Goal: Task Accomplishment & Management: Manage account settings

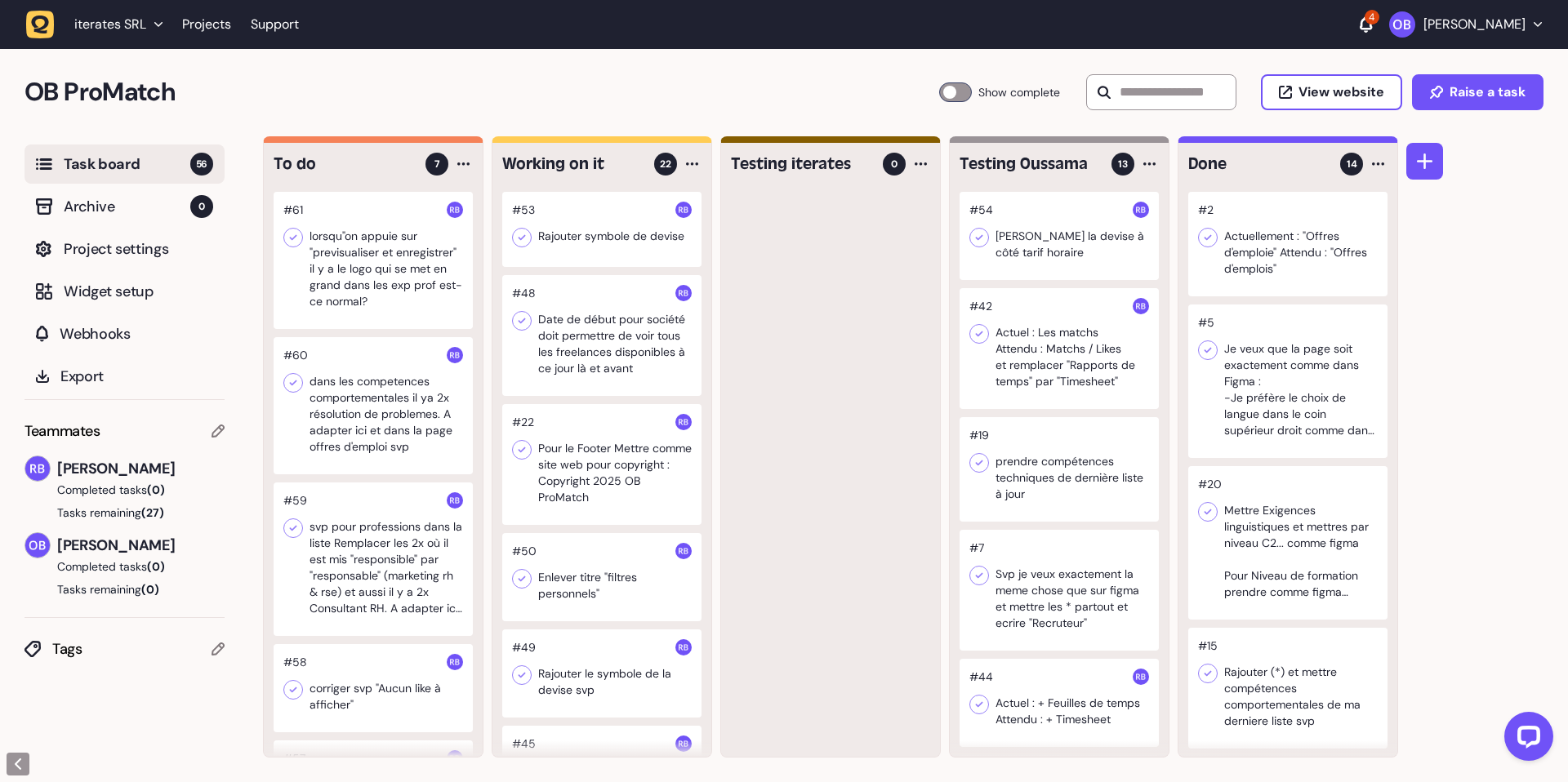
scroll to position [47, 0]
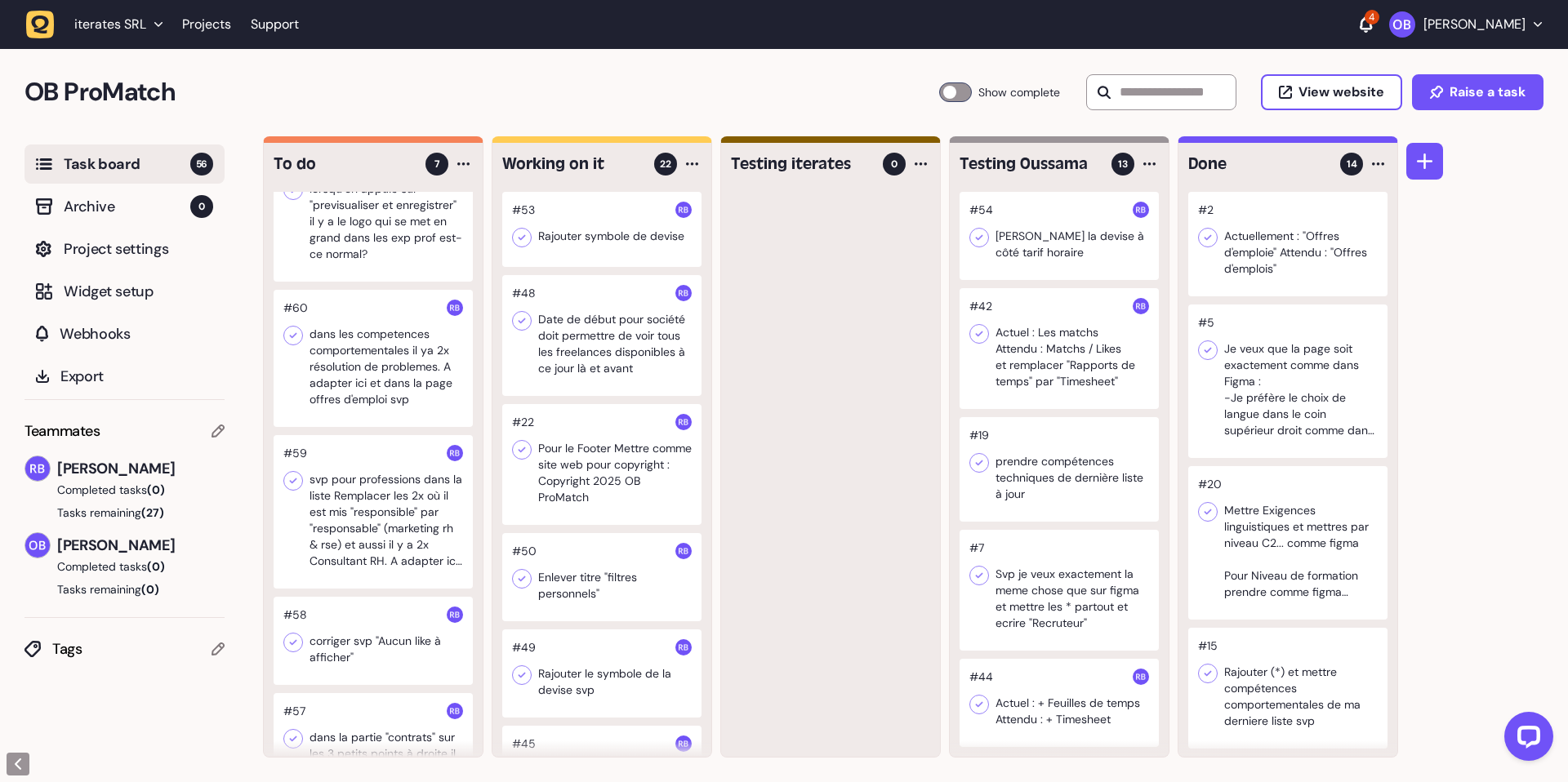
click at [1037, 246] on div at bounding box center [1059, 236] width 199 height 88
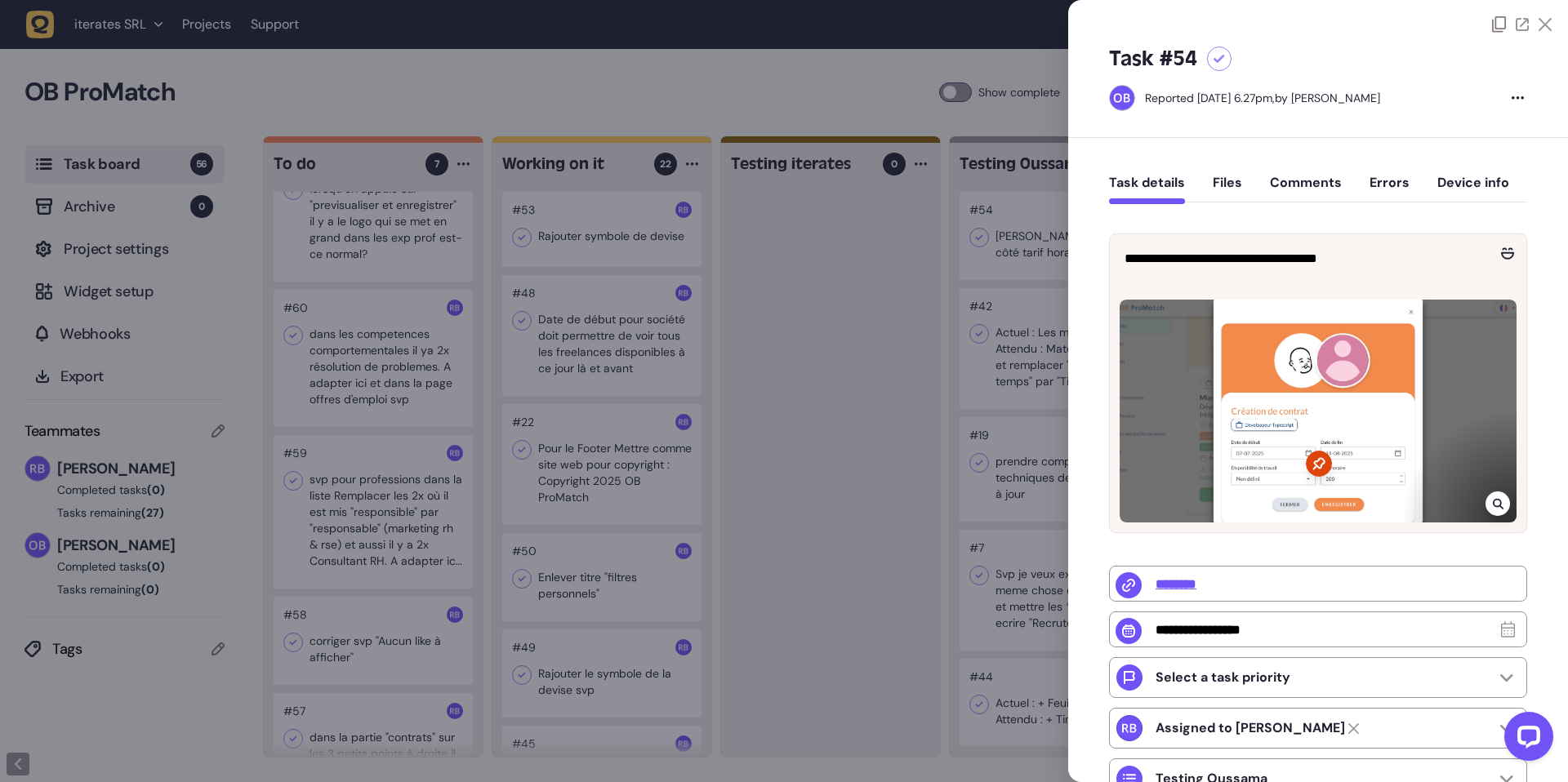
click at [848, 397] on div at bounding box center [784, 391] width 1568 height 782
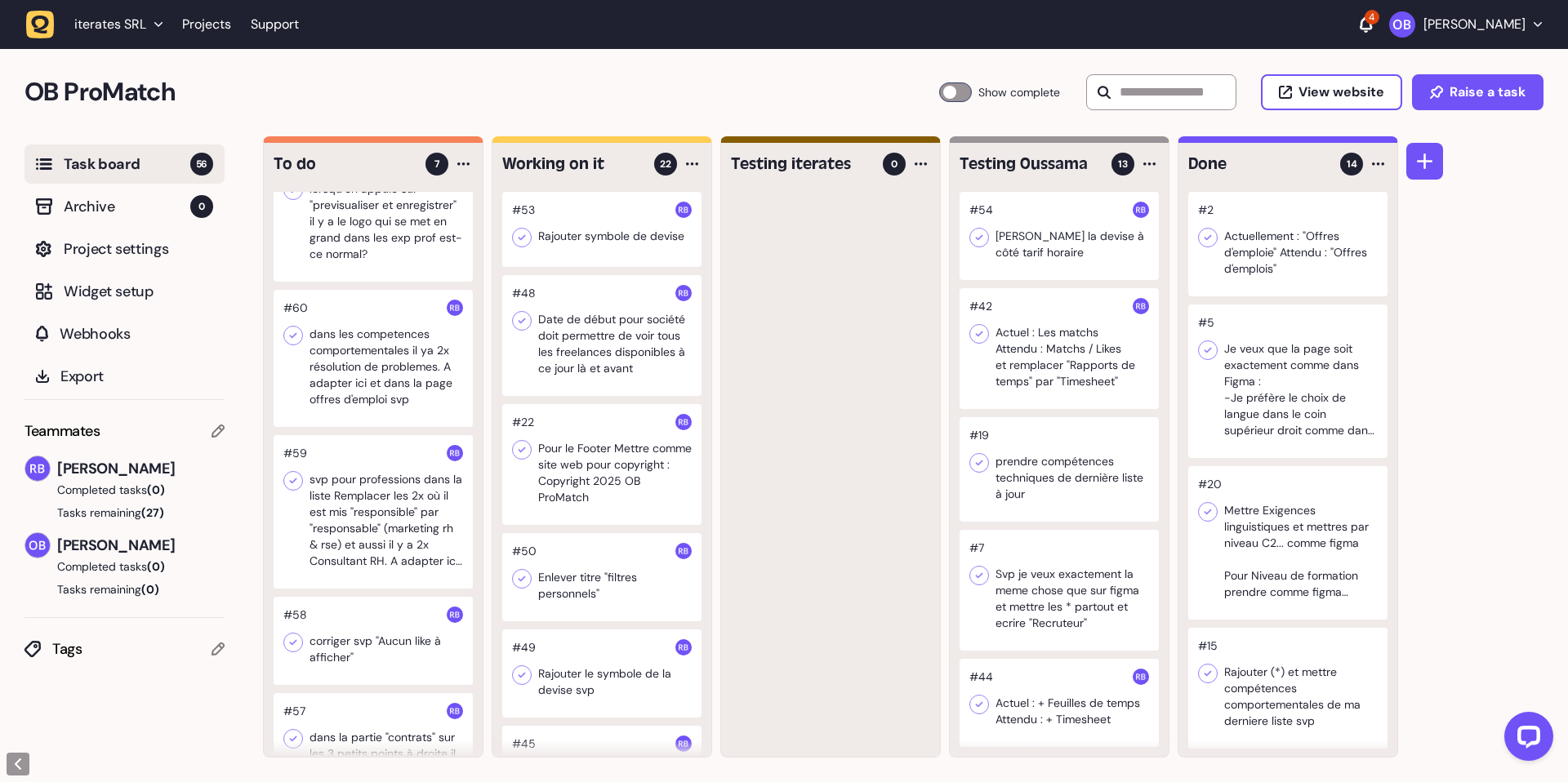
click at [1054, 226] on div at bounding box center [1059, 236] width 199 height 88
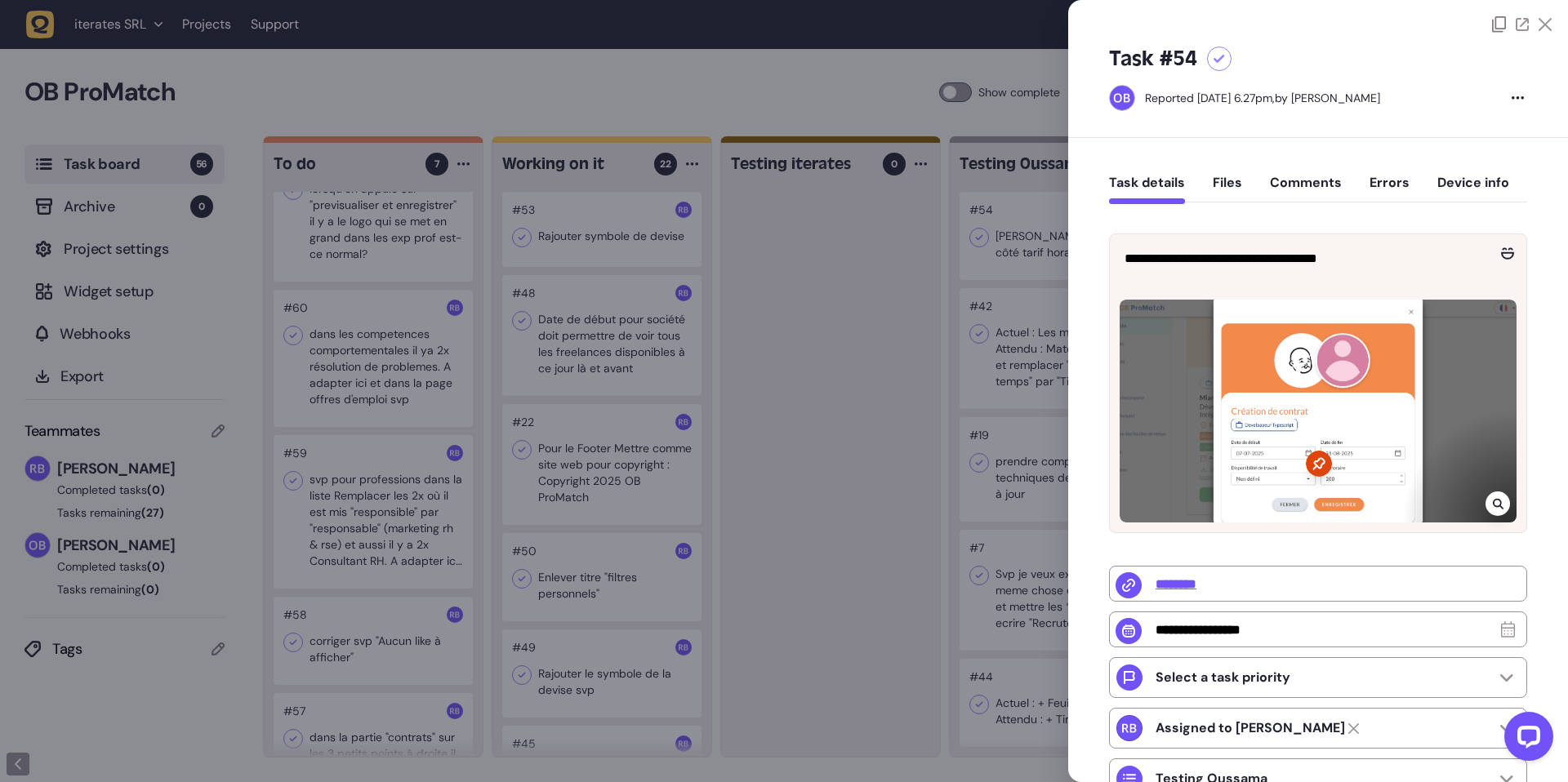
click at [862, 317] on div at bounding box center [784, 391] width 1568 height 782
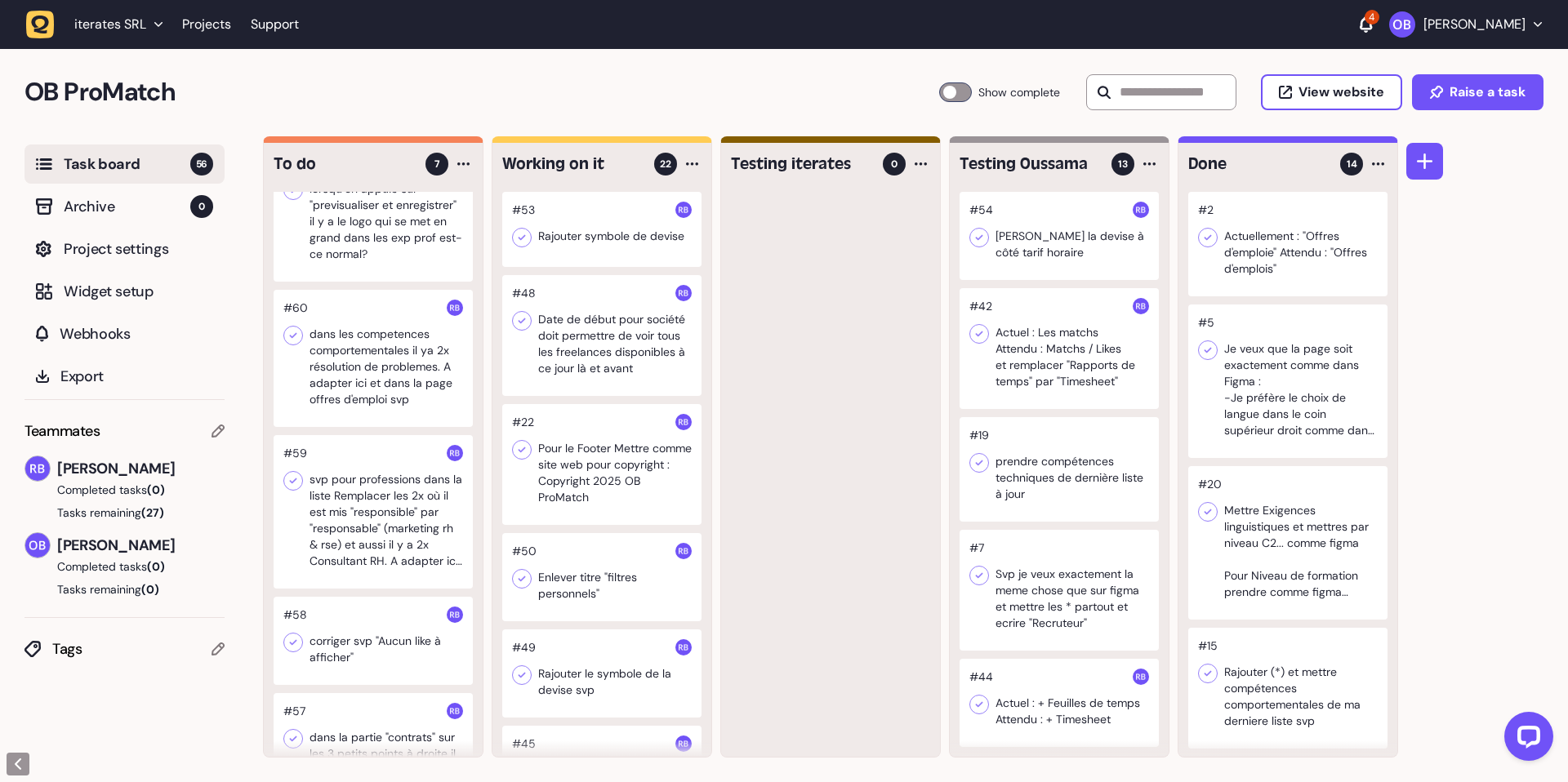
click at [1002, 219] on div at bounding box center [1059, 236] width 199 height 88
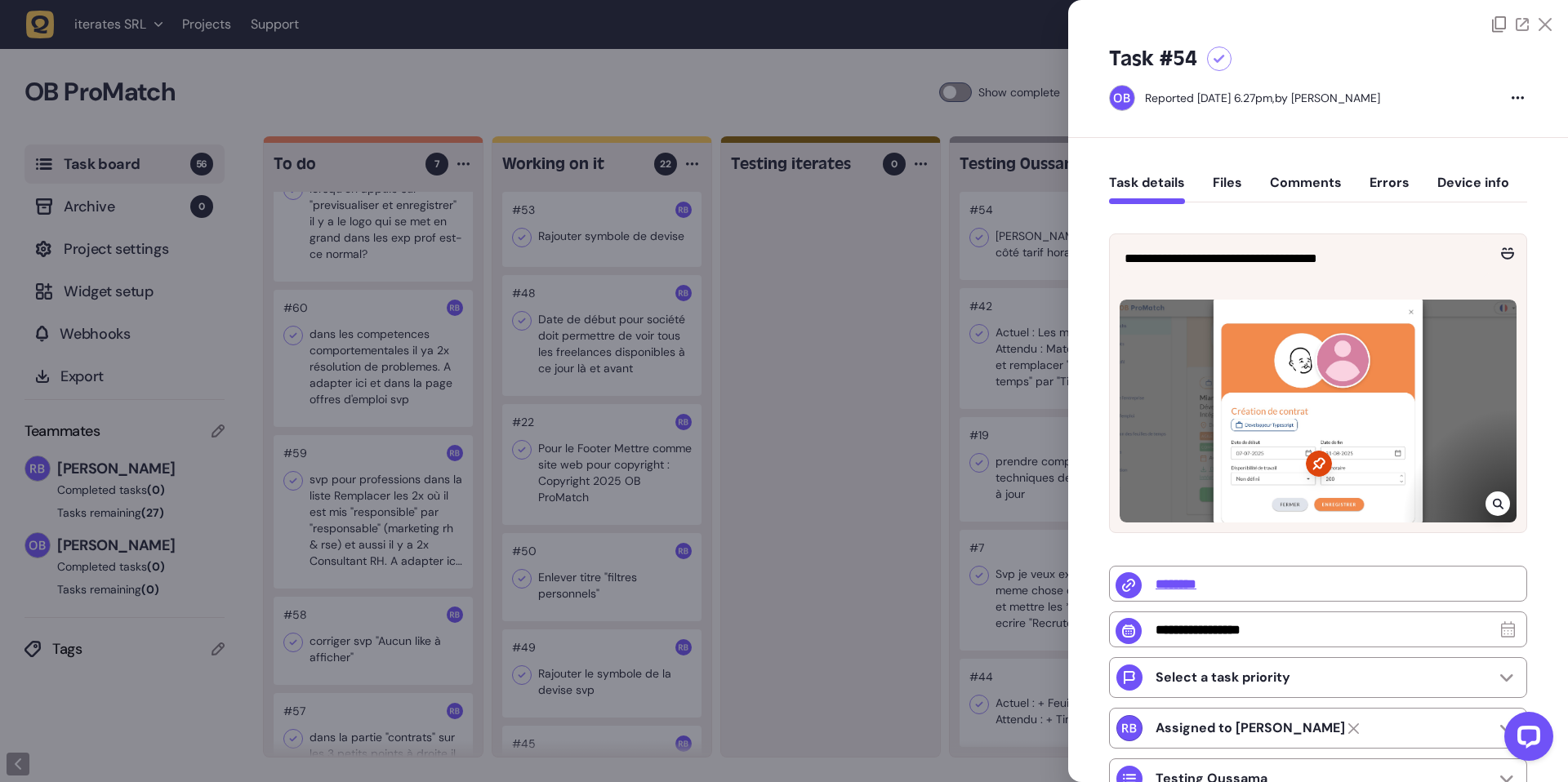
click at [820, 299] on div at bounding box center [784, 391] width 1568 height 782
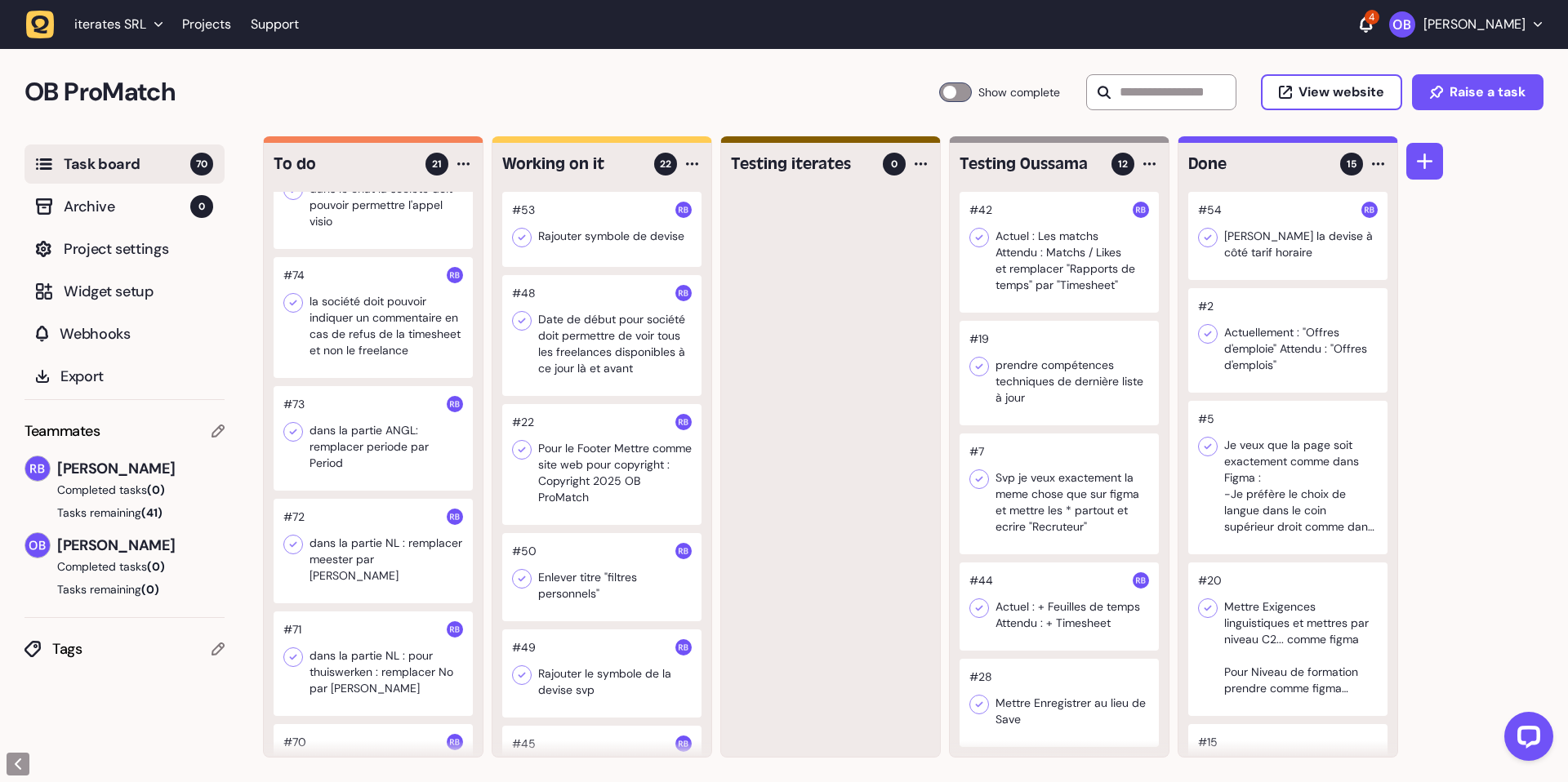
click at [1032, 235] on div at bounding box center [1059, 252] width 199 height 121
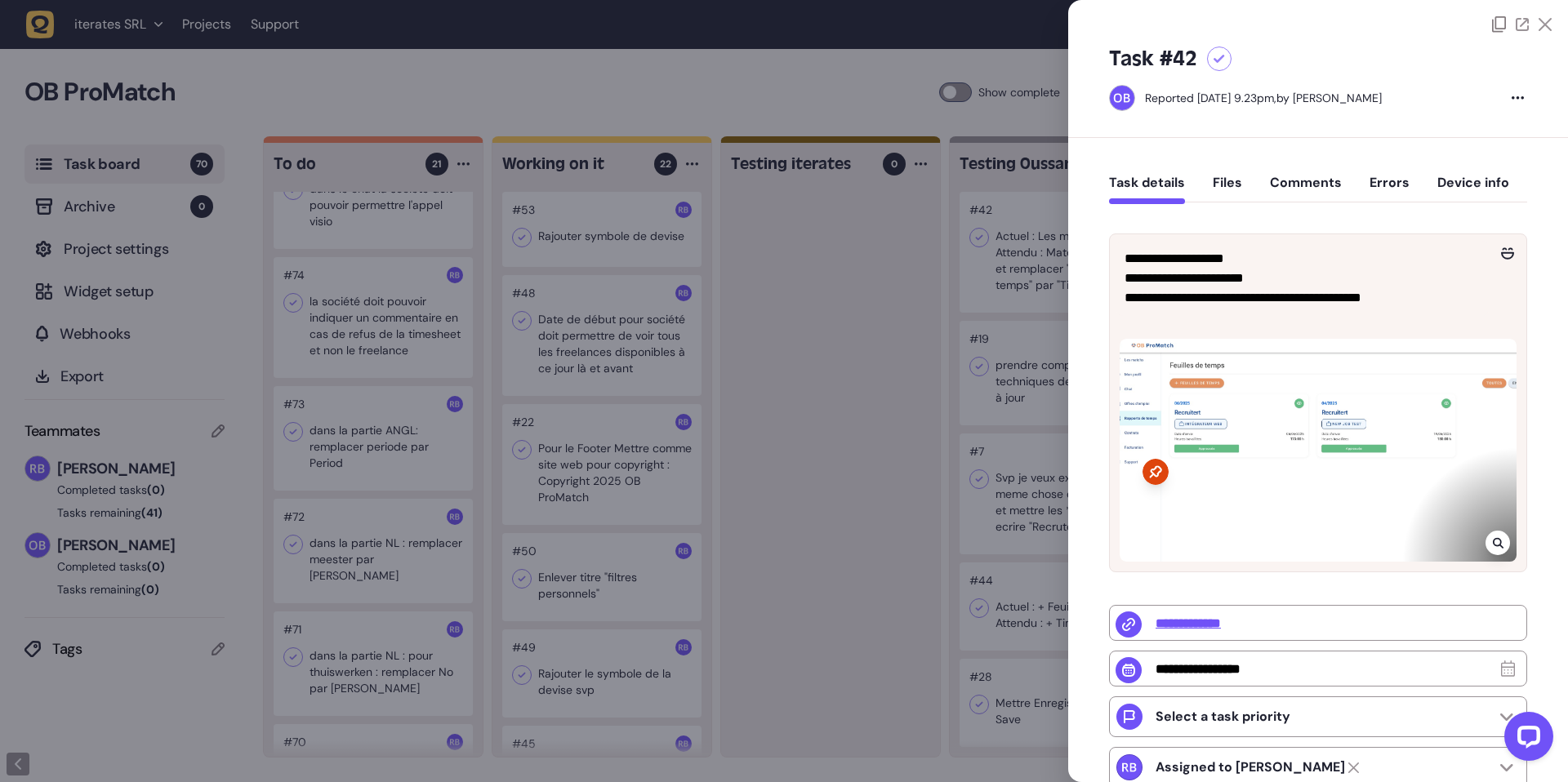
click at [1271, 359] on div at bounding box center [1317, 450] width 397 height 223
click at [1256, 423] on div at bounding box center [1317, 450] width 397 height 223
click at [1495, 552] on div at bounding box center [1497, 542] width 24 height 24
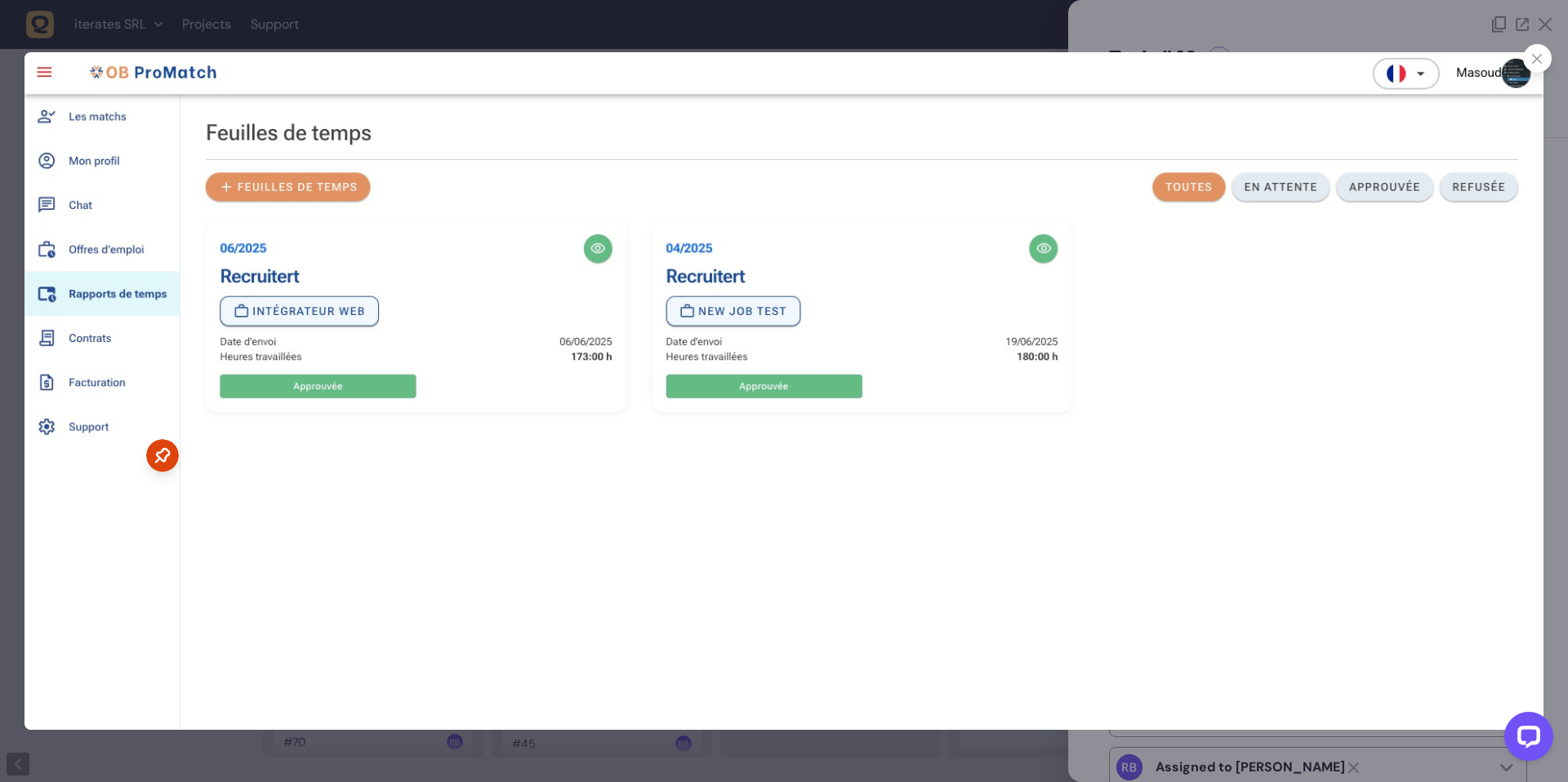
click at [550, 36] on div at bounding box center [784, 391] width 1568 height 782
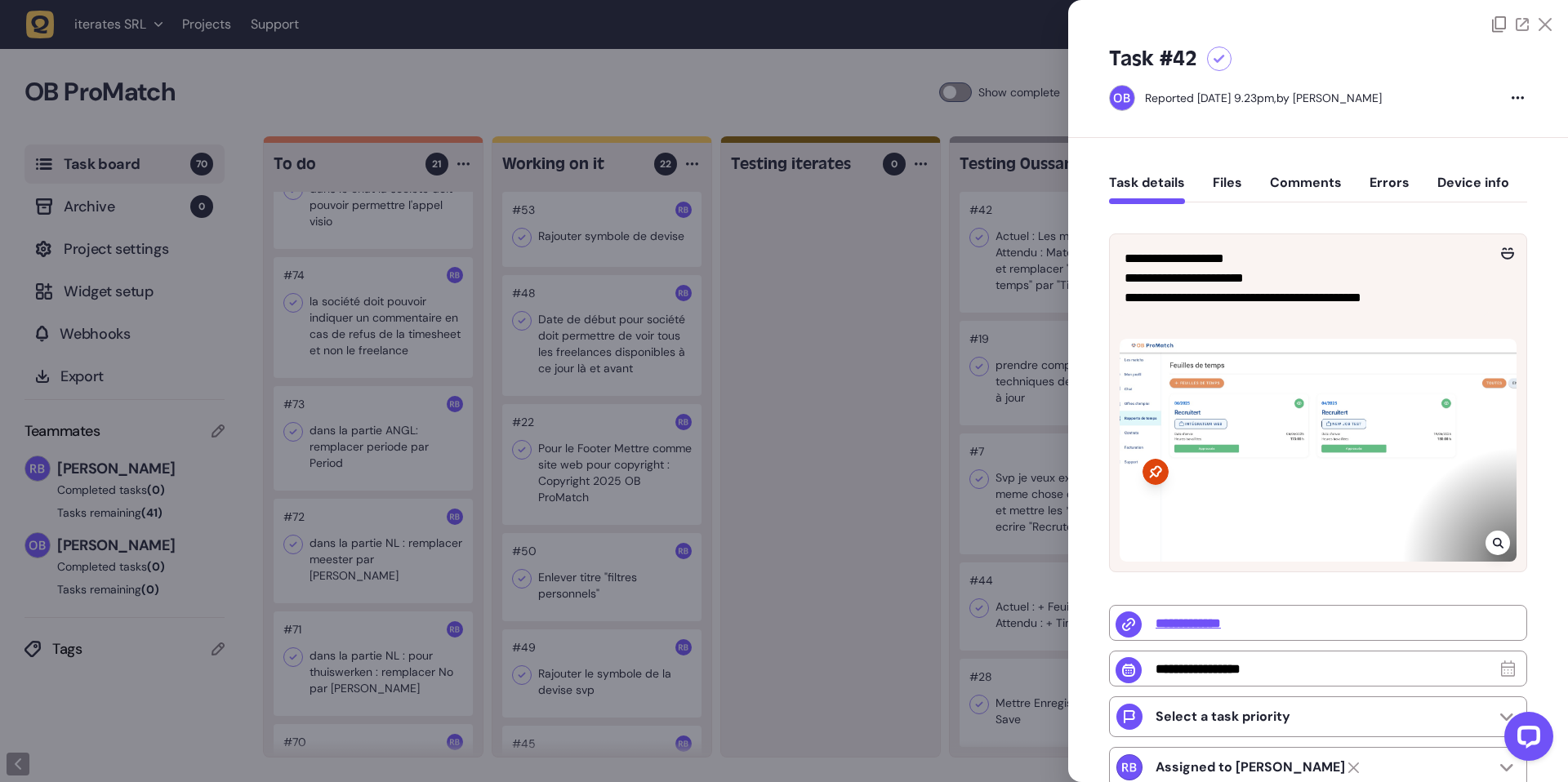
click at [889, 345] on div at bounding box center [784, 391] width 1568 height 782
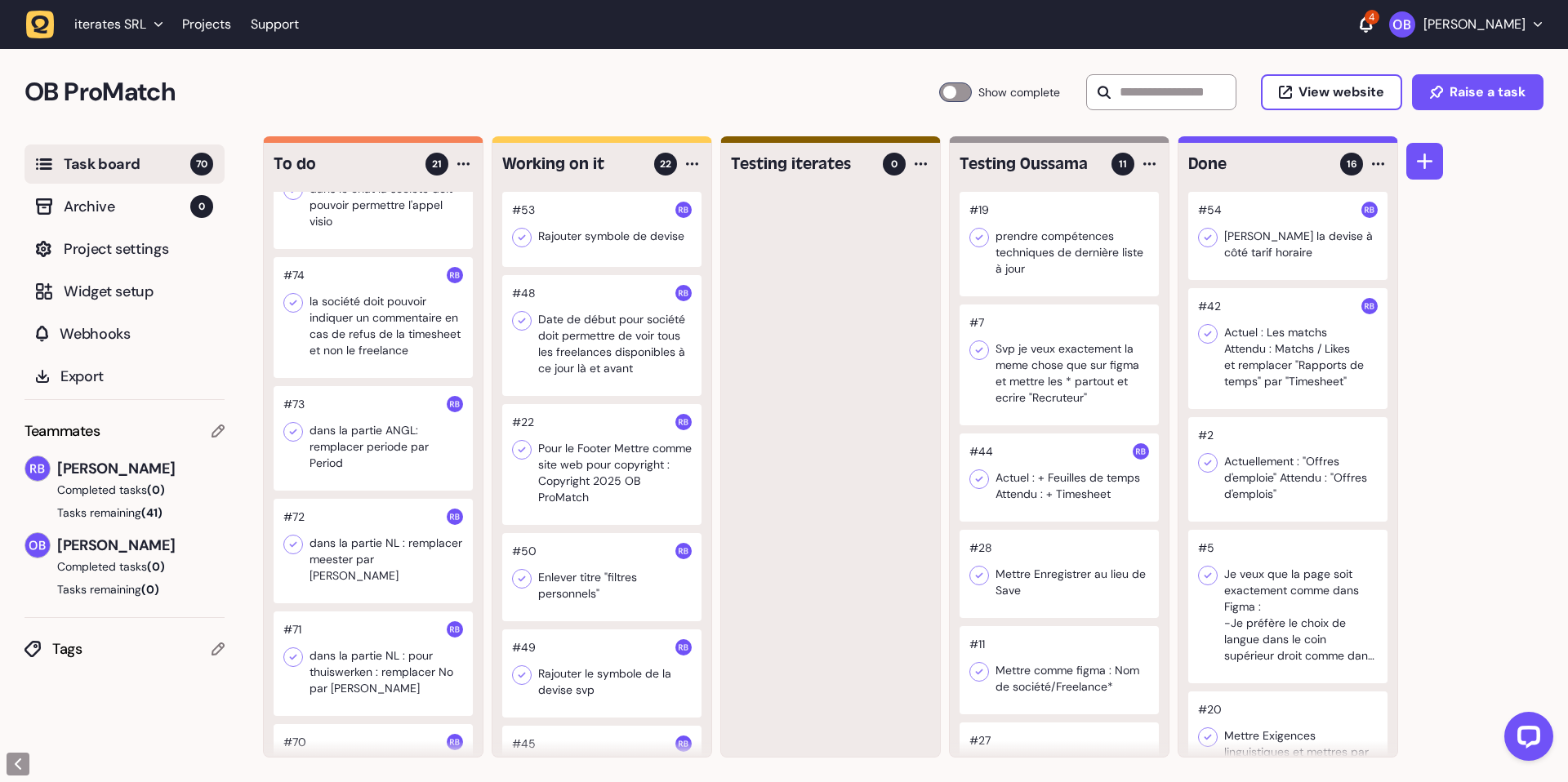
click at [1066, 270] on div at bounding box center [1059, 244] width 199 height 105
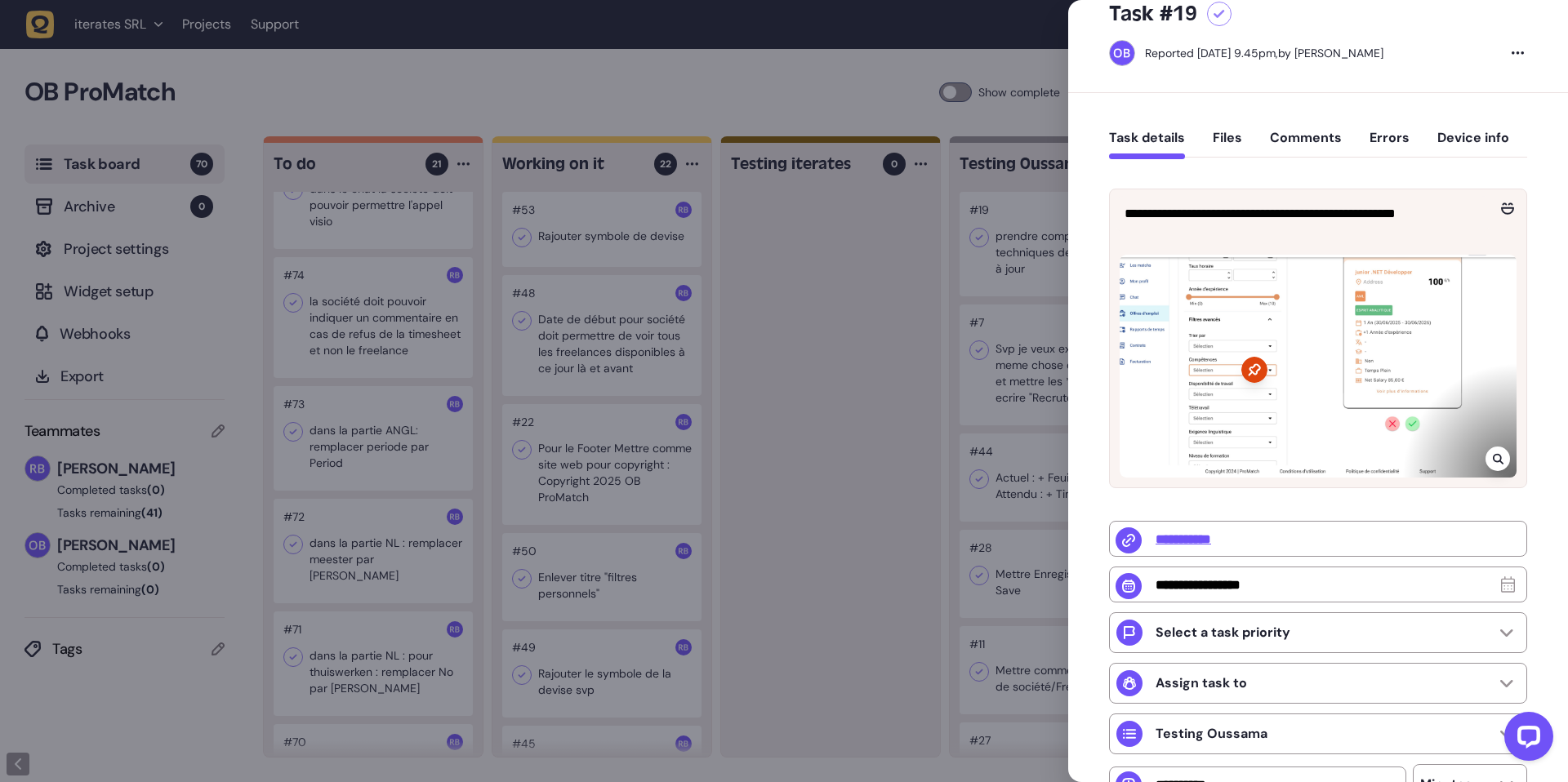
scroll to position [47, 0]
click at [906, 286] on div at bounding box center [784, 391] width 1568 height 782
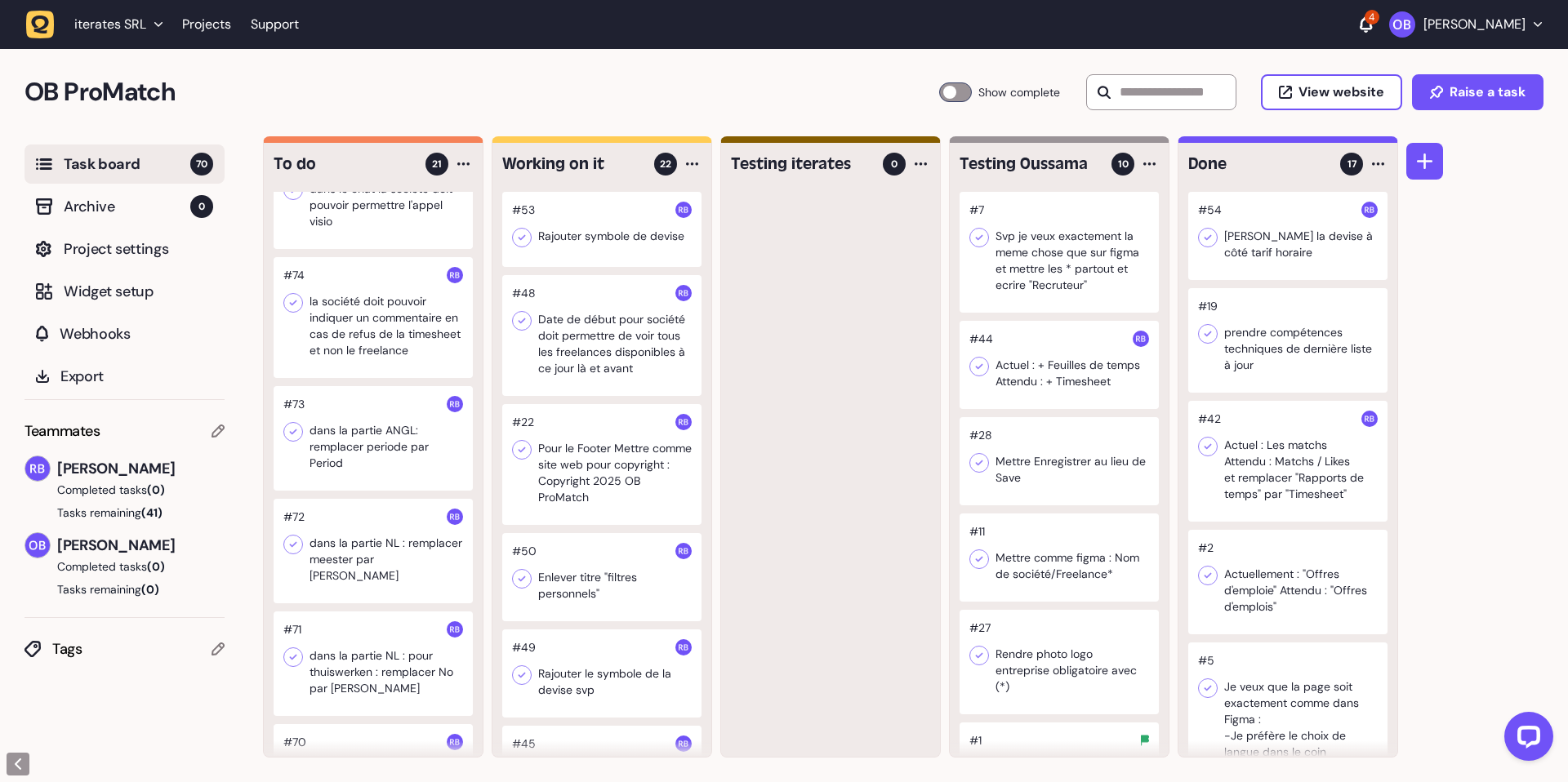
click at [1023, 269] on div at bounding box center [1059, 252] width 199 height 121
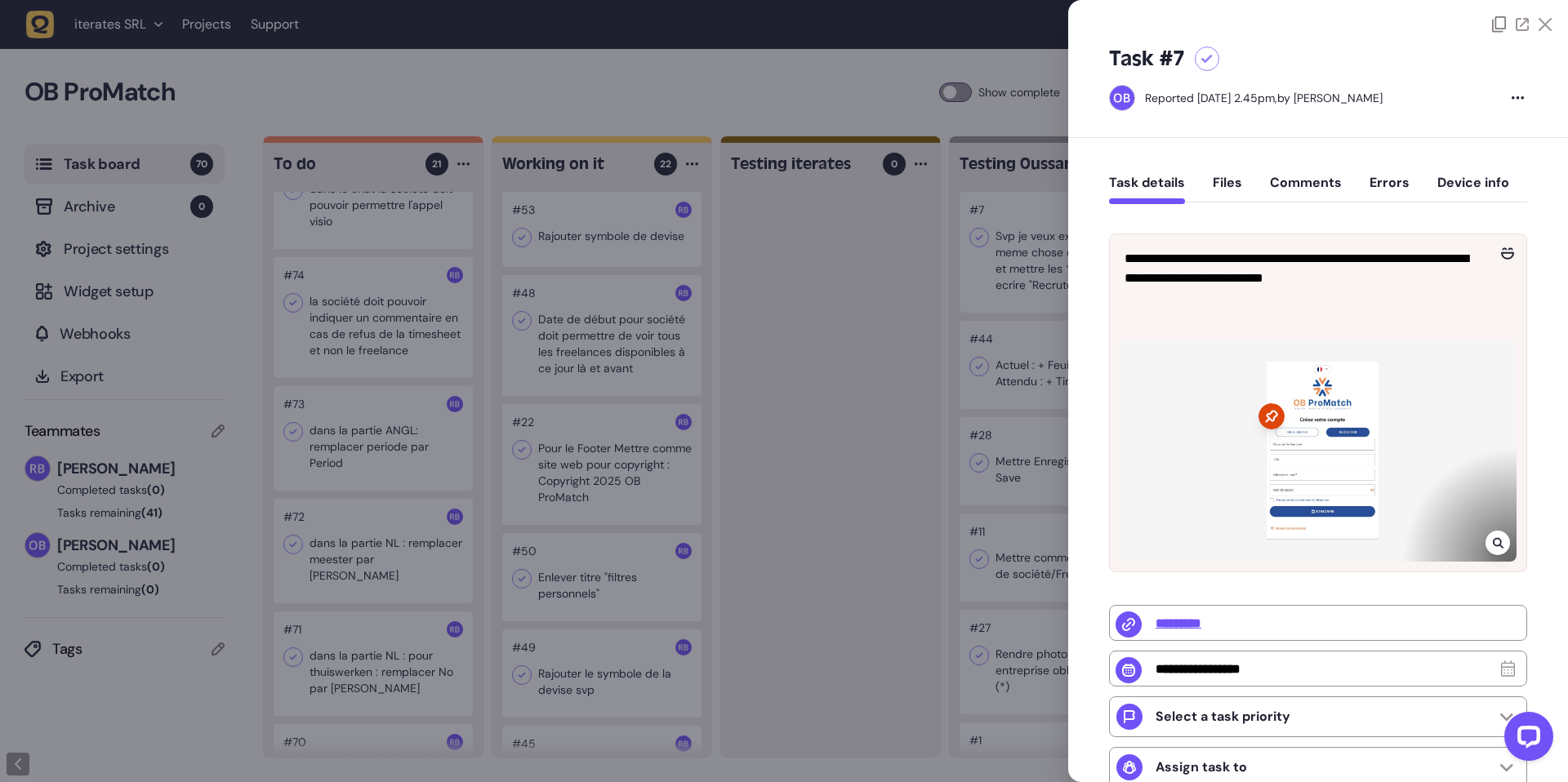
click at [1321, 415] on div at bounding box center [1317, 450] width 397 height 223
click at [1508, 537] on div at bounding box center [1317, 450] width 397 height 223
click at [1500, 540] on div at bounding box center [1497, 542] width 24 height 24
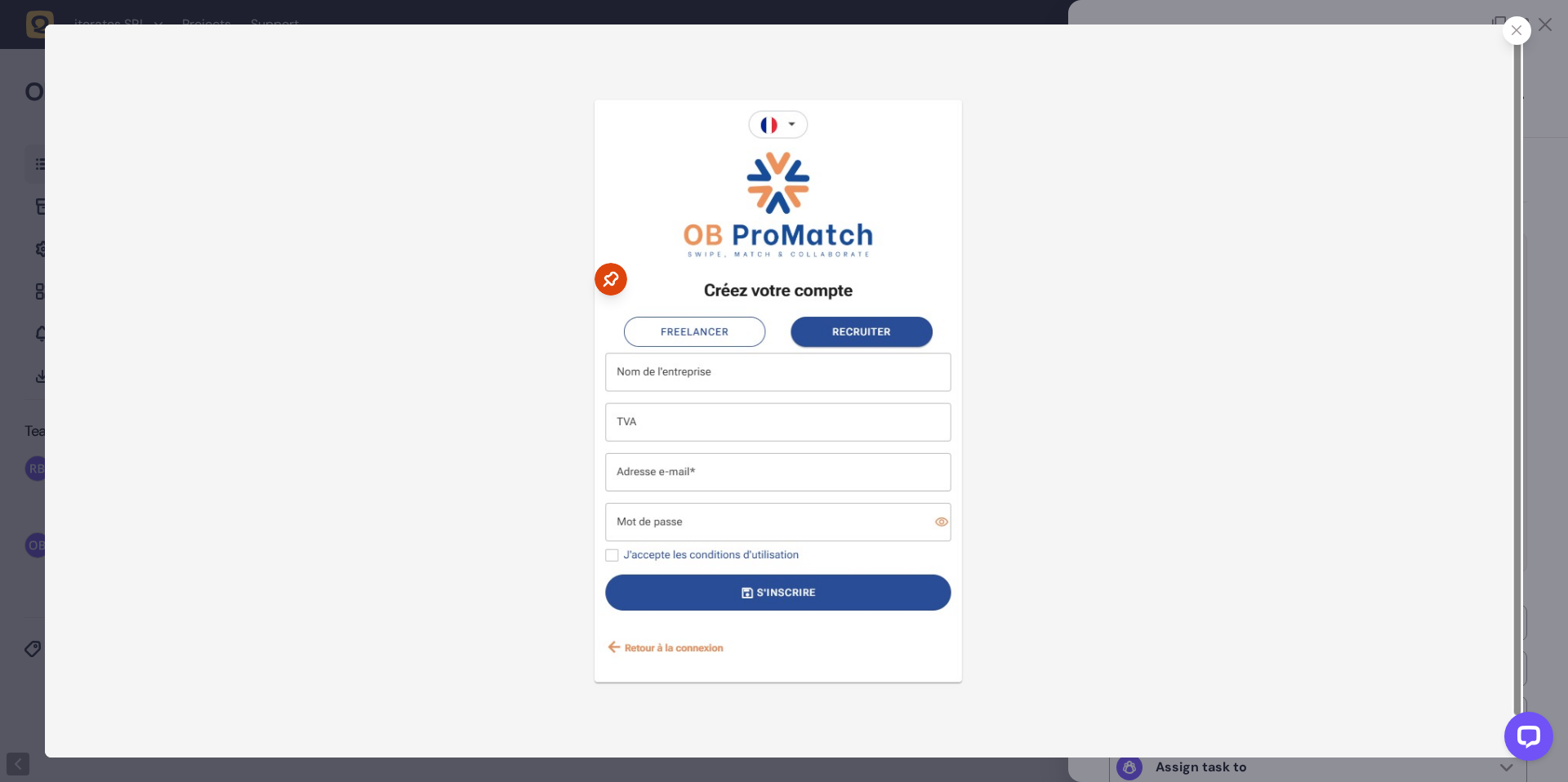
click at [1511, 37] on div at bounding box center [1517, 30] width 29 height 29
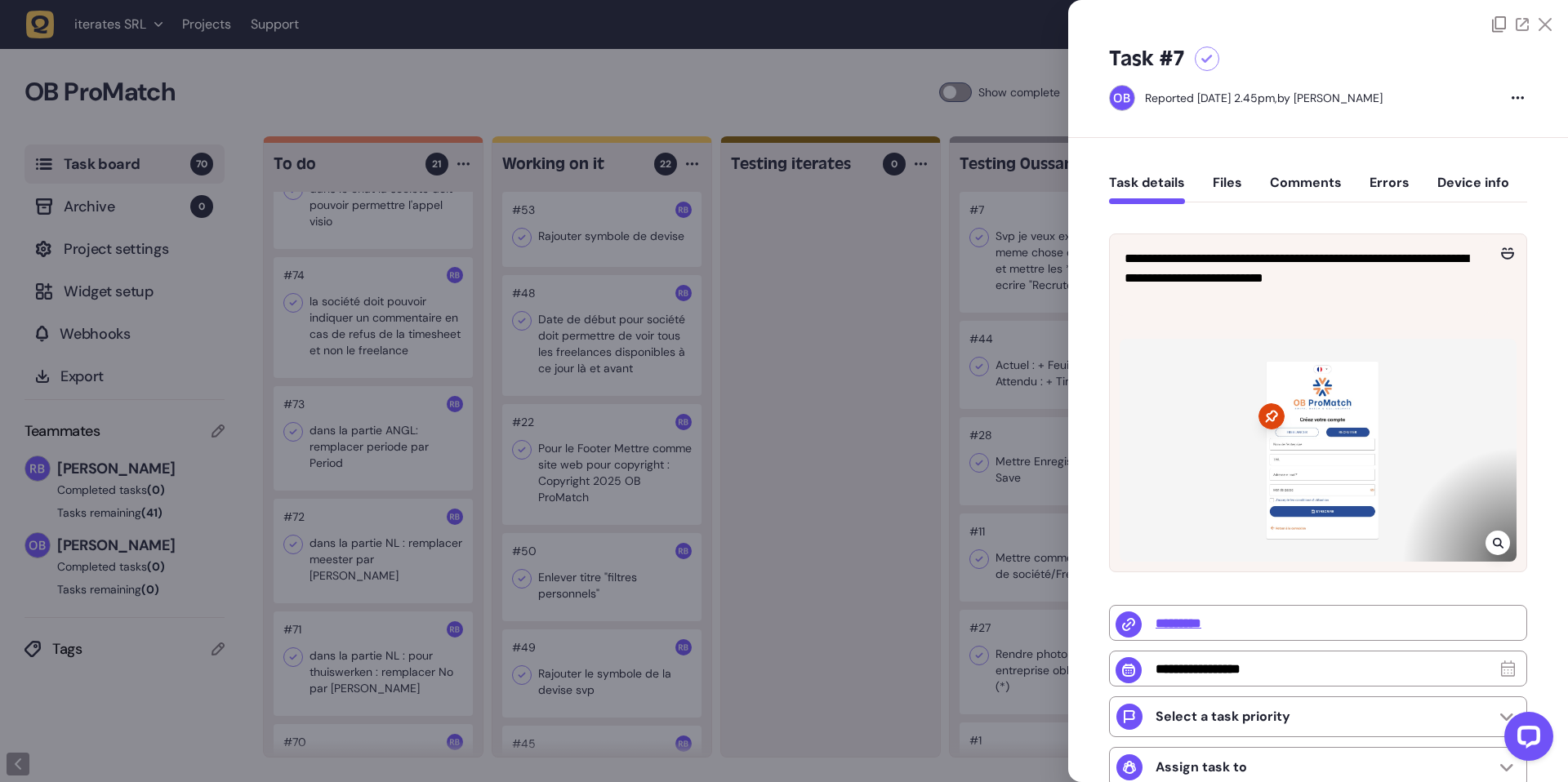
click at [879, 387] on div at bounding box center [784, 391] width 1568 height 782
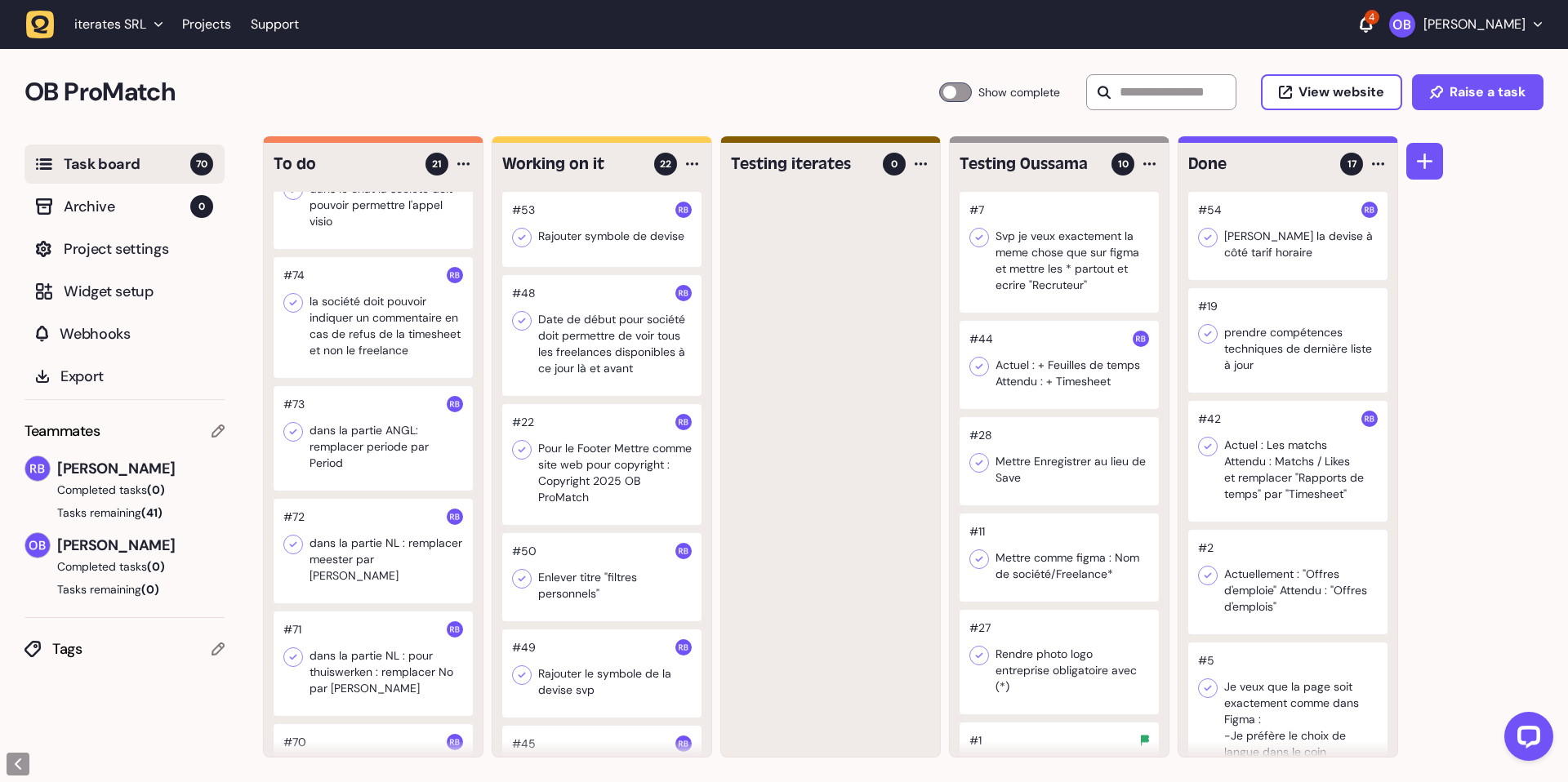
click at [1063, 336] on div at bounding box center [1059, 365] width 199 height 88
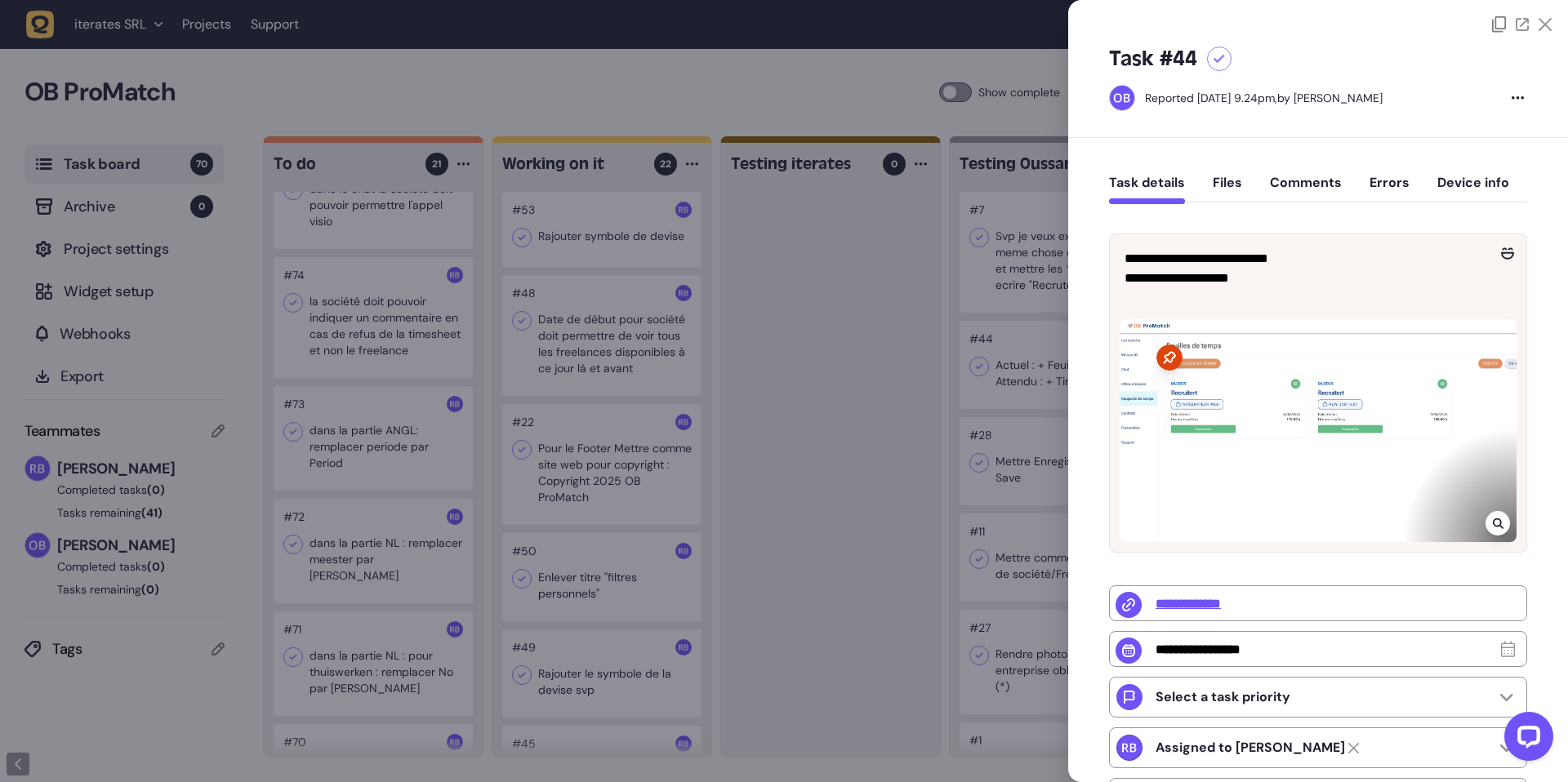
click at [949, 350] on div at bounding box center [784, 391] width 1568 height 782
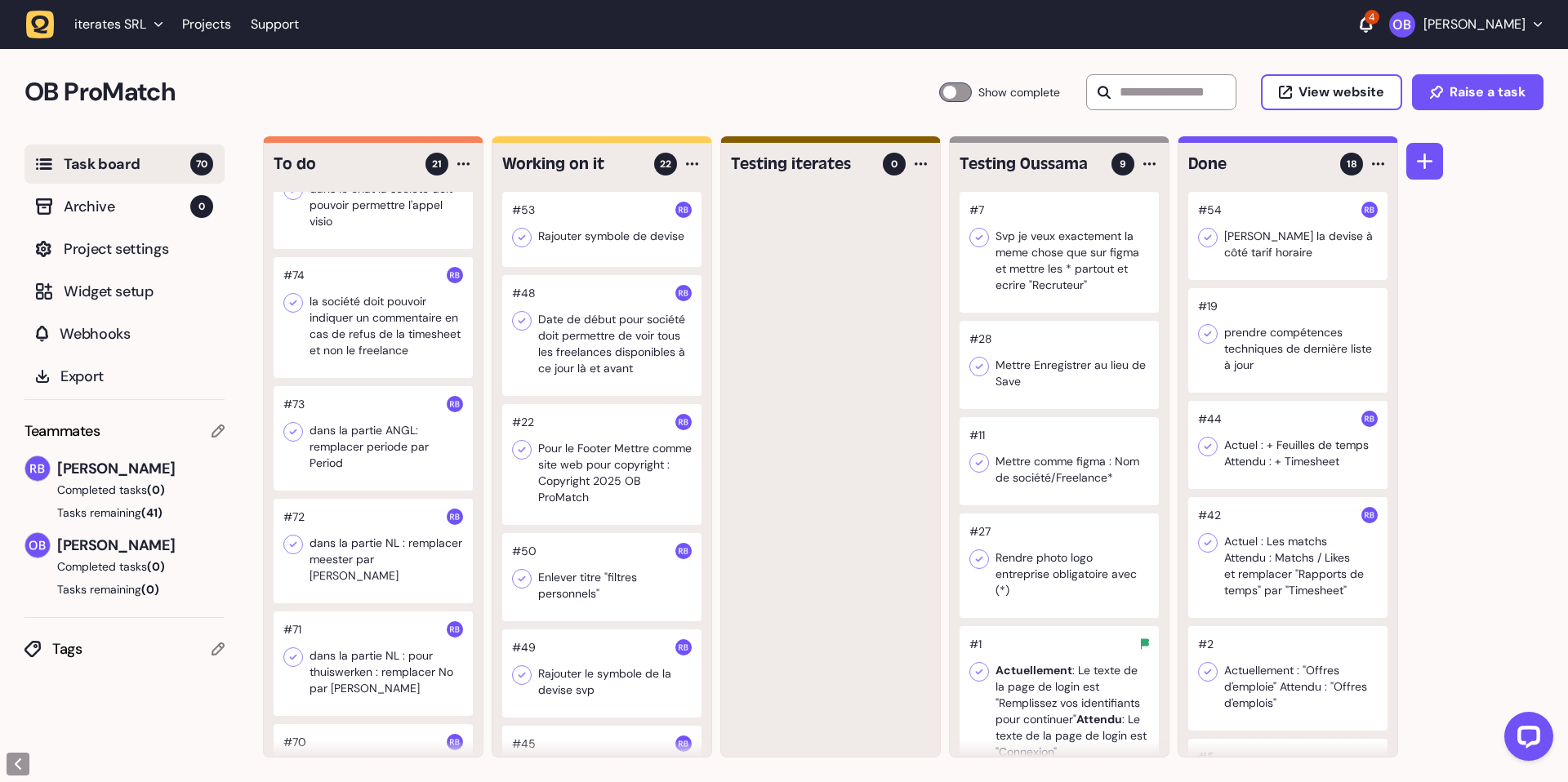
click at [1045, 365] on div at bounding box center [1059, 365] width 199 height 88
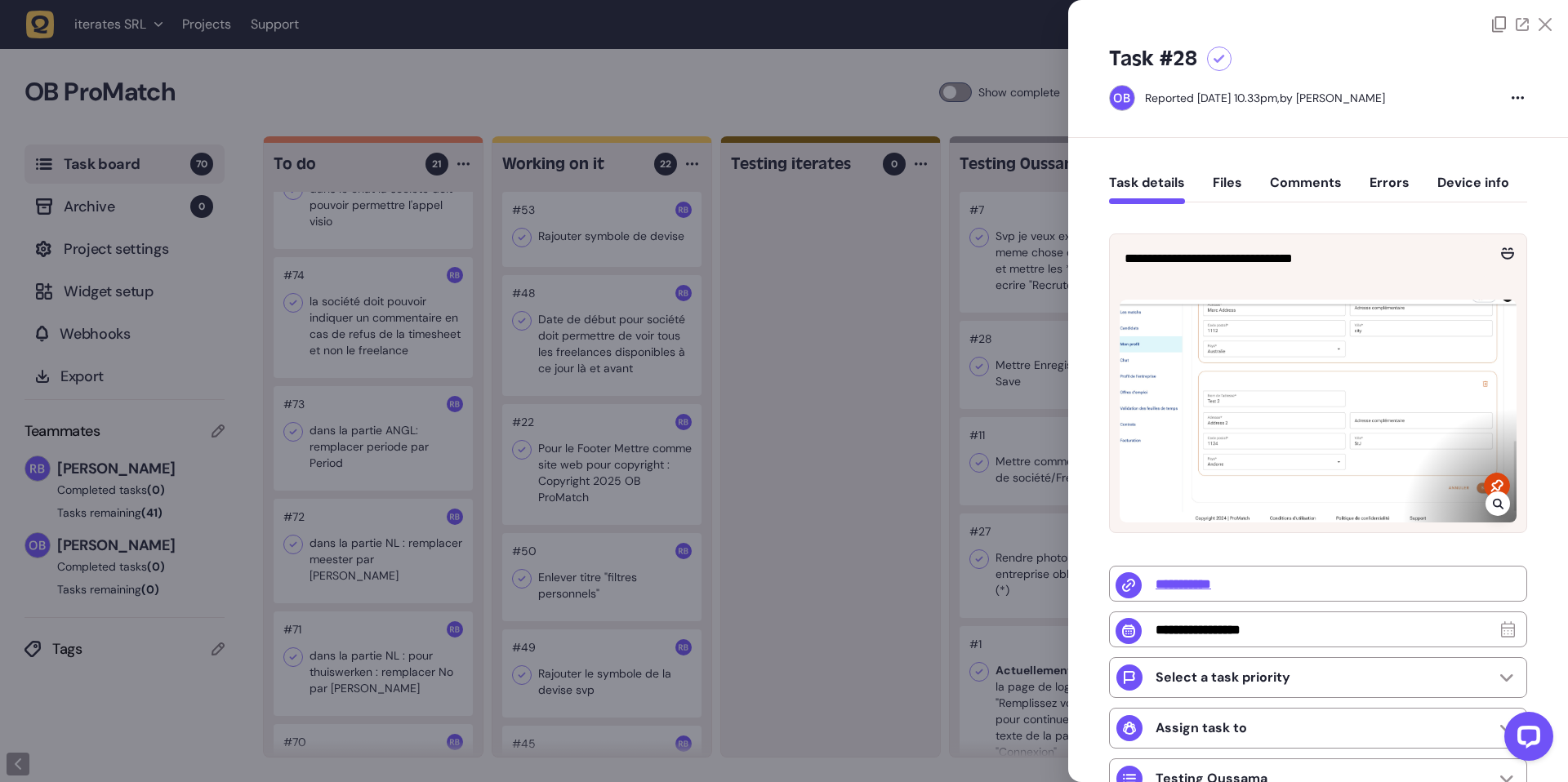
click at [988, 391] on div at bounding box center [784, 391] width 1568 height 782
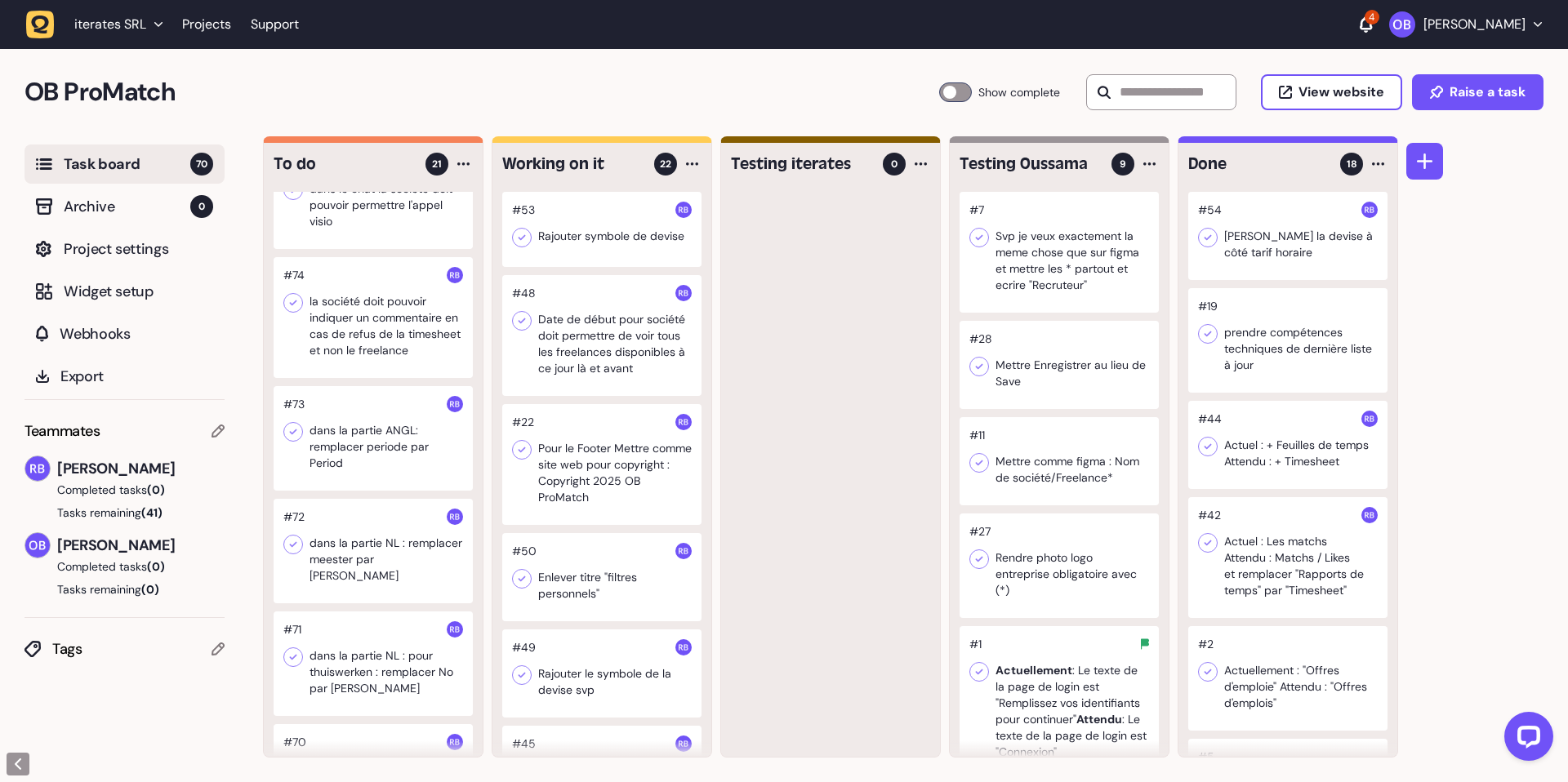
click at [1025, 445] on div at bounding box center [1059, 461] width 199 height 88
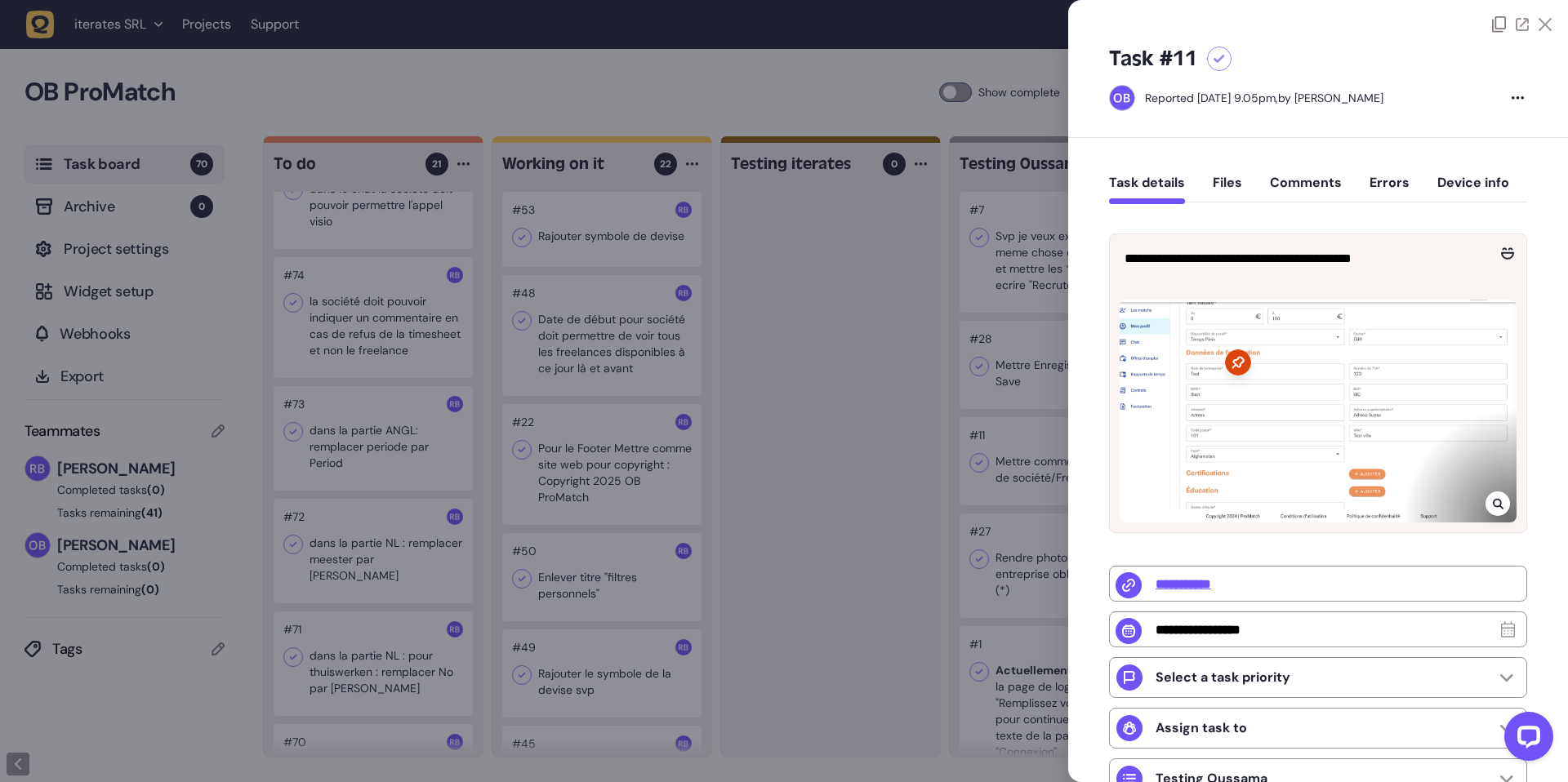
click at [1203, 442] on div at bounding box center [1317, 410] width 397 height 223
click at [1502, 501] on div at bounding box center [1497, 503] width 24 height 24
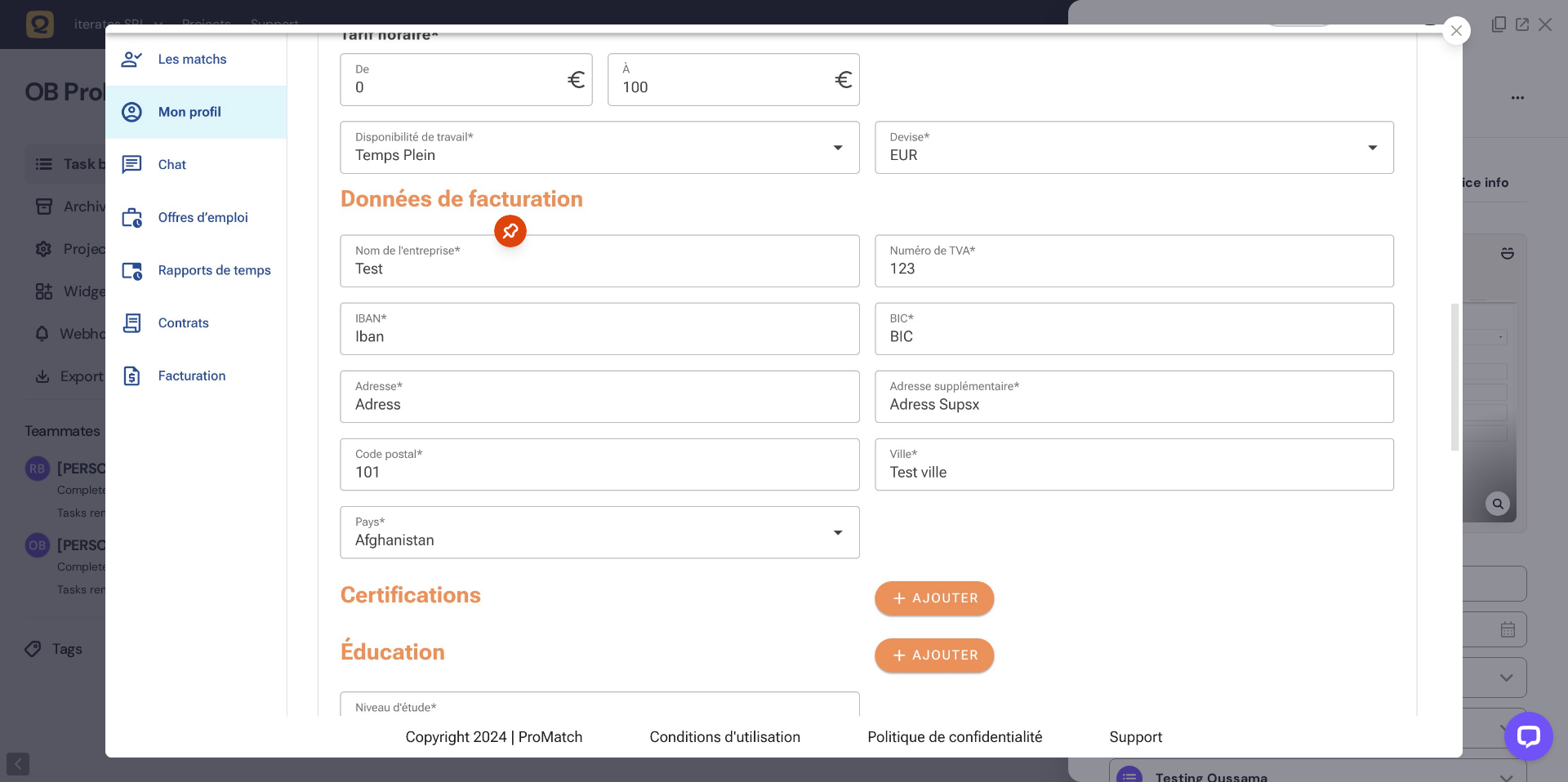
click at [1484, 293] on div at bounding box center [784, 391] width 1568 height 782
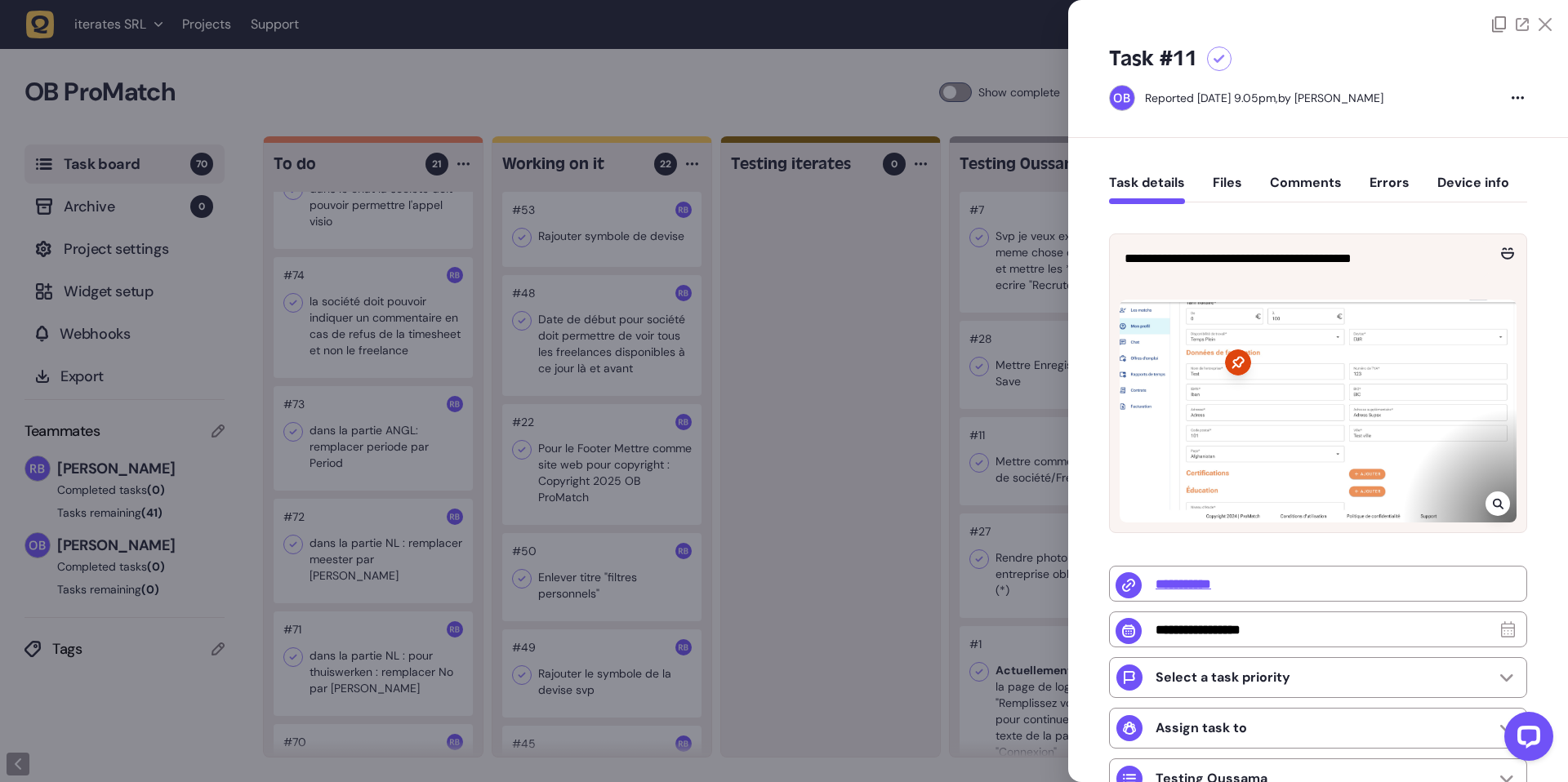
click at [1495, 497] on icon at bounding box center [1498, 503] width 11 height 13
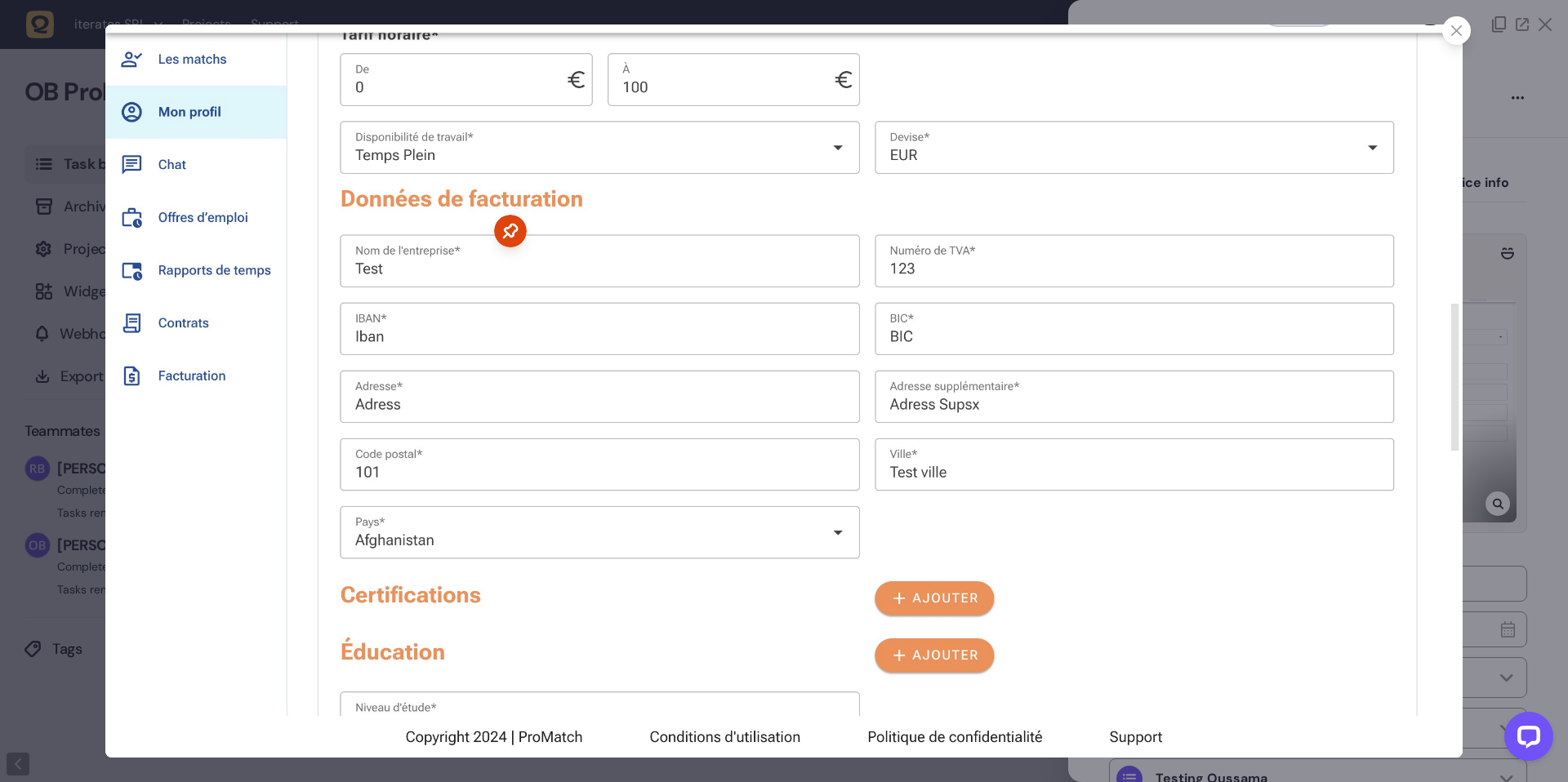
click at [1459, 30] on icon at bounding box center [1456, 30] width 11 height 11
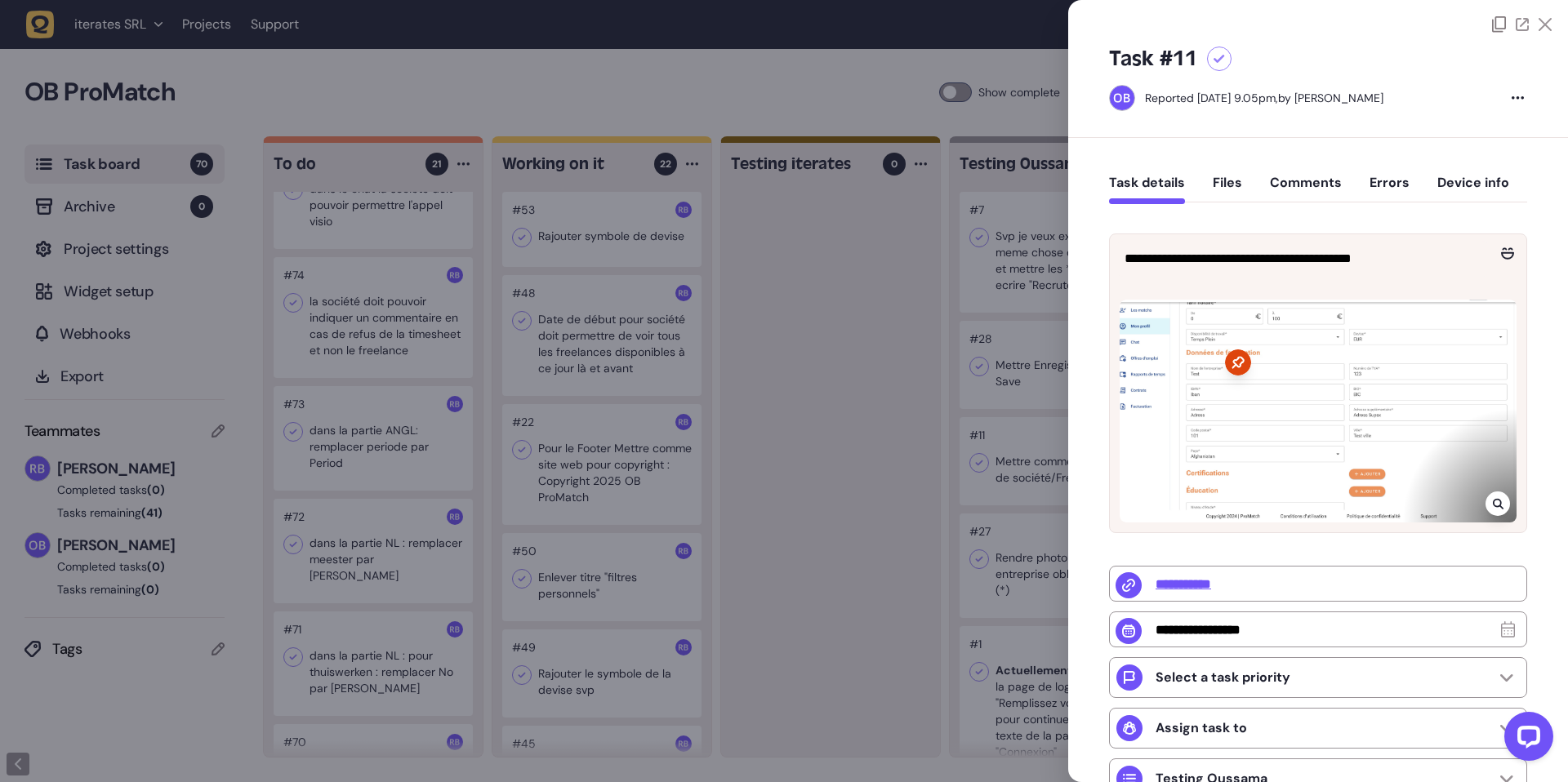
click at [1232, 322] on div at bounding box center [1317, 410] width 397 height 223
click at [1005, 436] on div at bounding box center [784, 391] width 1568 height 782
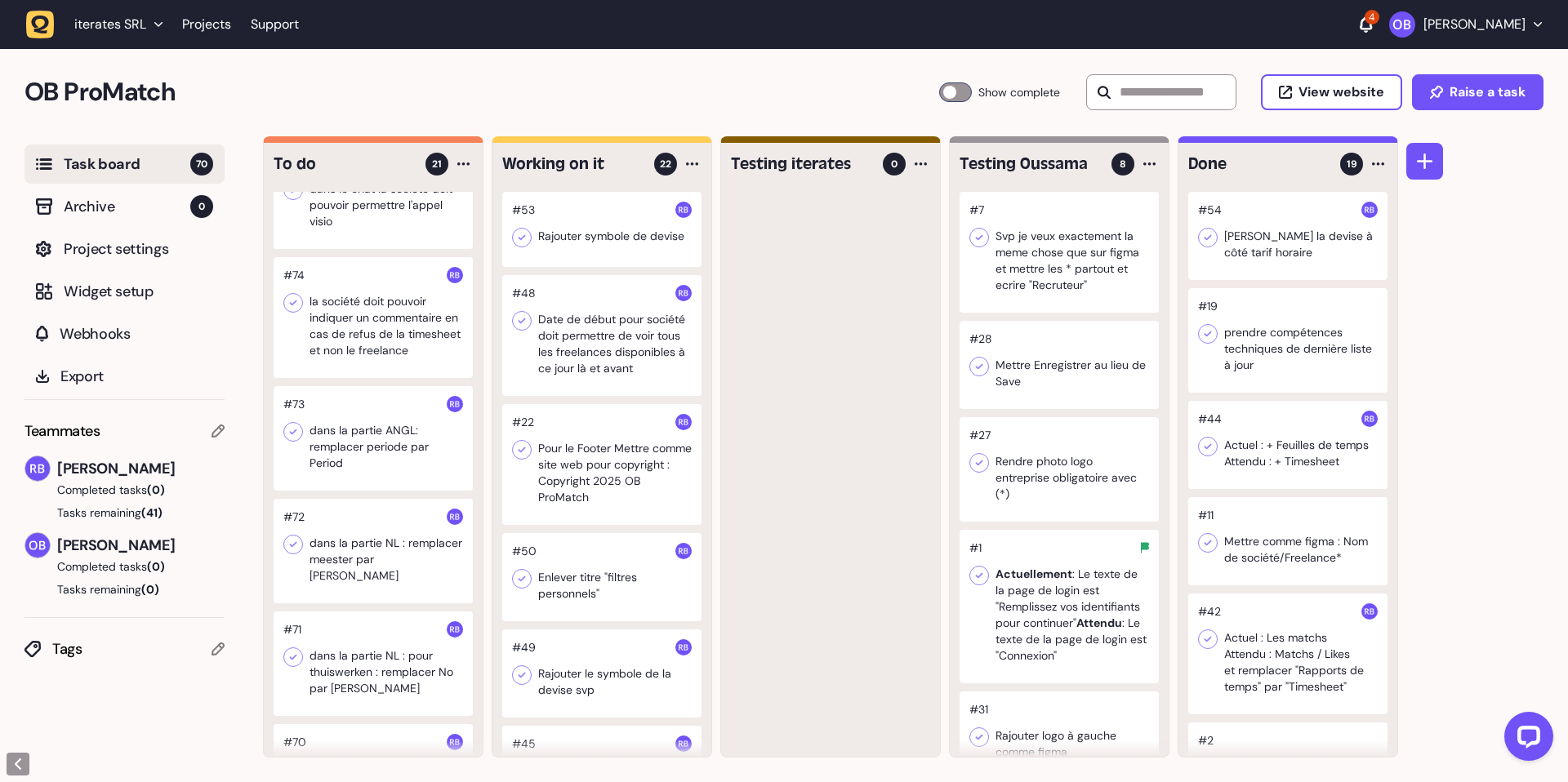
click at [1045, 377] on div at bounding box center [1059, 365] width 199 height 88
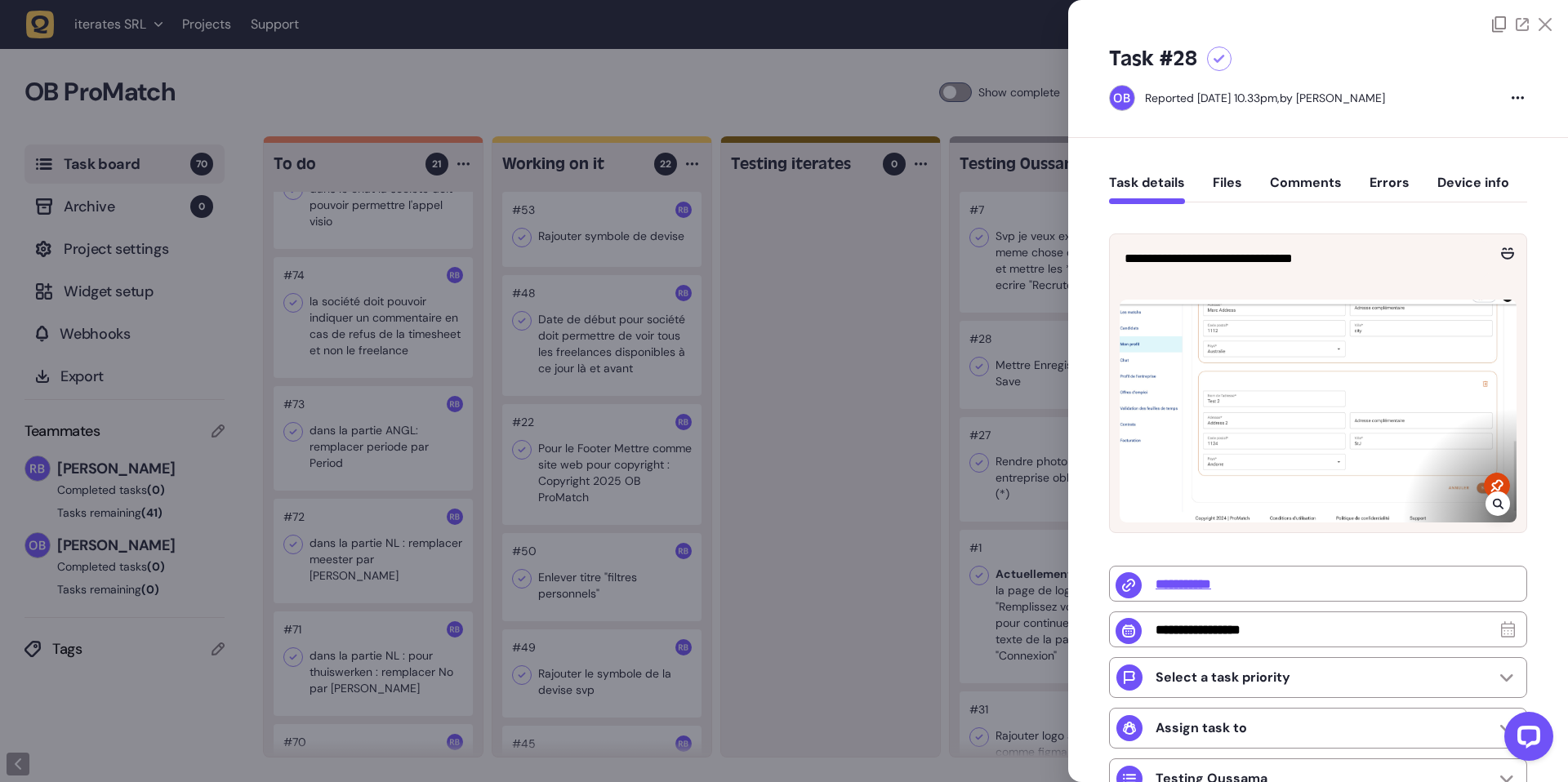
click at [1271, 333] on div at bounding box center [1317, 410] width 397 height 223
click at [1241, 382] on div at bounding box center [1317, 410] width 397 height 223
click at [1493, 507] on icon at bounding box center [1498, 503] width 11 height 13
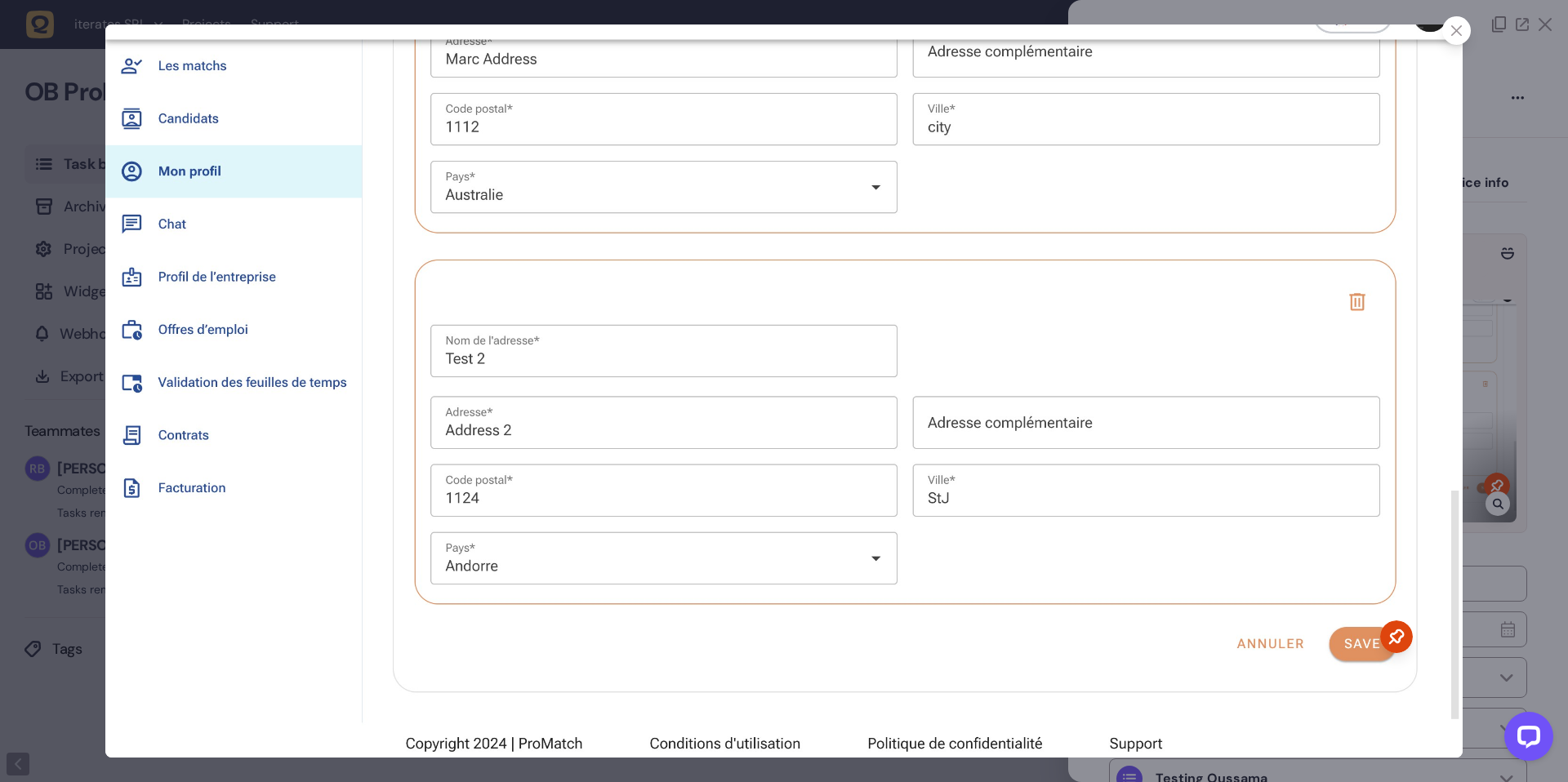
click at [1467, 418] on div at bounding box center [784, 391] width 1568 height 782
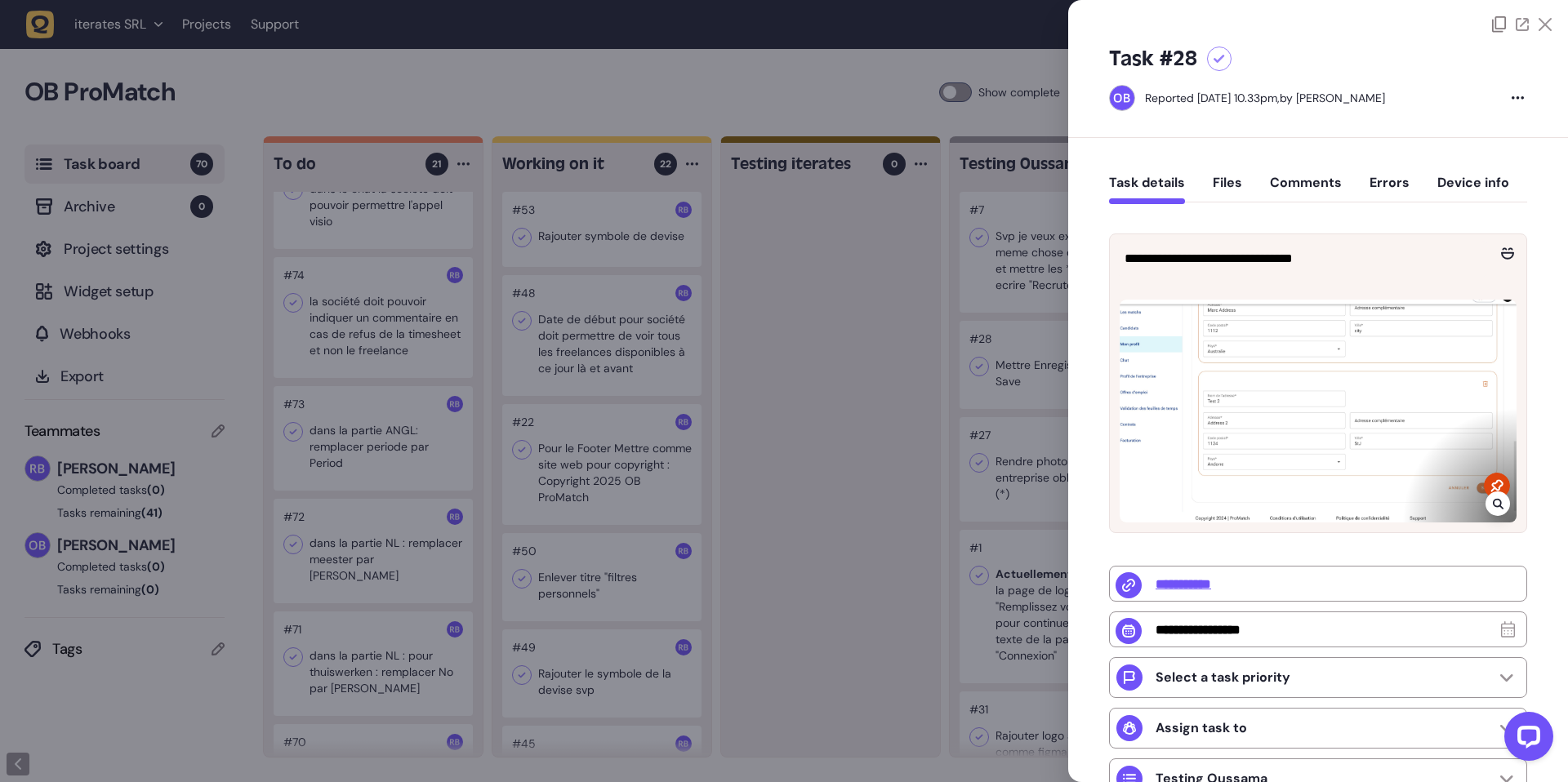
click at [904, 228] on div at bounding box center [784, 391] width 1568 height 782
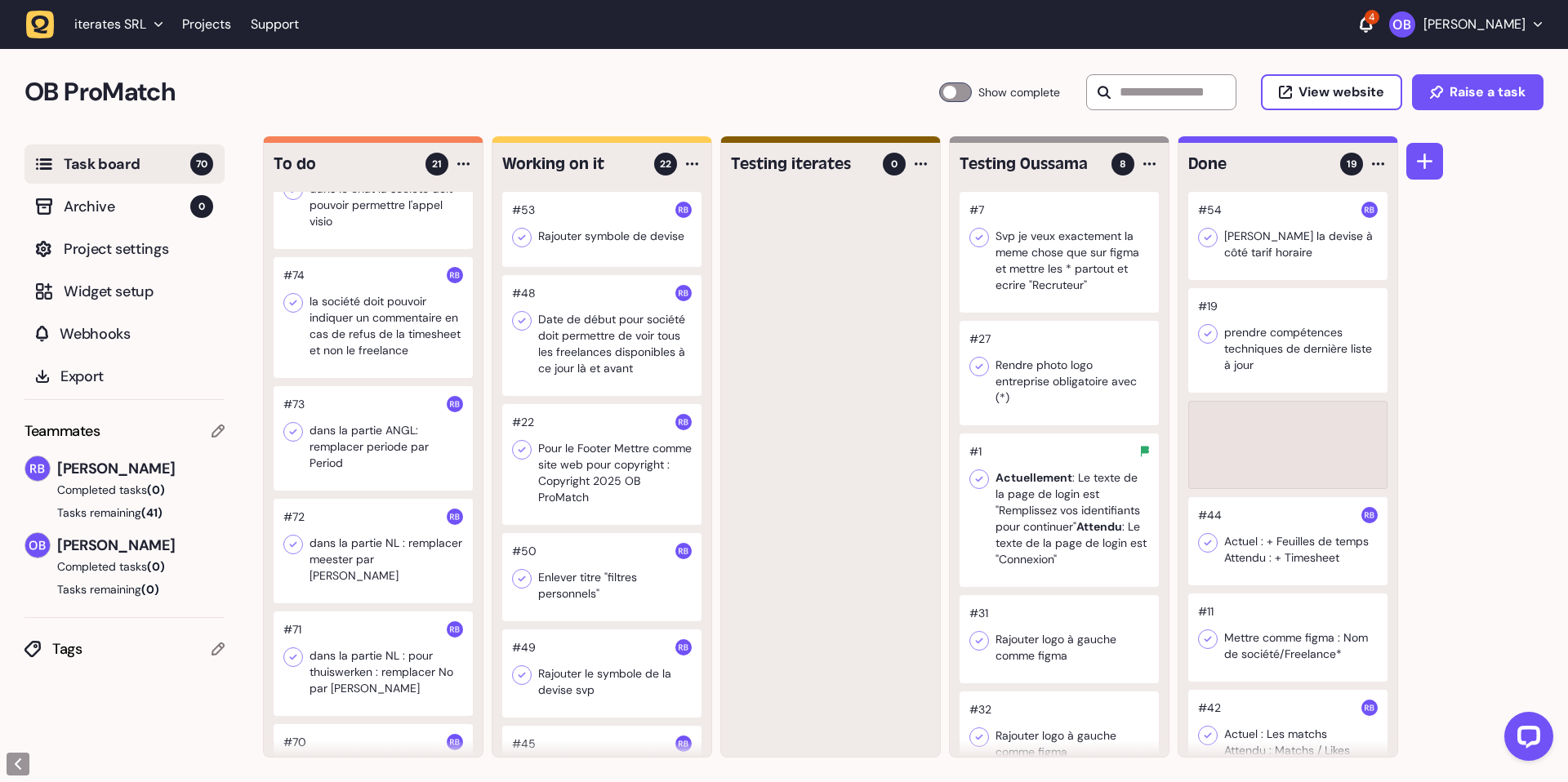
drag, startPoint x: 1040, startPoint y: 362, endPoint x: 1234, endPoint y: 388, distance: 195.7
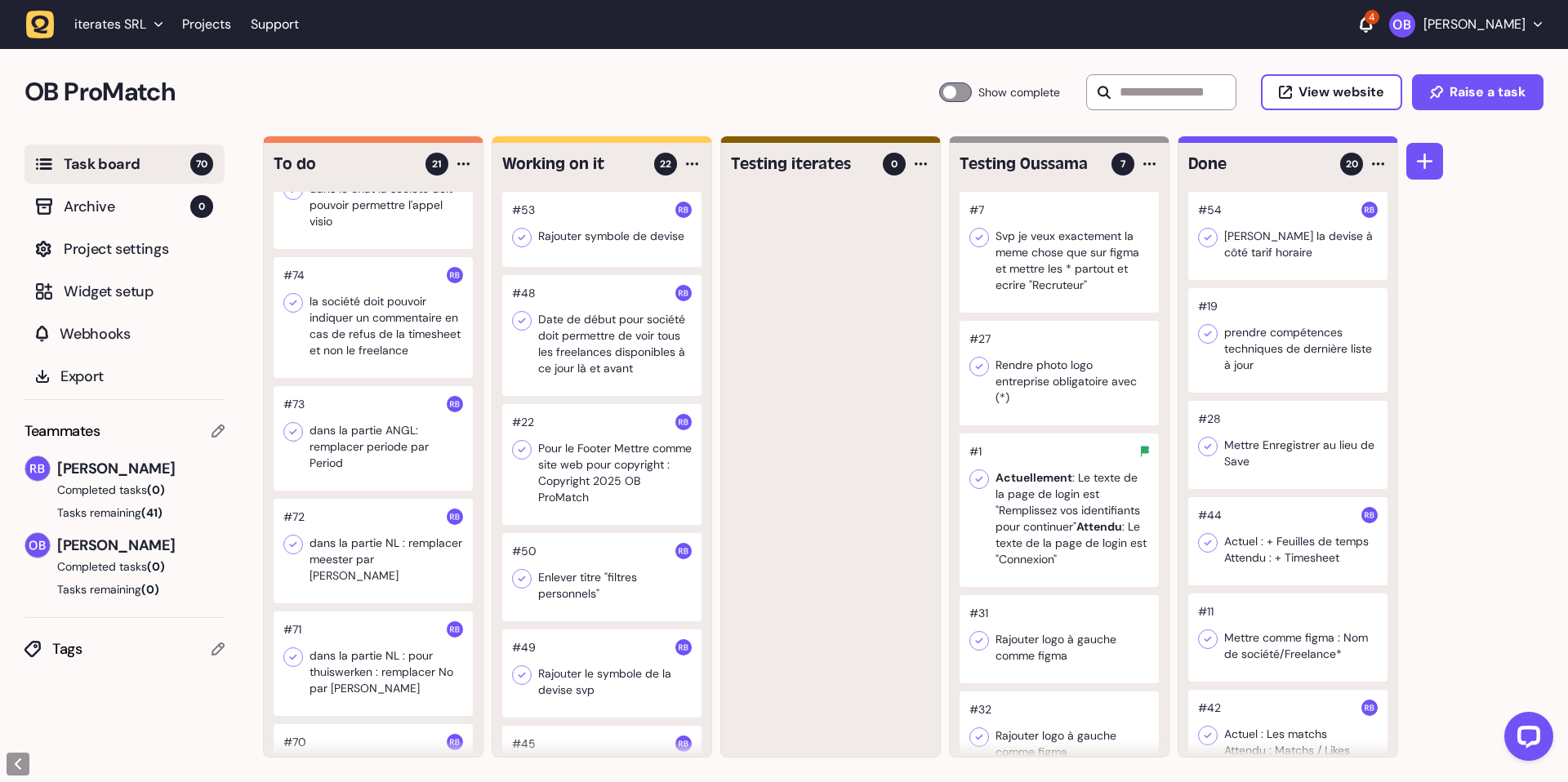
click at [1090, 393] on div at bounding box center [1059, 373] width 199 height 105
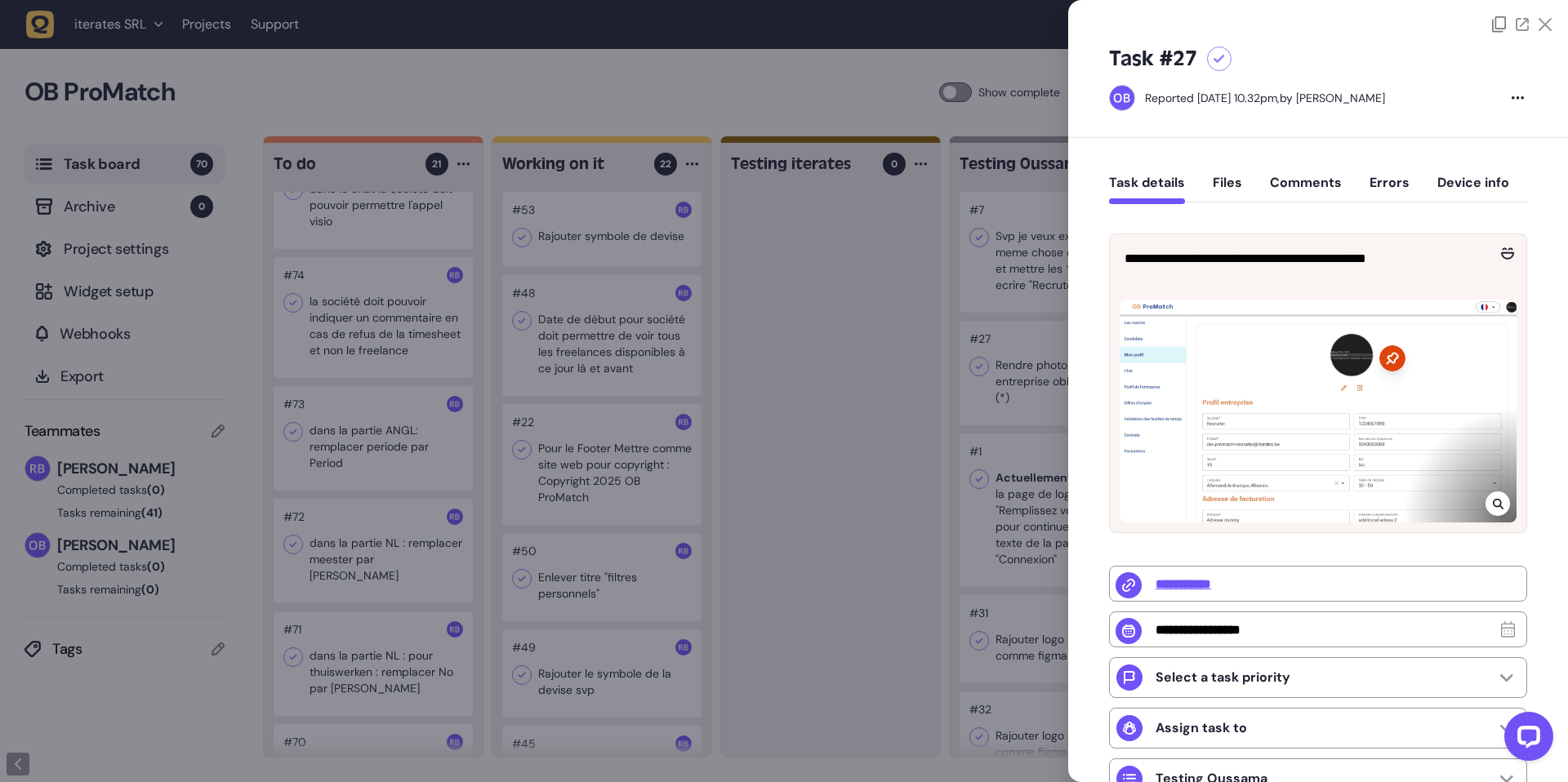
click at [1498, 503] on div at bounding box center [1497, 503] width 24 height 24
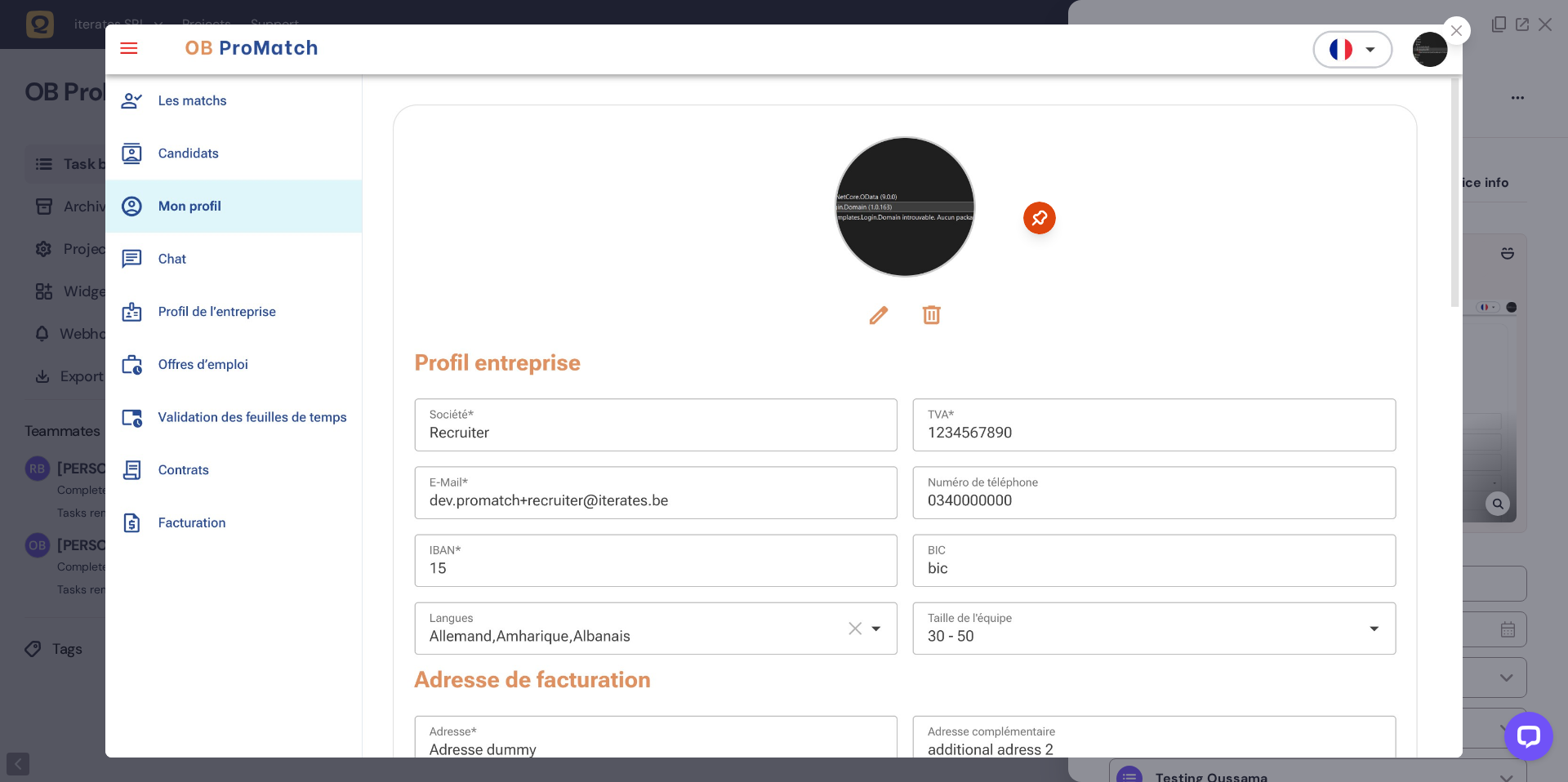
click at [1453, 35] on div at bounding box center [1456, 30] width 29 height 29
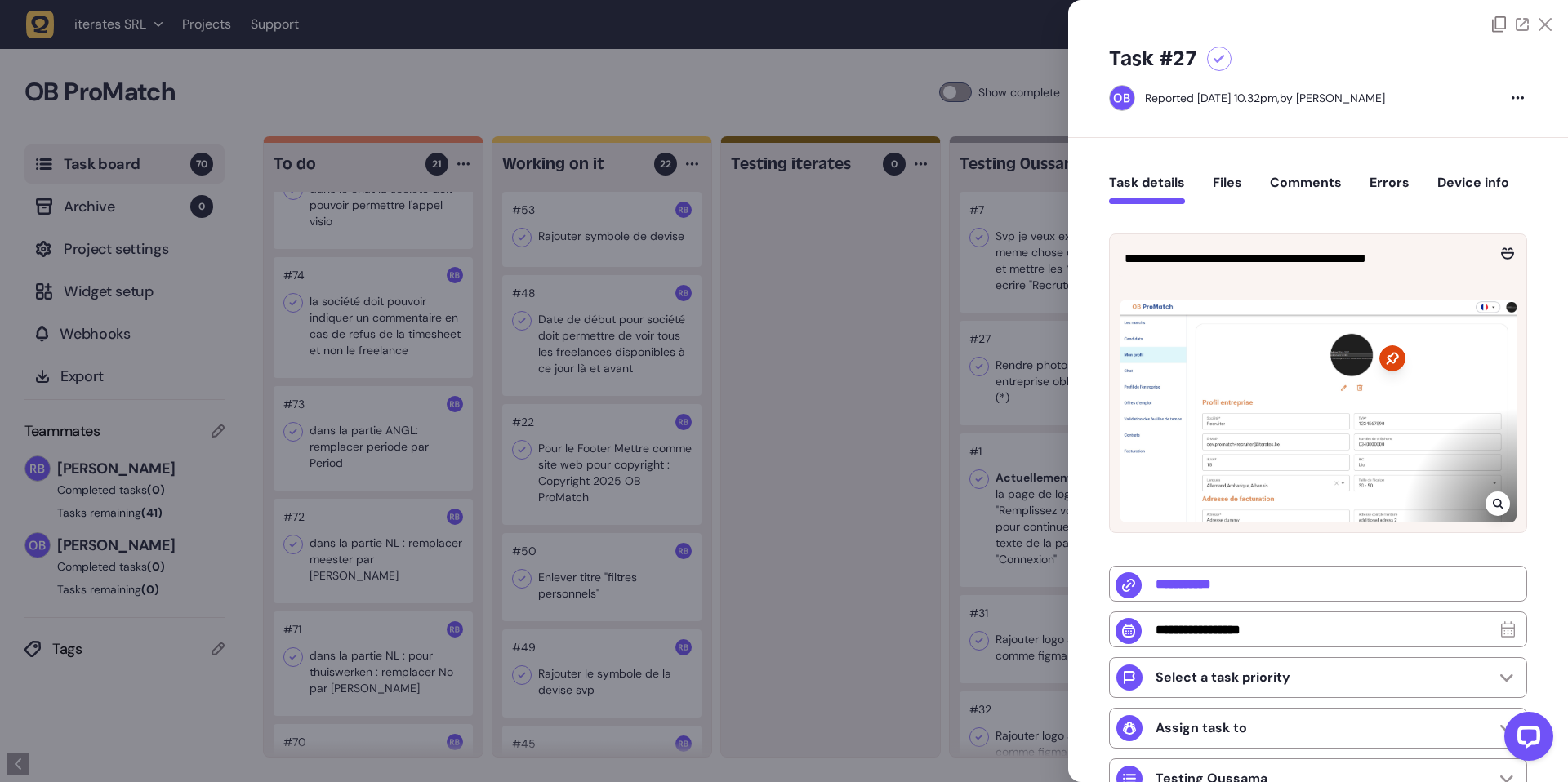
click at [981, 391] on div at bounding box center [784, 391] width 1568 height 782
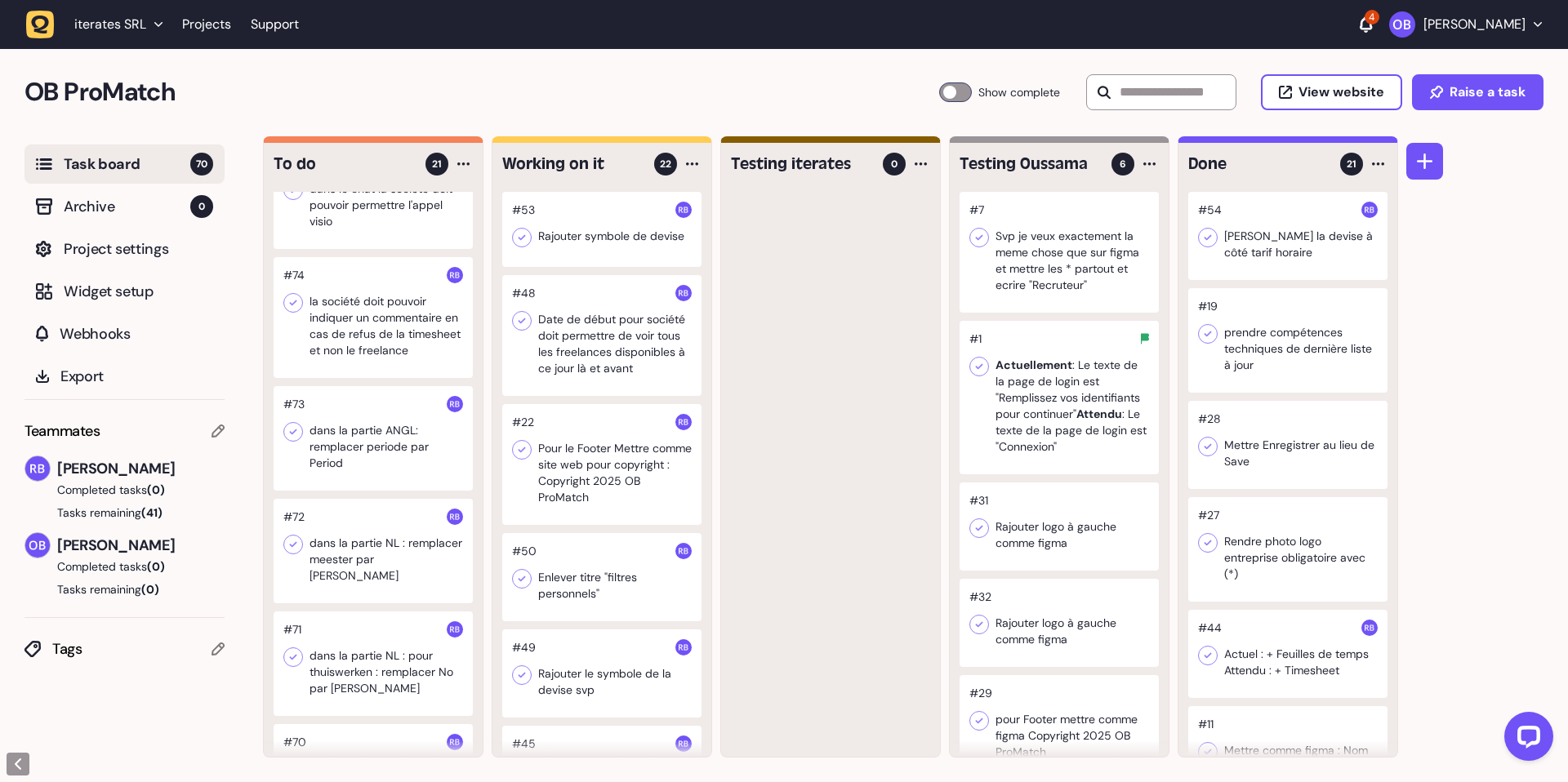
click at [1085, 415] on div at bounding box center [1059, 397] width 199 height 153
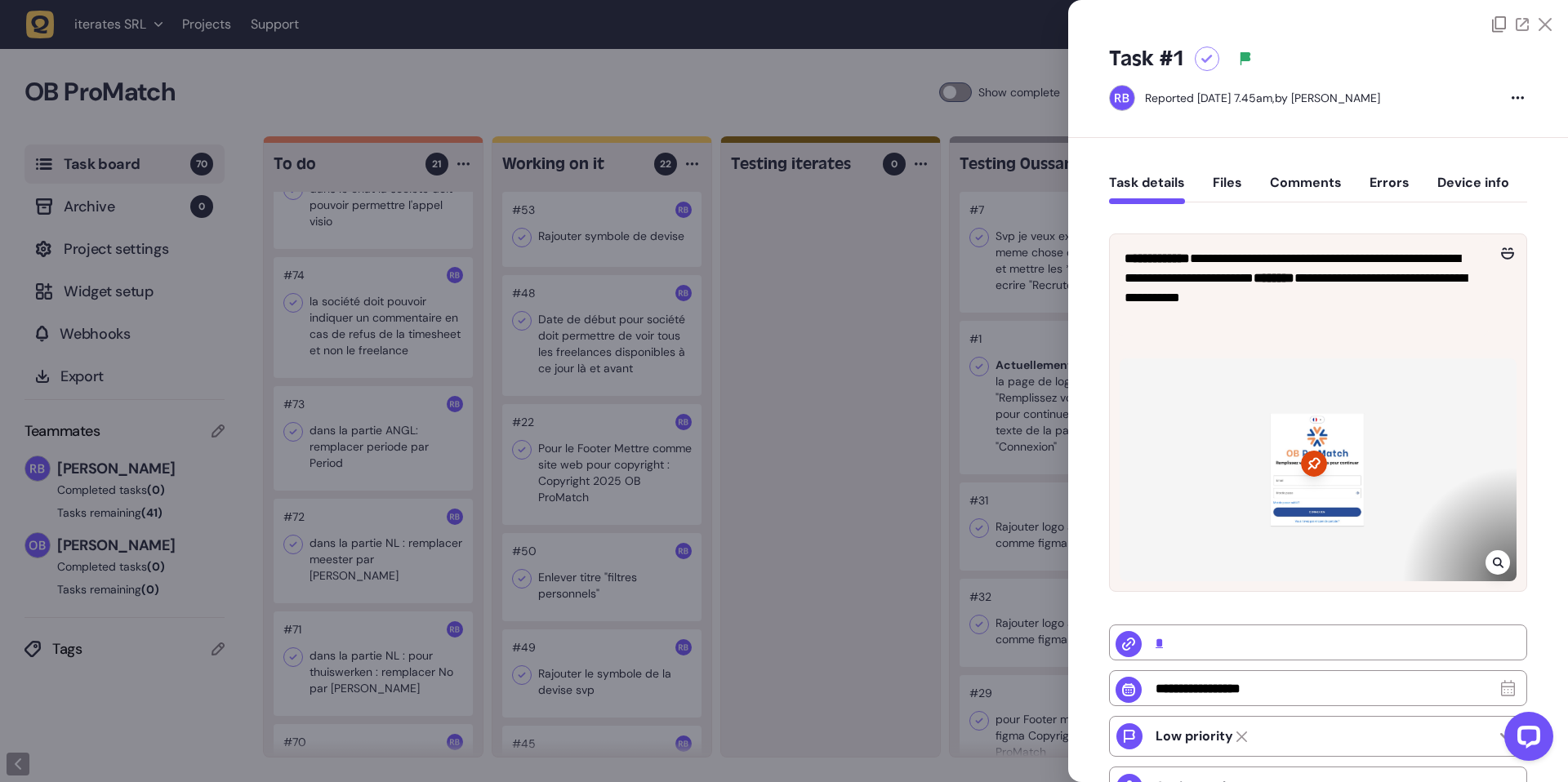
click at [1308, 464] on icon at bounding box center [1314, 464] width 13 height 13
click at [1492, 559] on icon at bounding box center [1497, 563] width 11 height 11
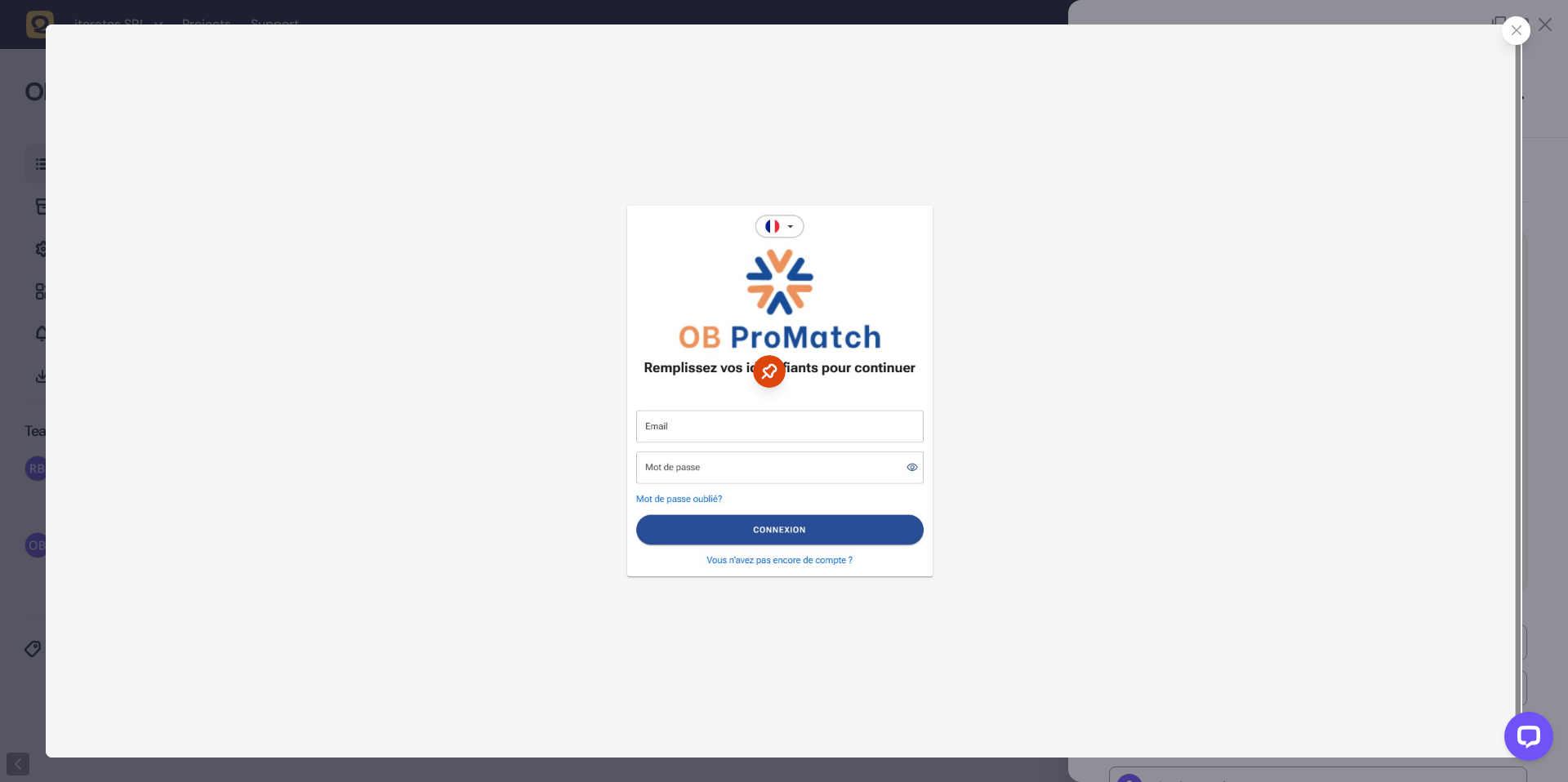
click at [1513, 34] on icon at bounding box center [1517, 30] width 11 height 11
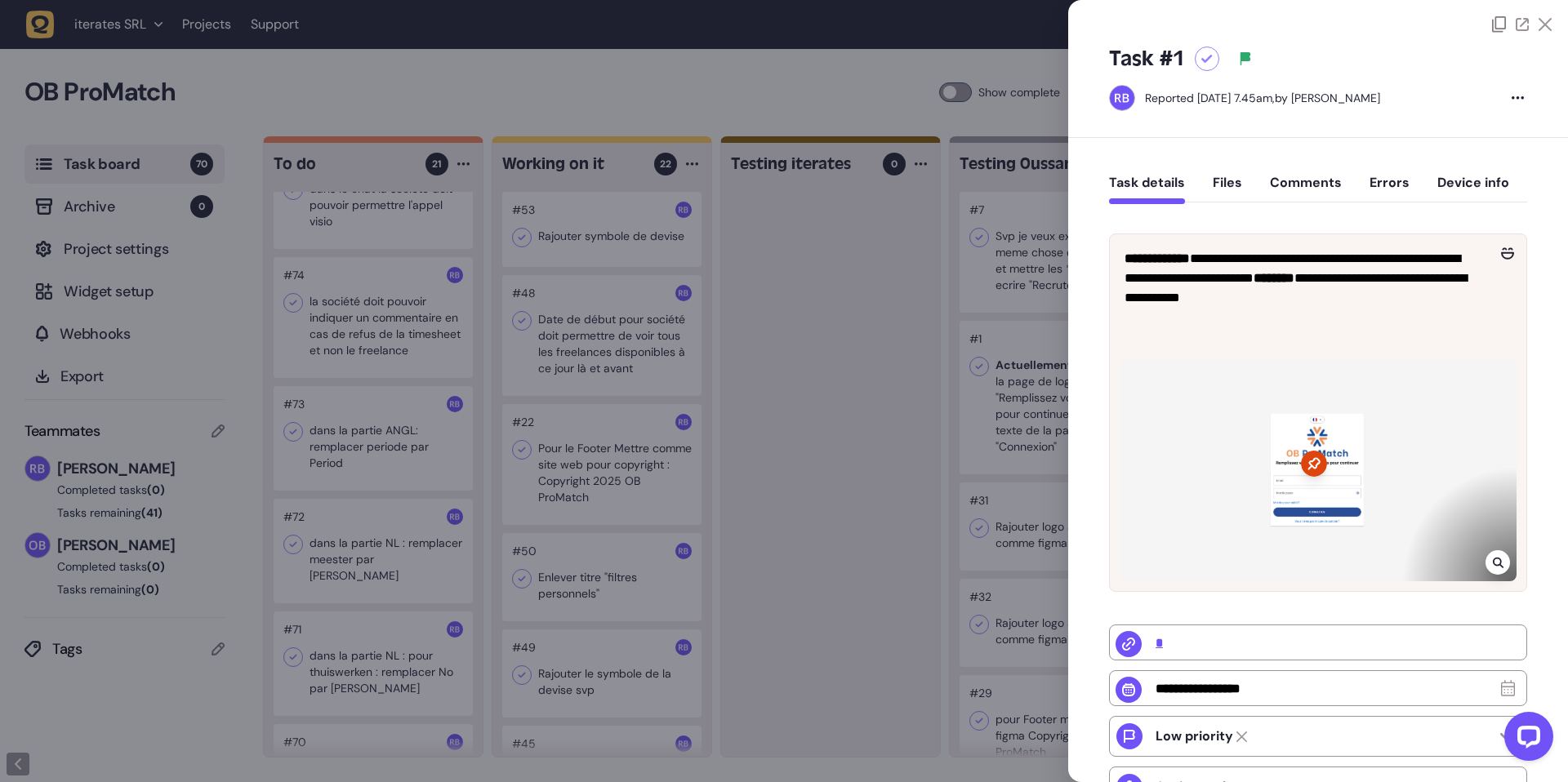
click at [848, 348] on div at bounding box center [784, 391] width 1568 height 782
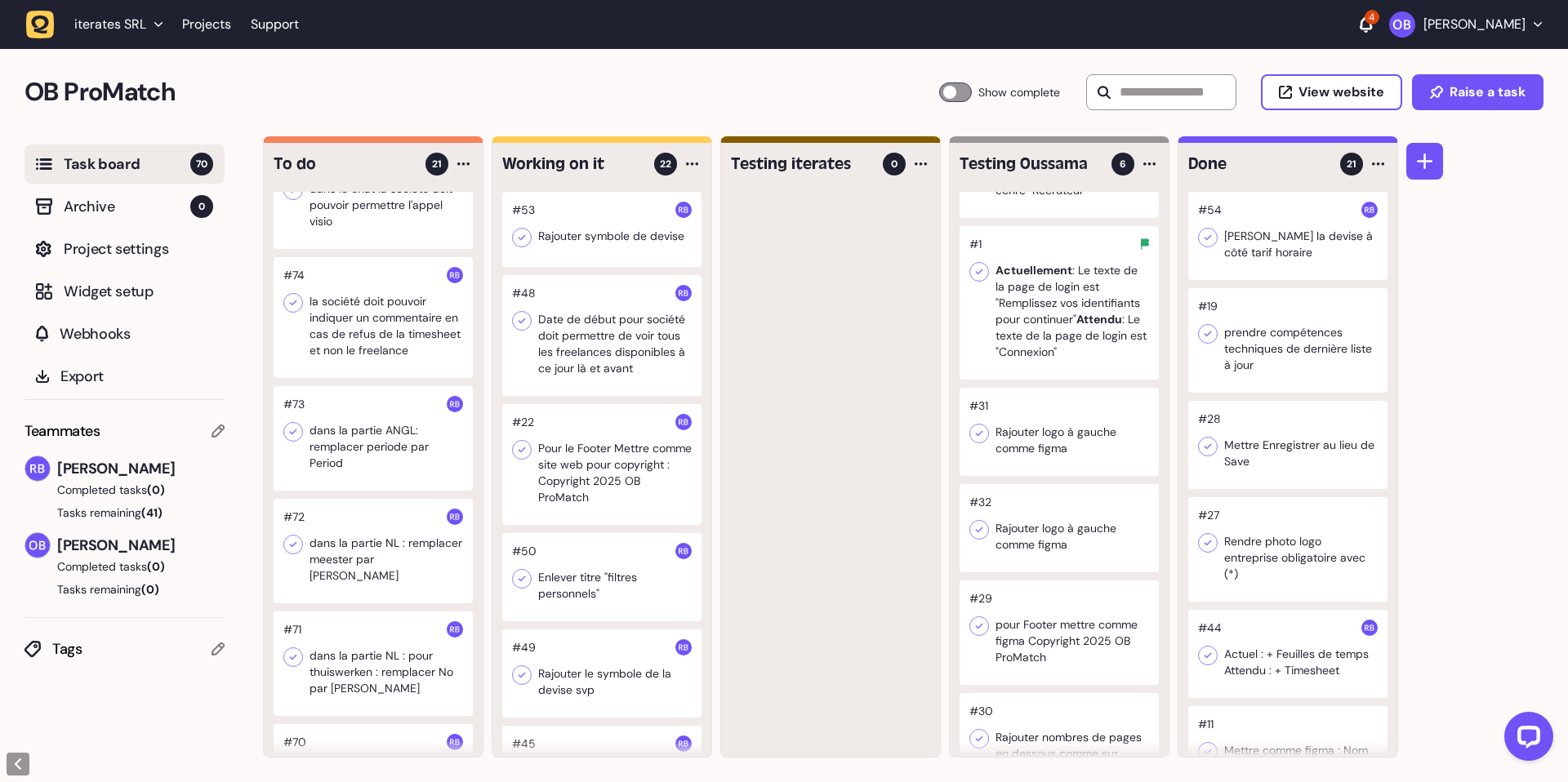
scroll to position [102, 0]
click at [1046, 418] on div at bounding box center [1059, 425] width 199 height 88
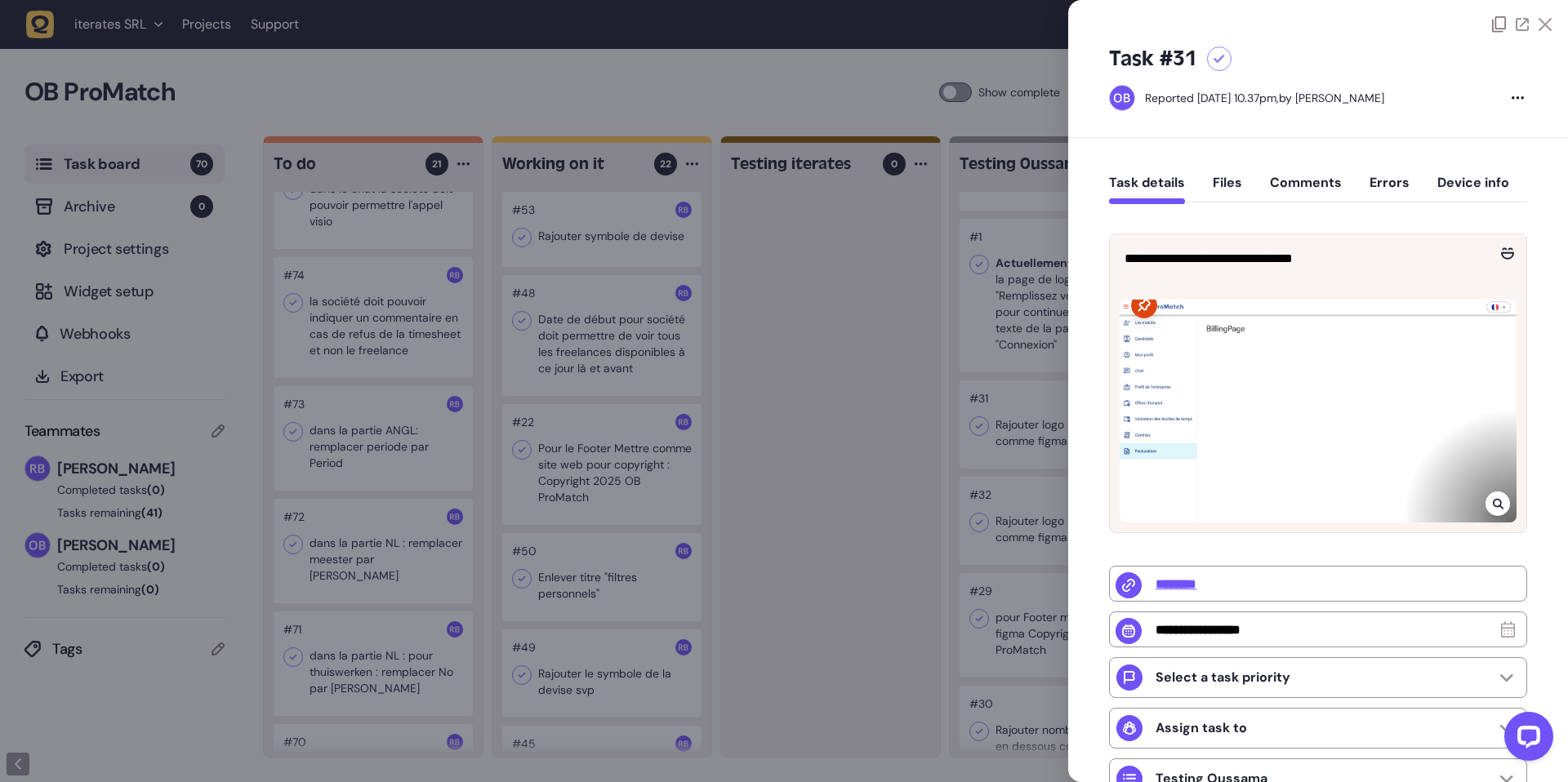
click at [1493, 494] on div at bounding box center [1497, 503] width 24 height 24
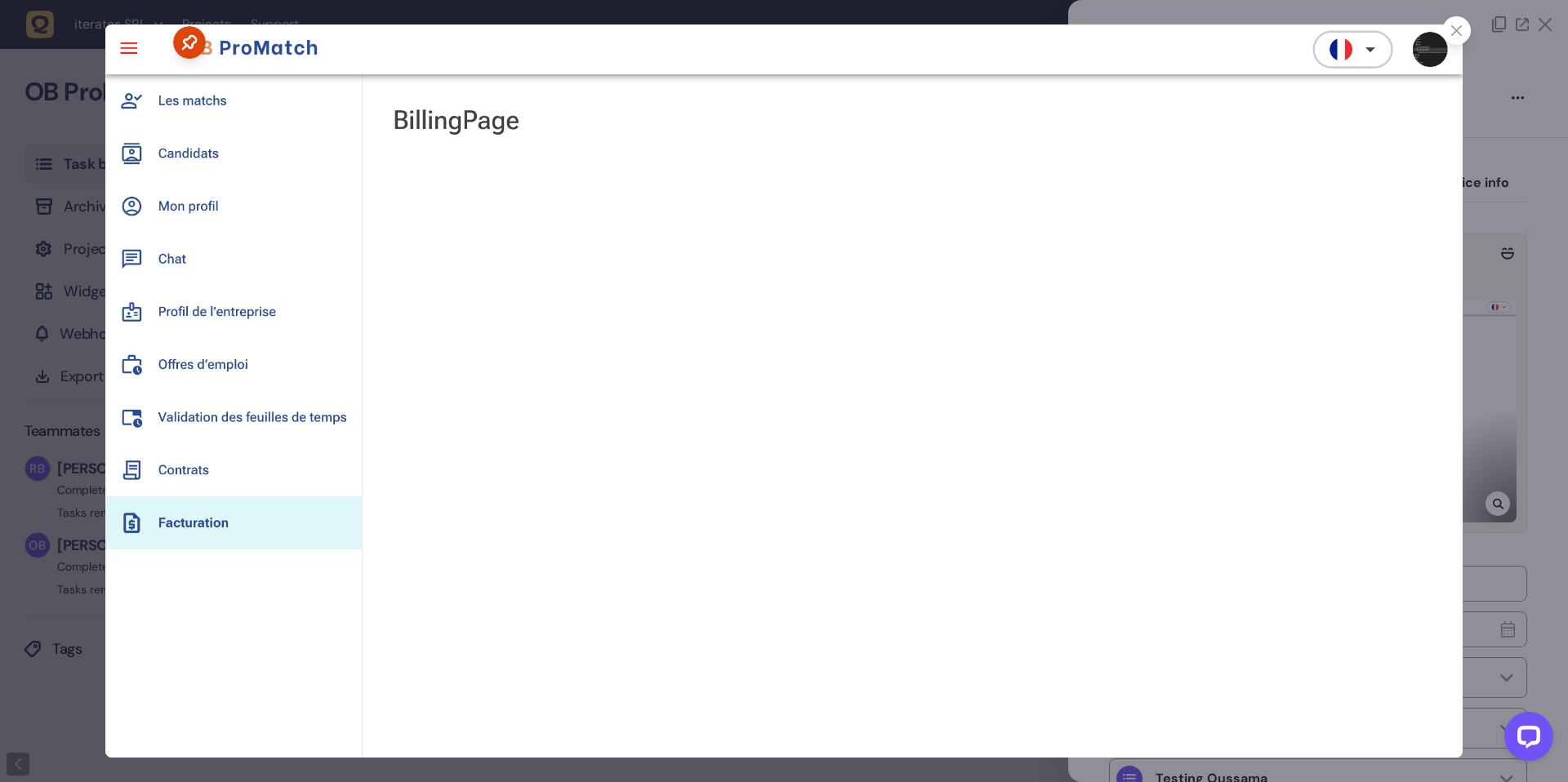
click at [1453, 321] on img at bounding box center [784, 391] width 1357 height 733
click at [1462, 40] on div at bounding box center [1456, 30] width 29 height 29
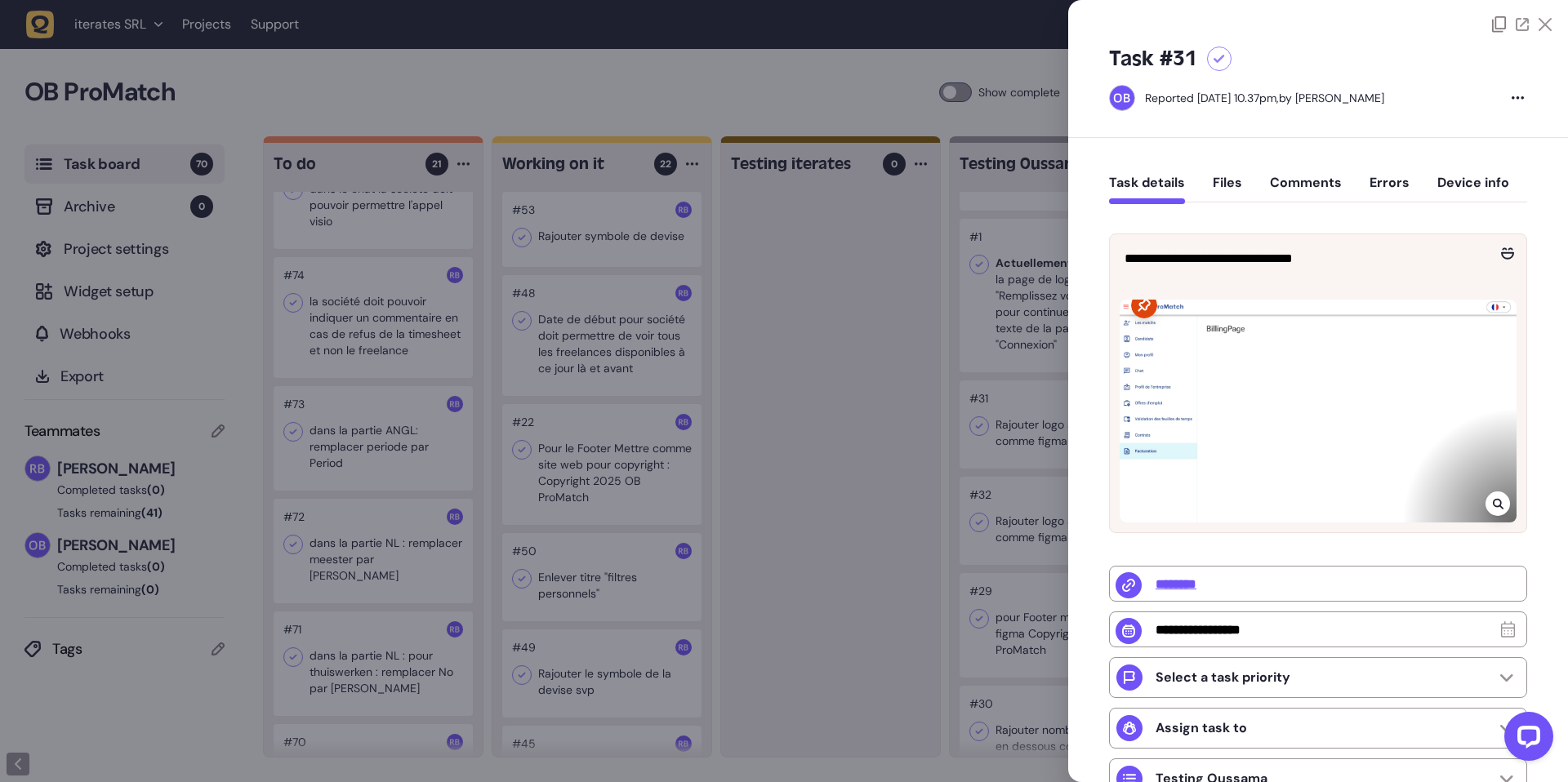
click at [1021, 400] on div at bounding box center [784, 391] width 1568 height 782
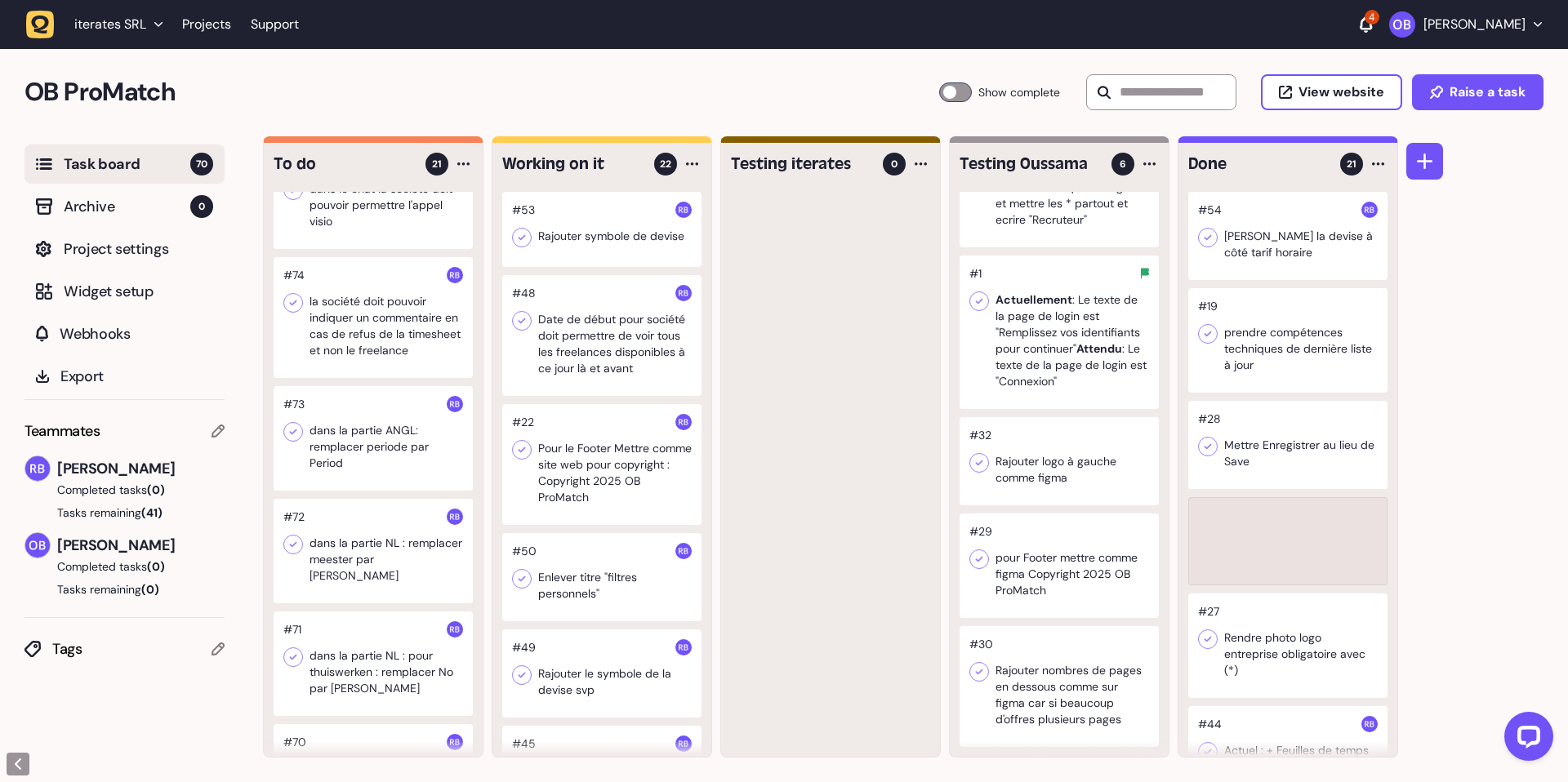
scroll to position [65, 0]
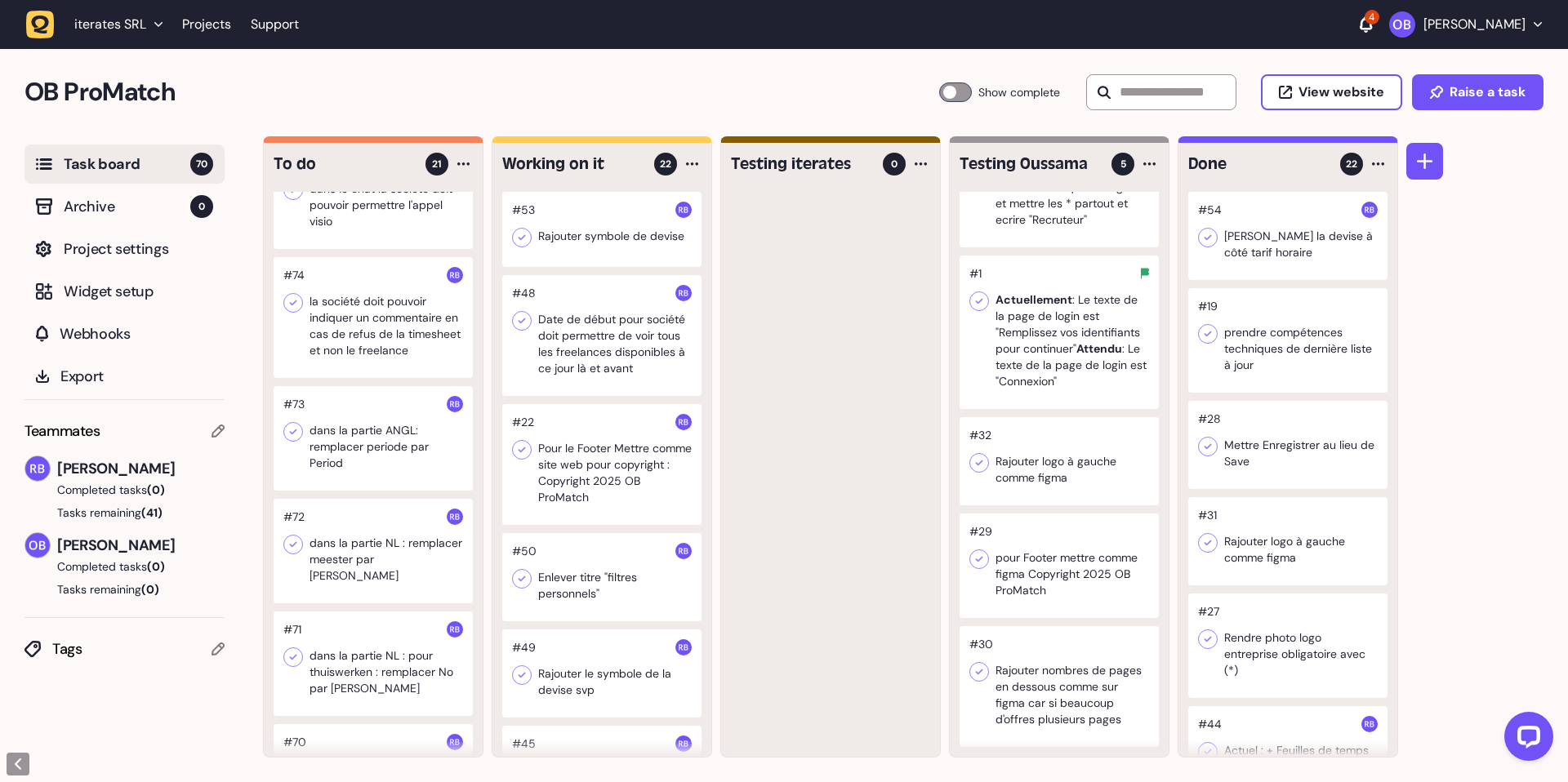
click at [1047, 446] on div at bounding box center [1059, 461] width 199 height 88
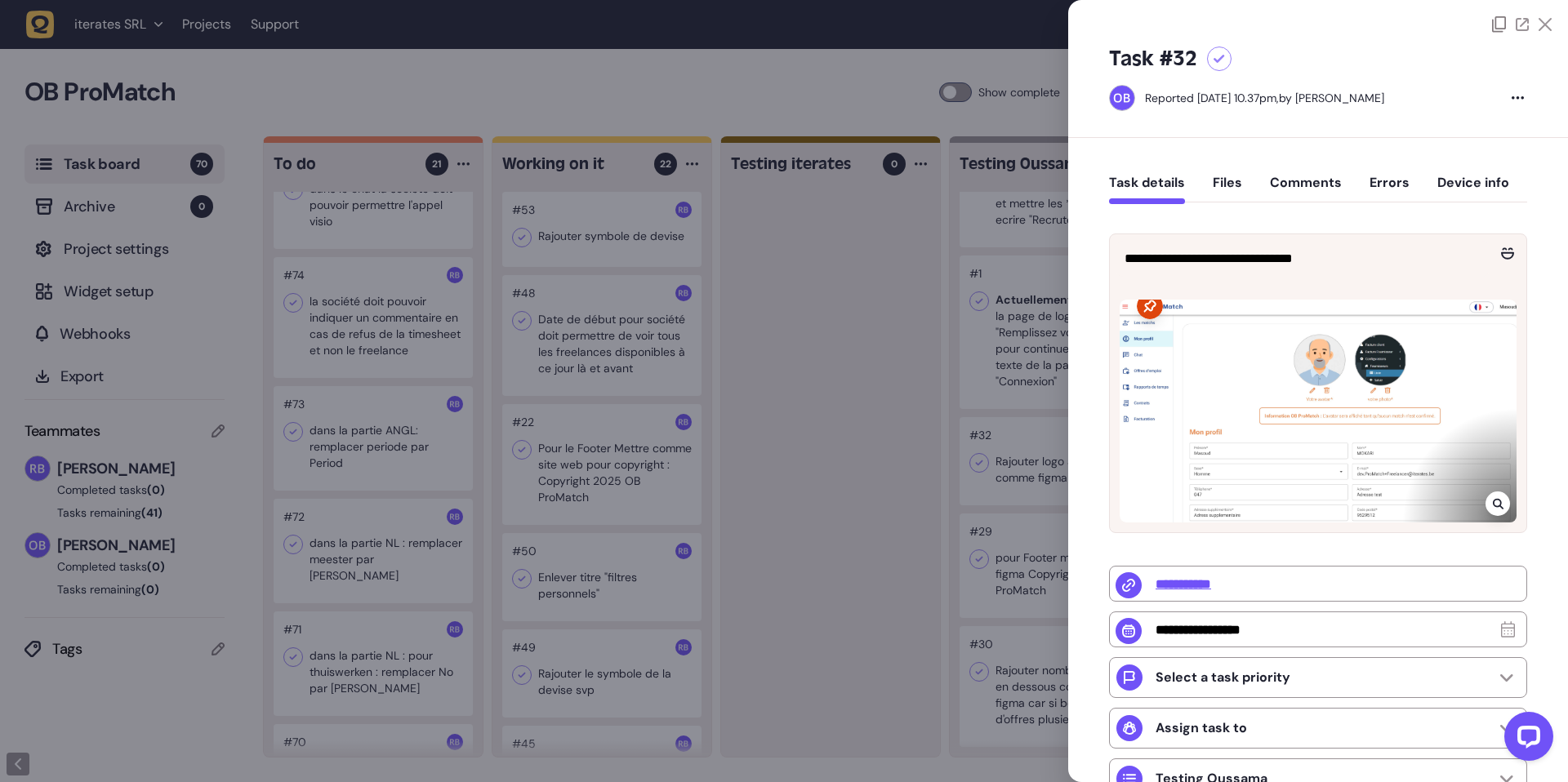
click at [1153, 404] on div at bounding box center [1317, 410] width 397 height 223
click at [902, 437] on div at bounding box center [784, 391] width 1568 height 782
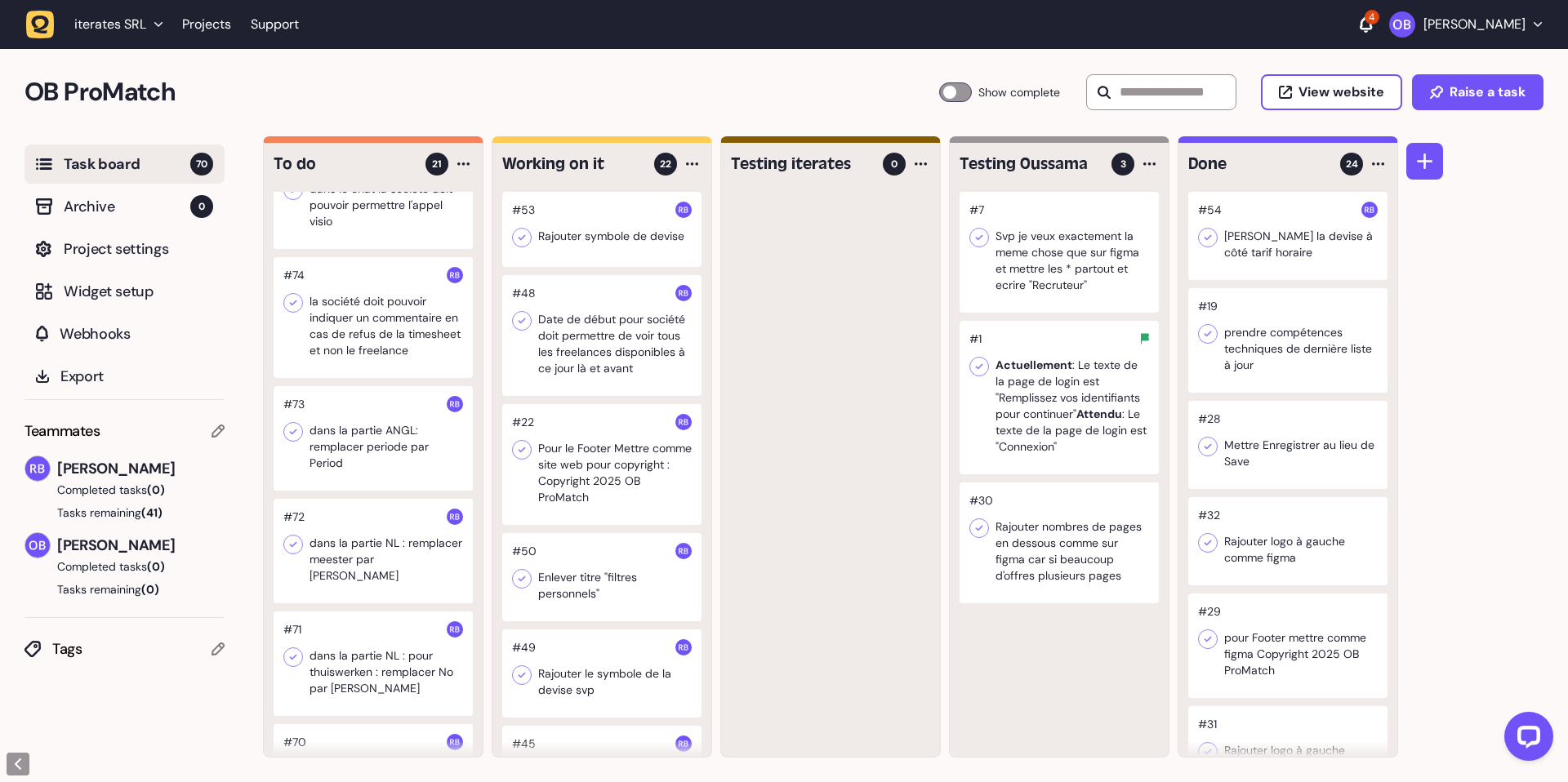
click at [1095, 553] on div at bounding box center [1059, 543] width 199 height 121
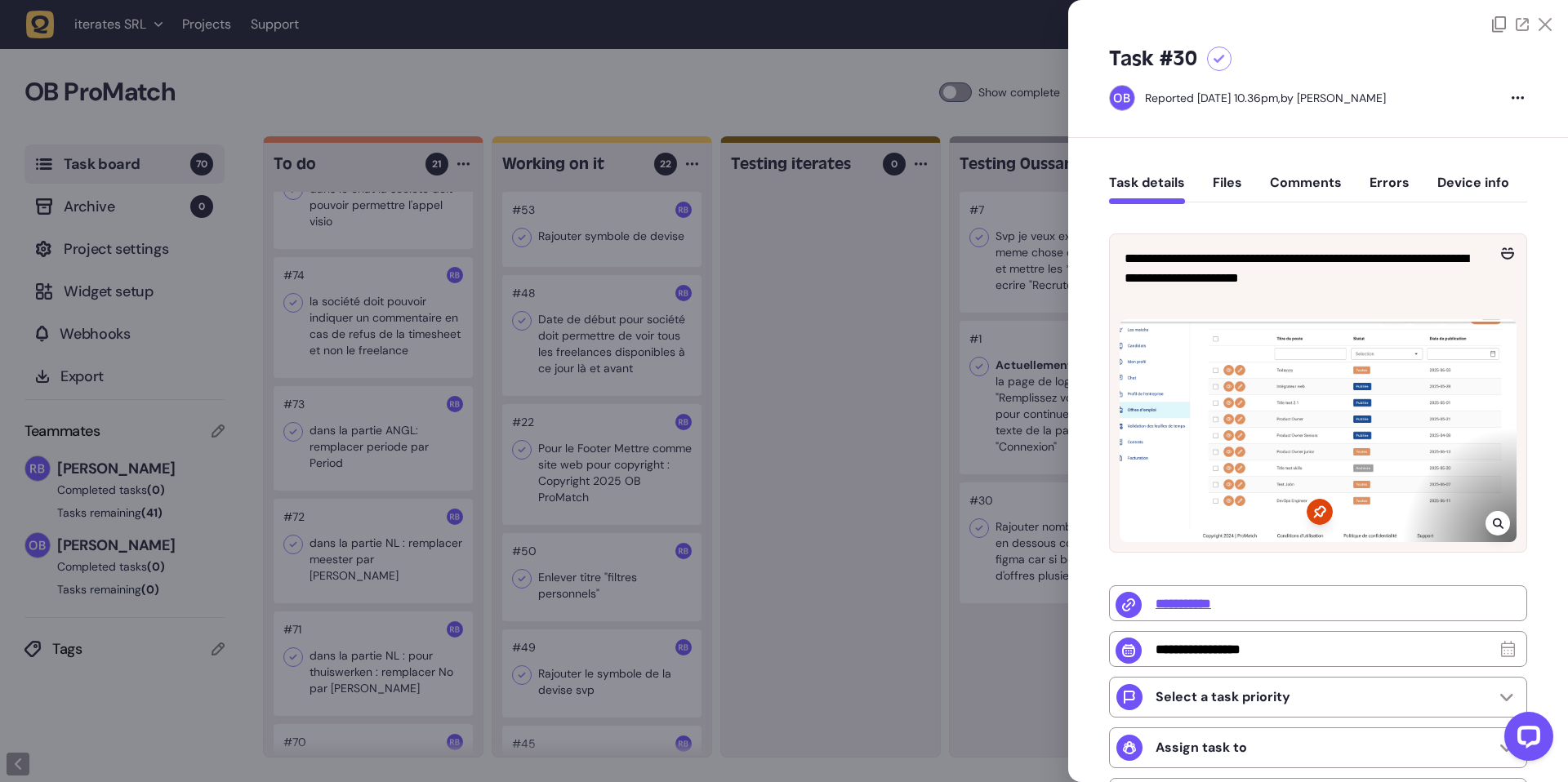
click at [1036, 446] on div at bounding box center [784, 391] width 1568 height 782
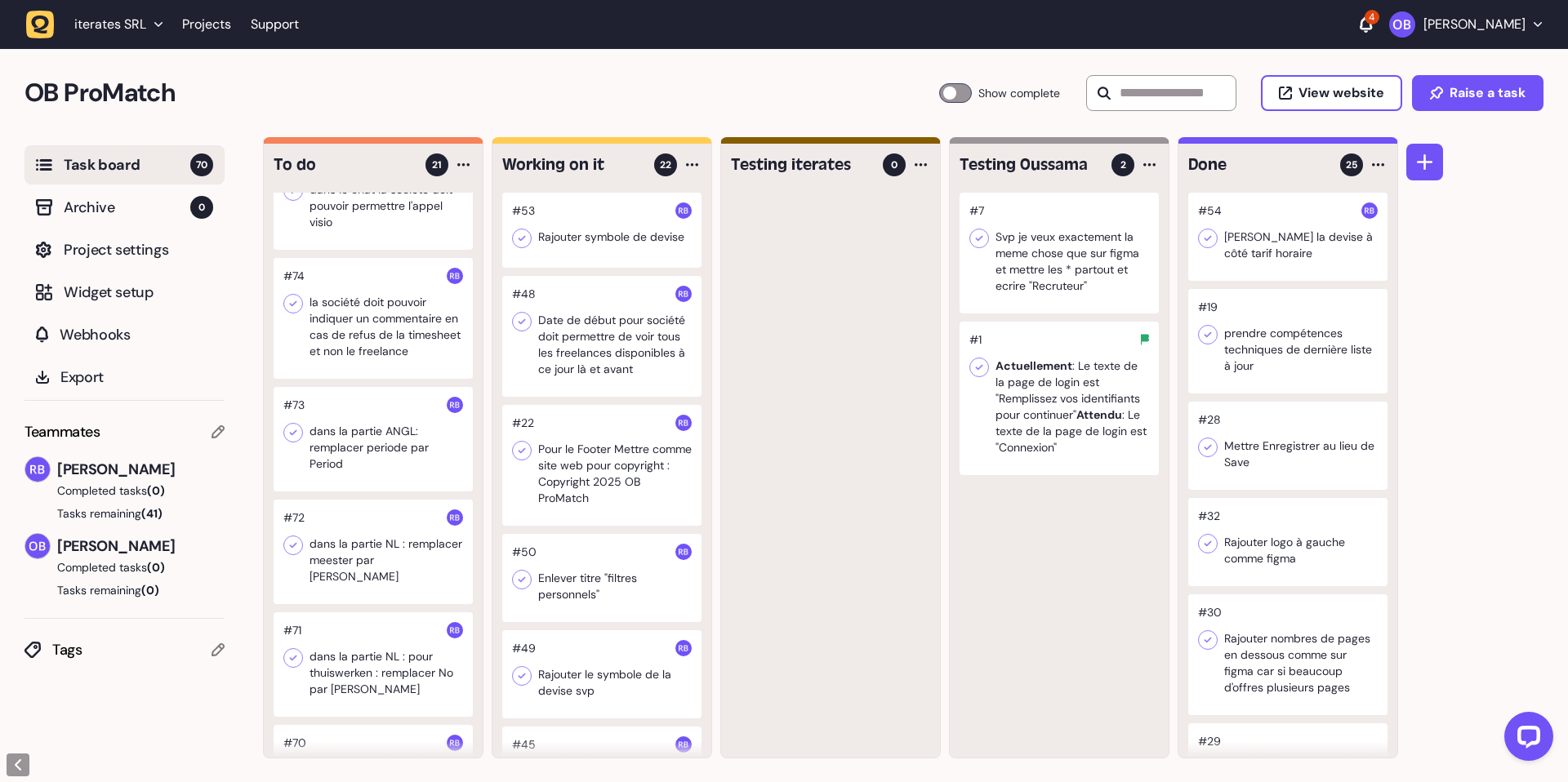
click at [1019, 397] on div at bounding box center [1059, 398] width 199 height 153
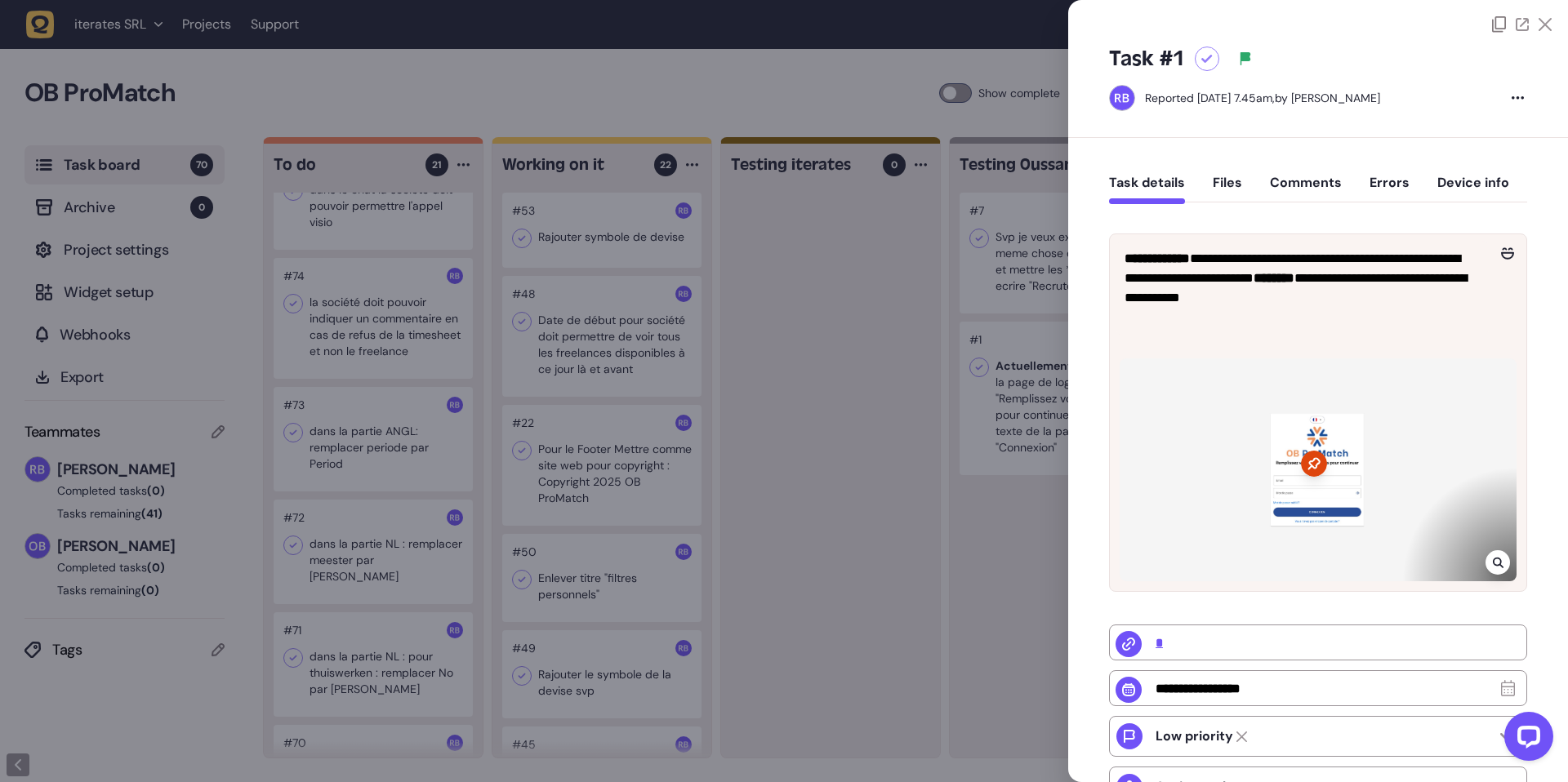
click at [1299, 494] on div at bounding box center [1317, 469] width 397 height 223
click at [712, 314] on div at bounding box center [784, 391] width 1568 height 782
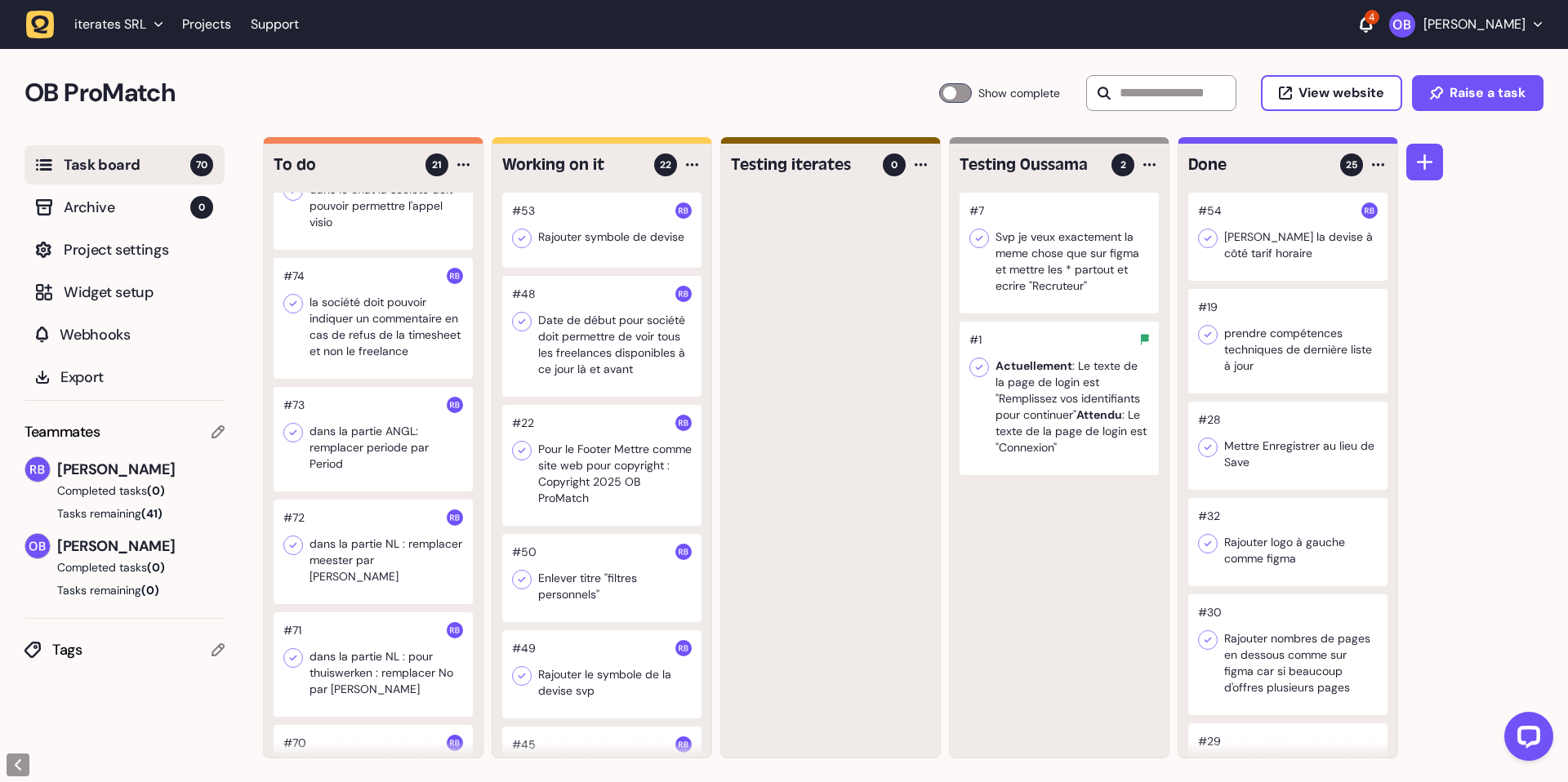
click at [1086, 282] on div at bounding box center [1059, 253] width 199 height 121
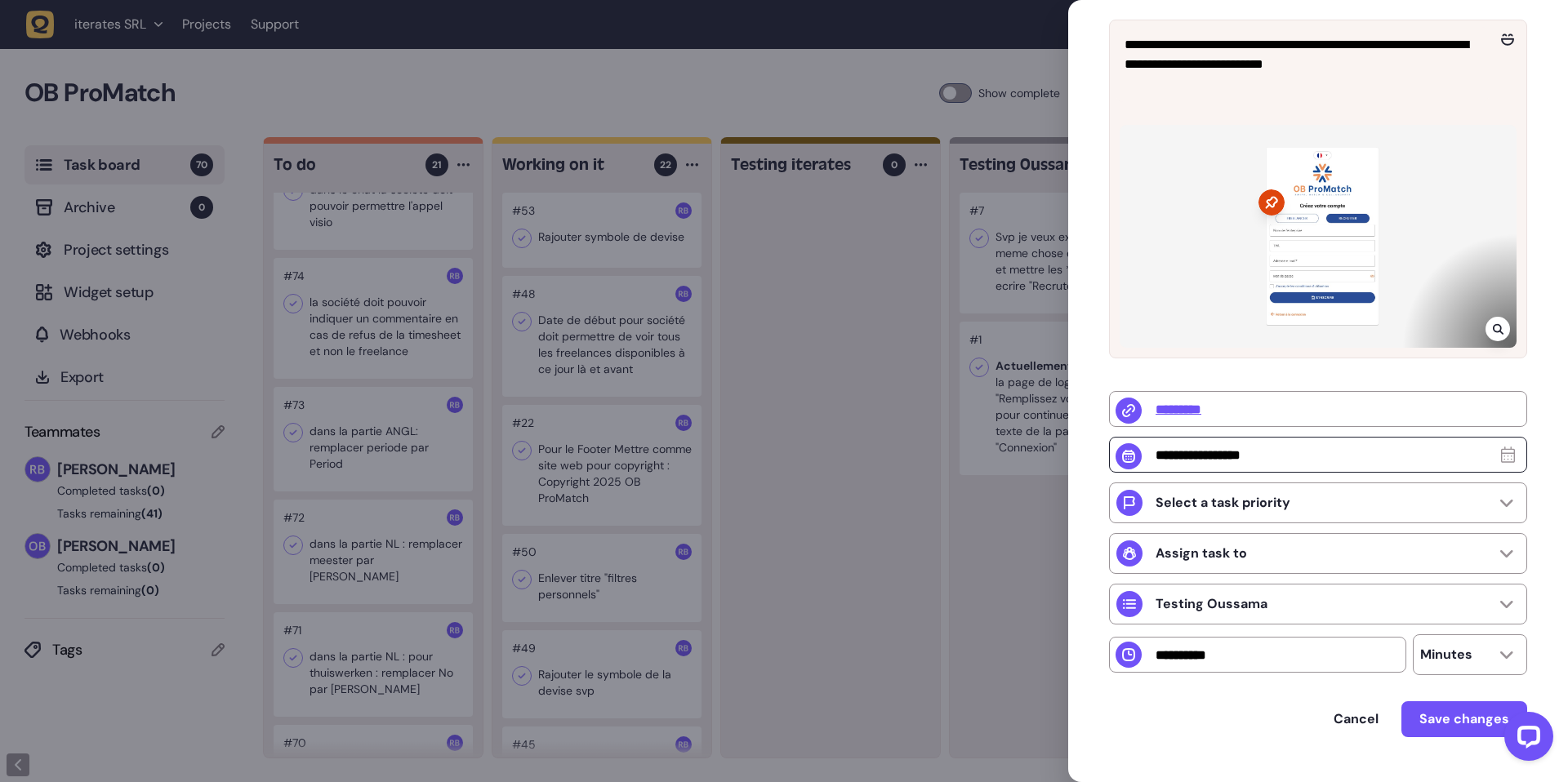
scroll to position [255, 0]
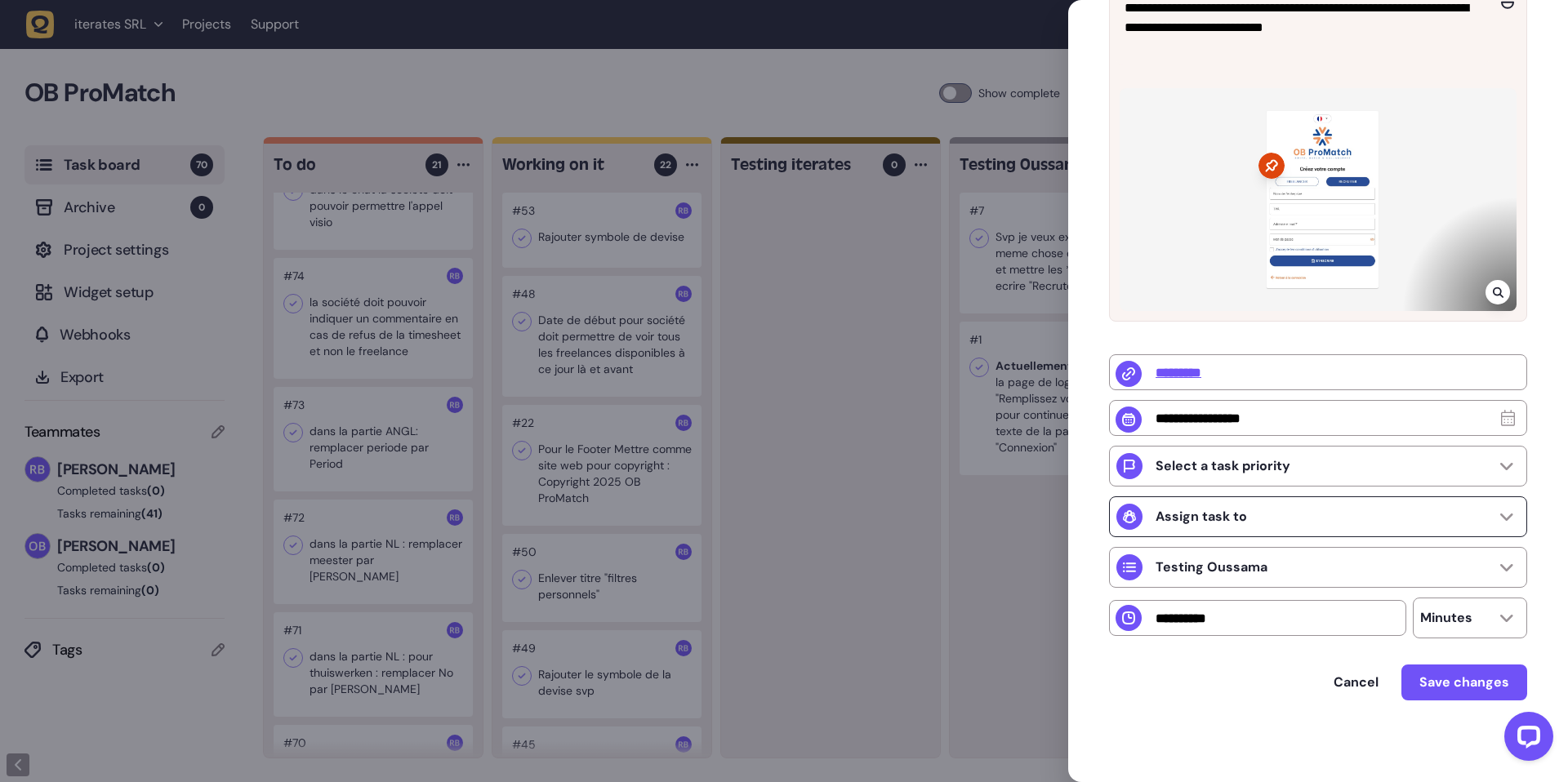
click at [1248, 529] on div "Assign task to" at bounding box center [1317, 517] width 418 height 41
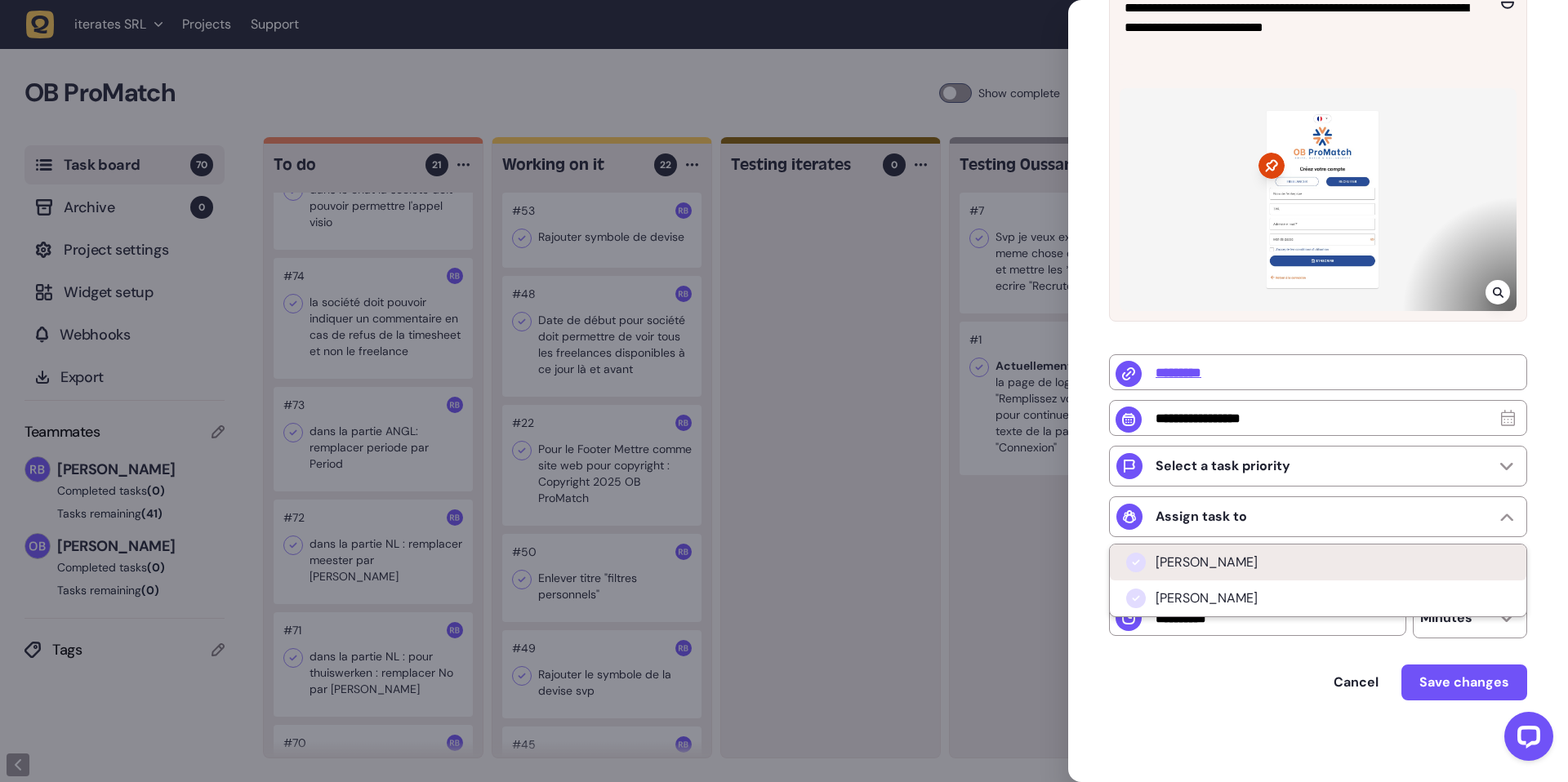
click at [1219, 552] on li "[PERSON_NAME]" at bounding box center [1317, 563] width 417 height 36
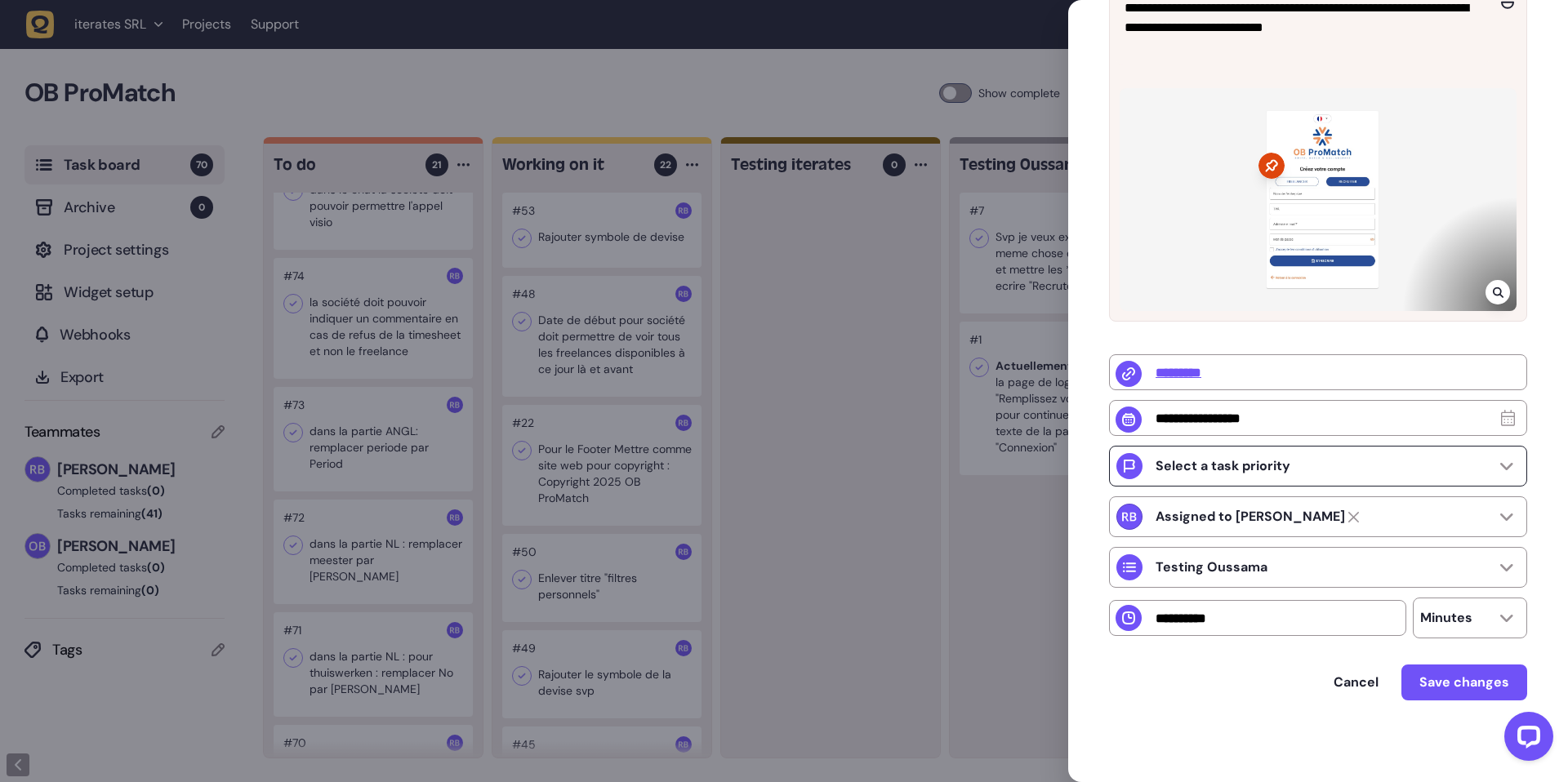
click at [1259, 477] on div "Select a task priority" at bounding box center [1203, 466] width 174 height 26
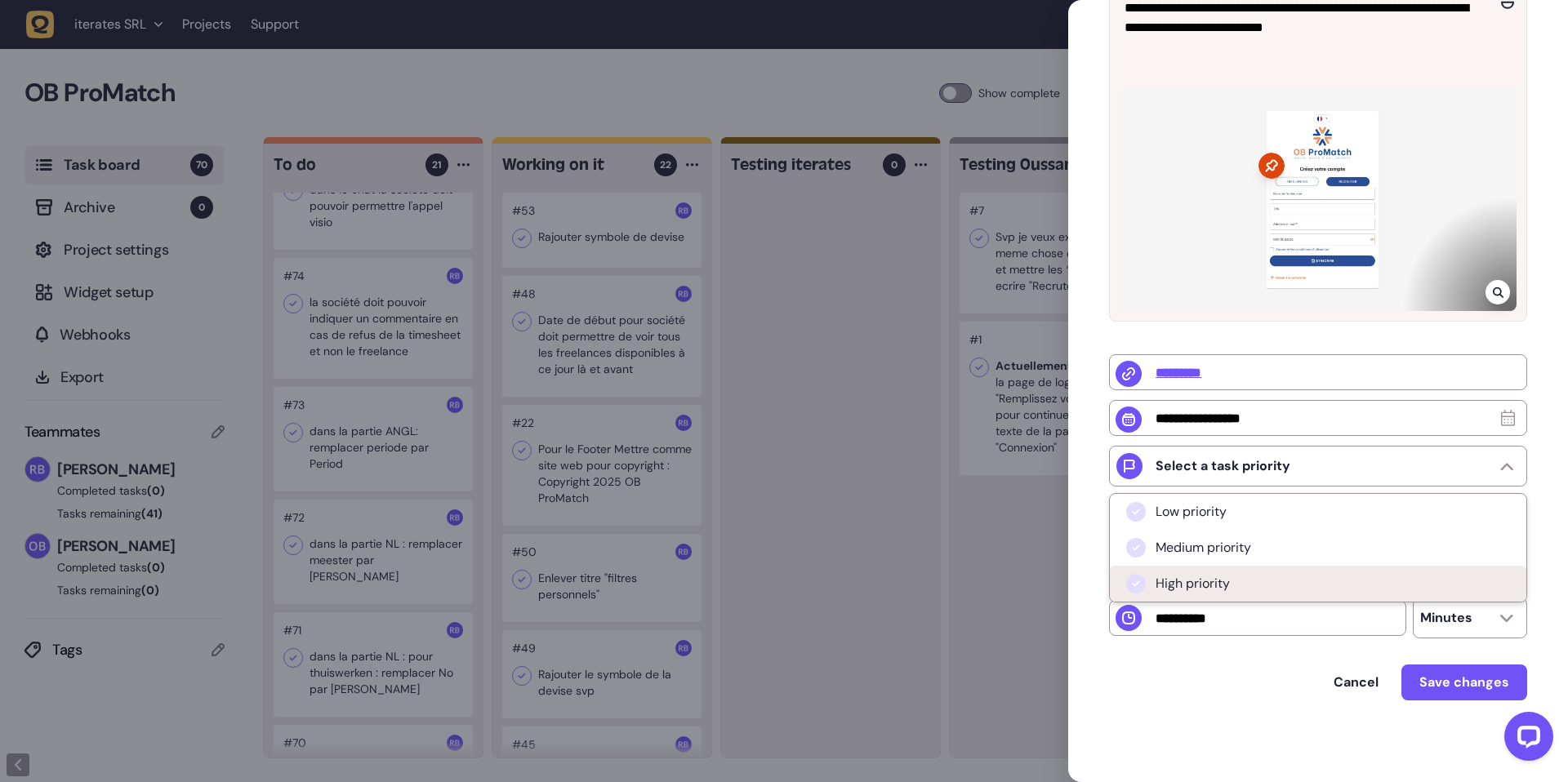
click at [1249, 576] on li "High priority" at bounding box center [1317, 584] width 417 height 36
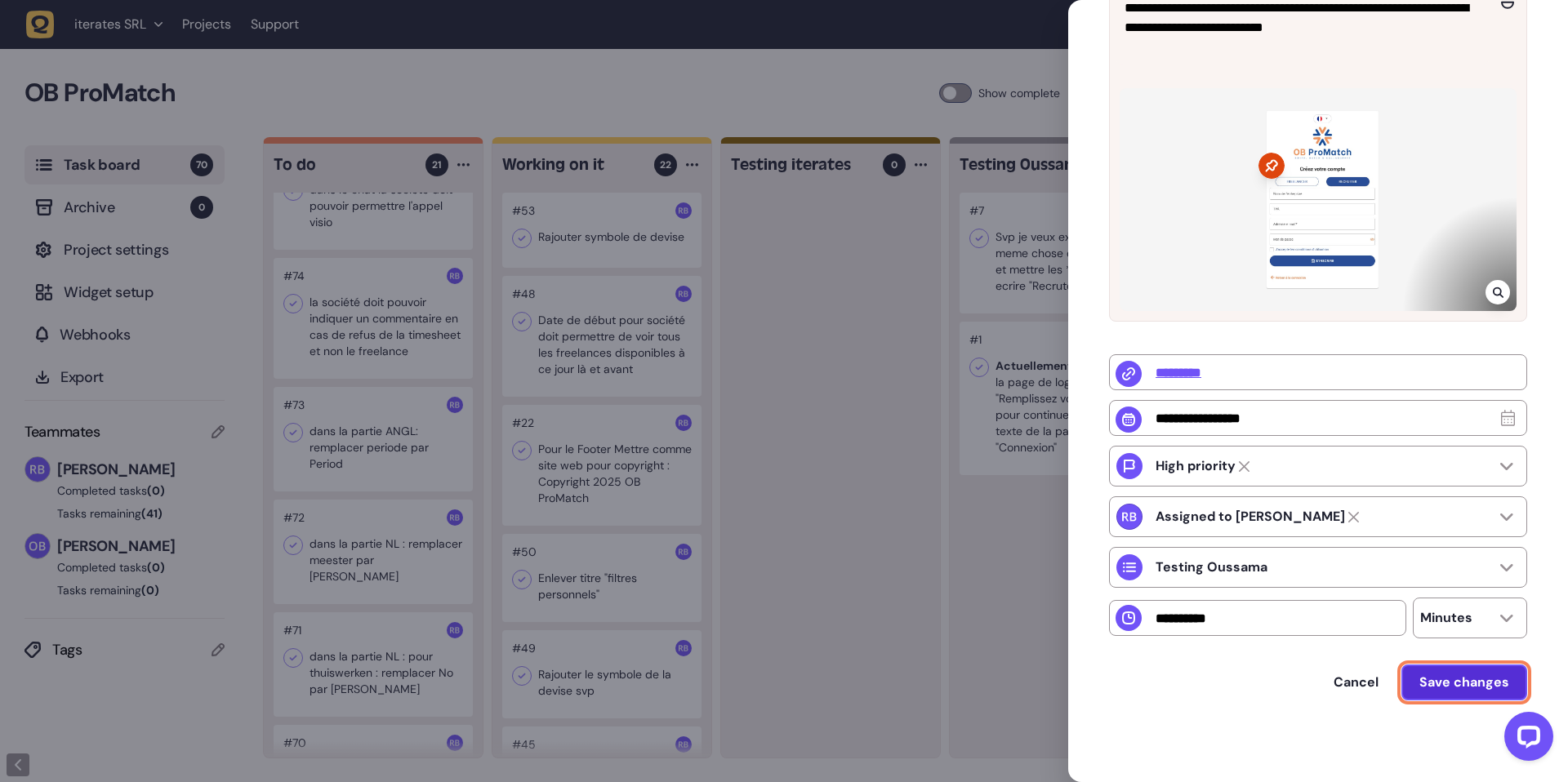
click at [1448, 675] on span "Save changes" at bounding box center [1464, 682] width 90 height 17
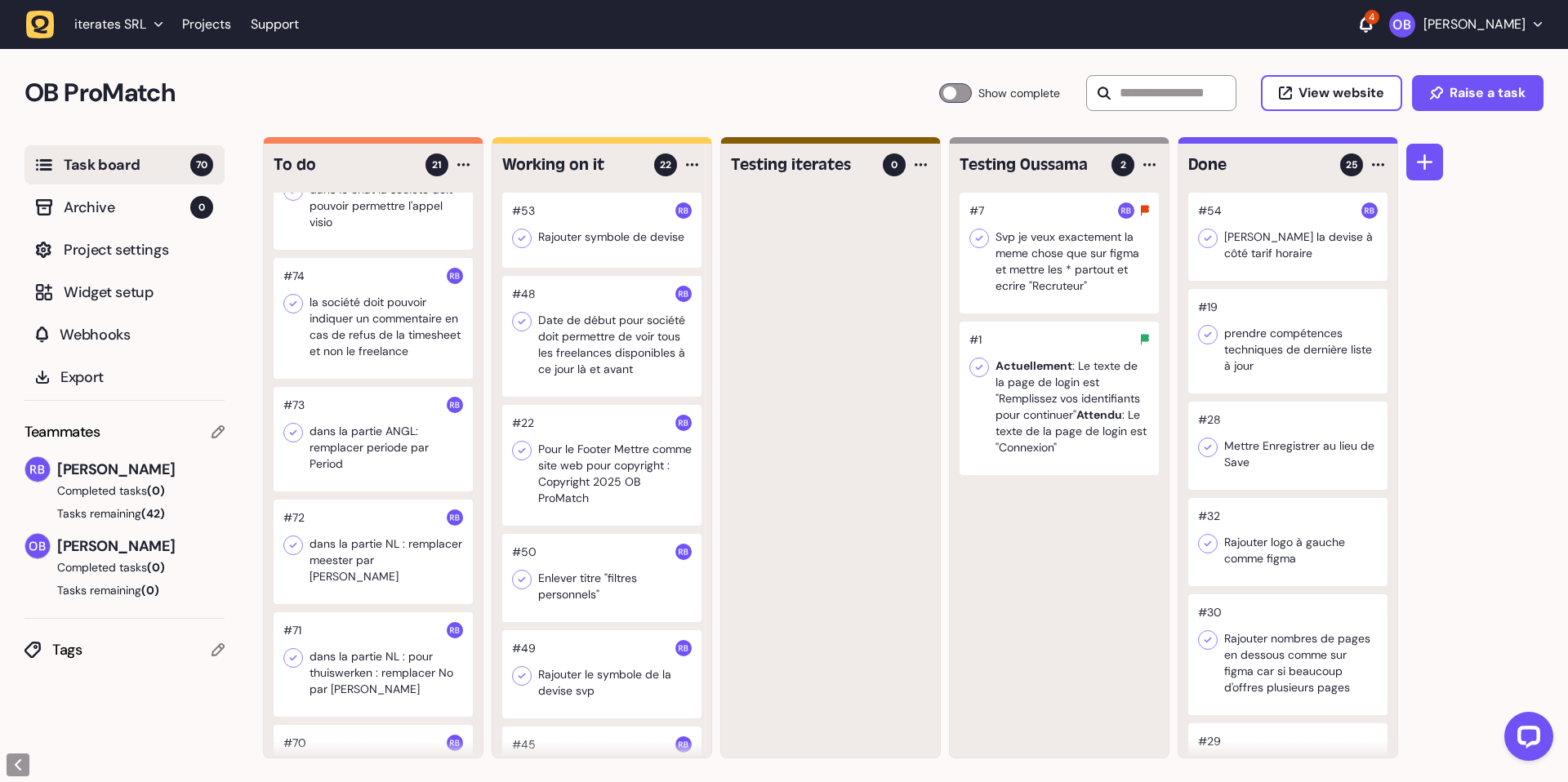
click at [1090, 398] on div at bounding box center [1059, 398] width 199 height 153
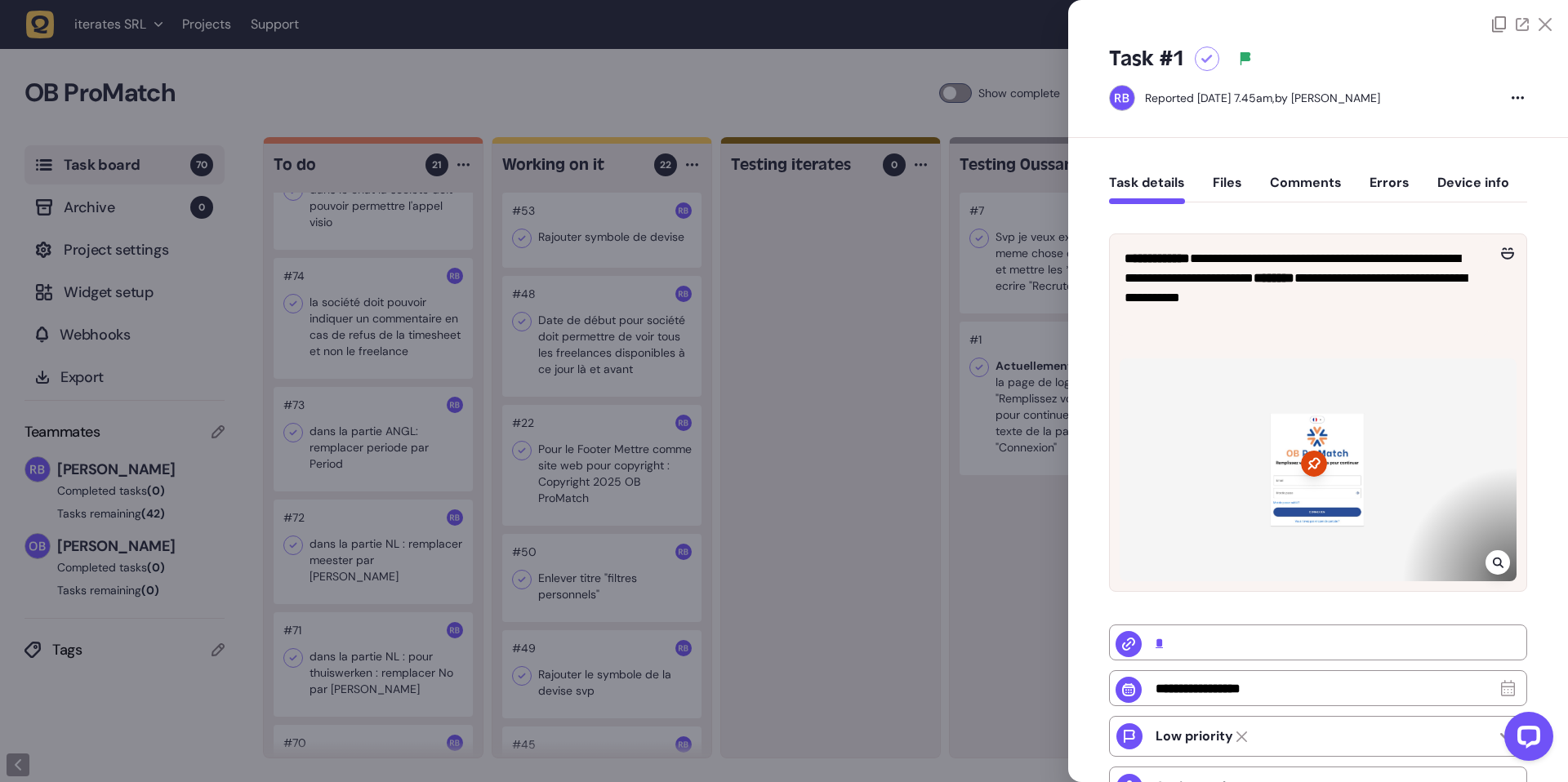
click at [1255, 480] on div at bounding box center [1317, 469] width 397 height 223
click at [1495, 568] on div at bounding box center [1497, 562] width 24 height 24
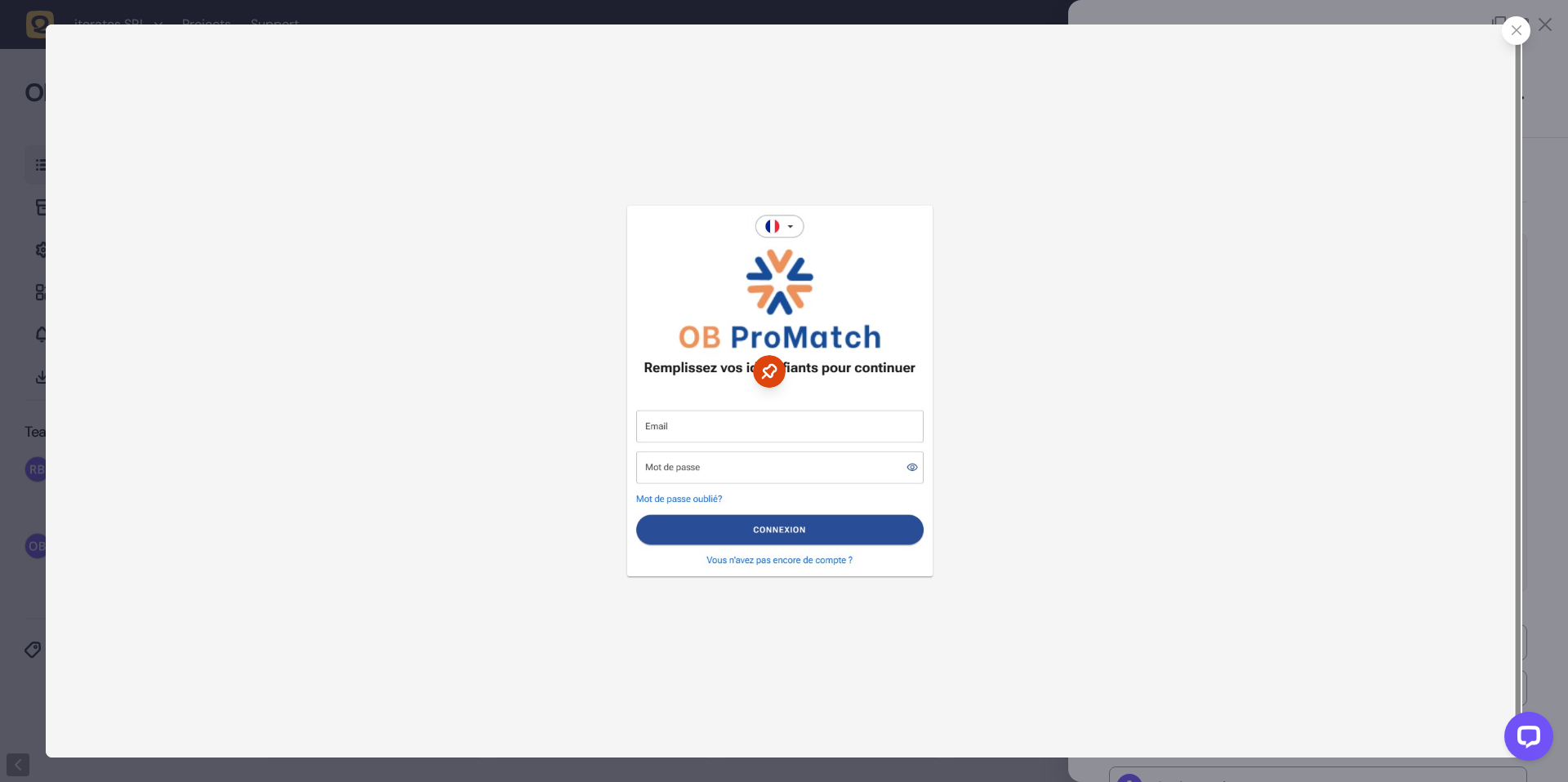
click at [1519, 39] on div at bounding box center [1516, 30] width 29 height 29
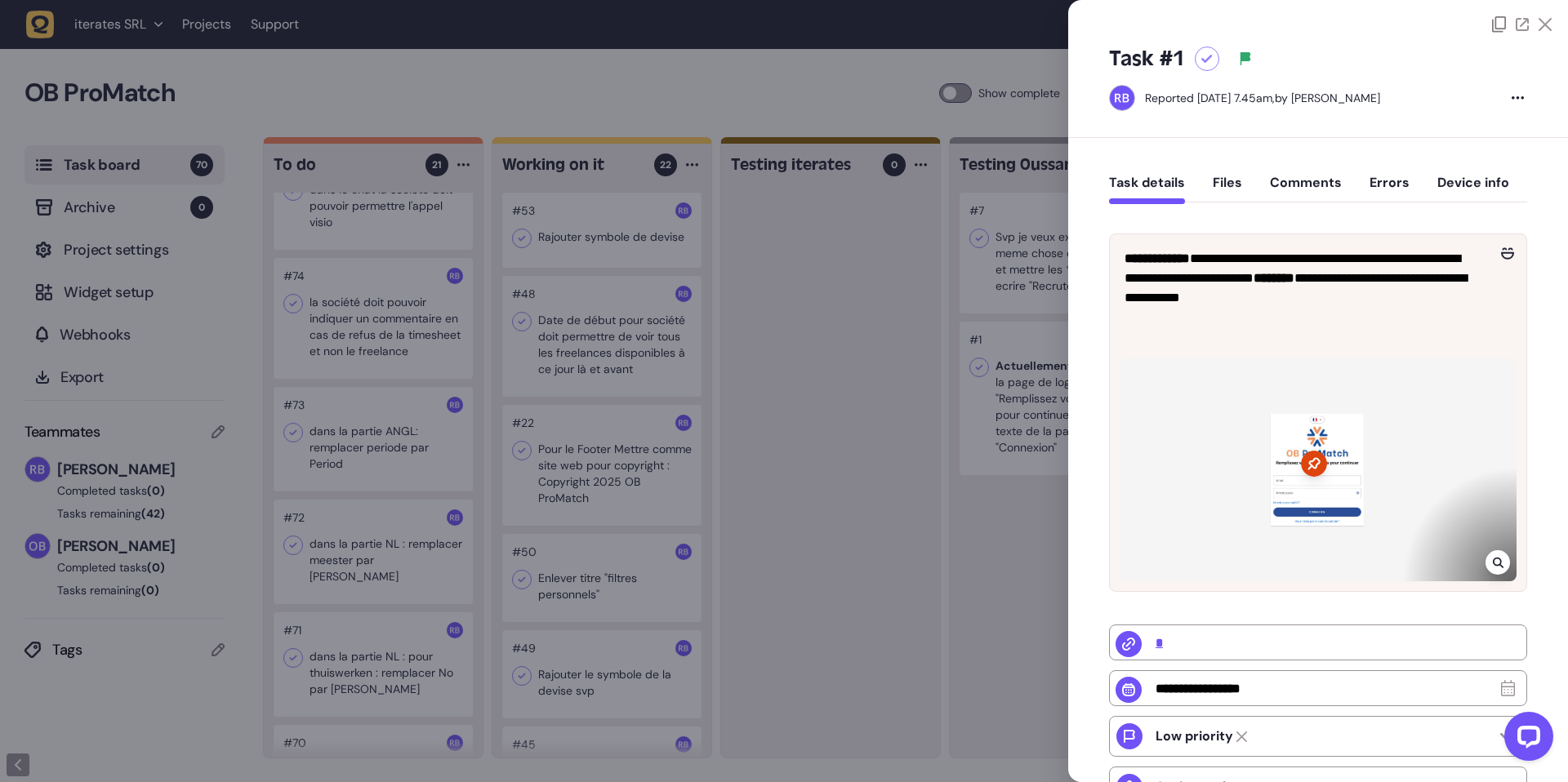
click at [1495, 558] on icon at bounding box center [1498, 563] width 11 height 13
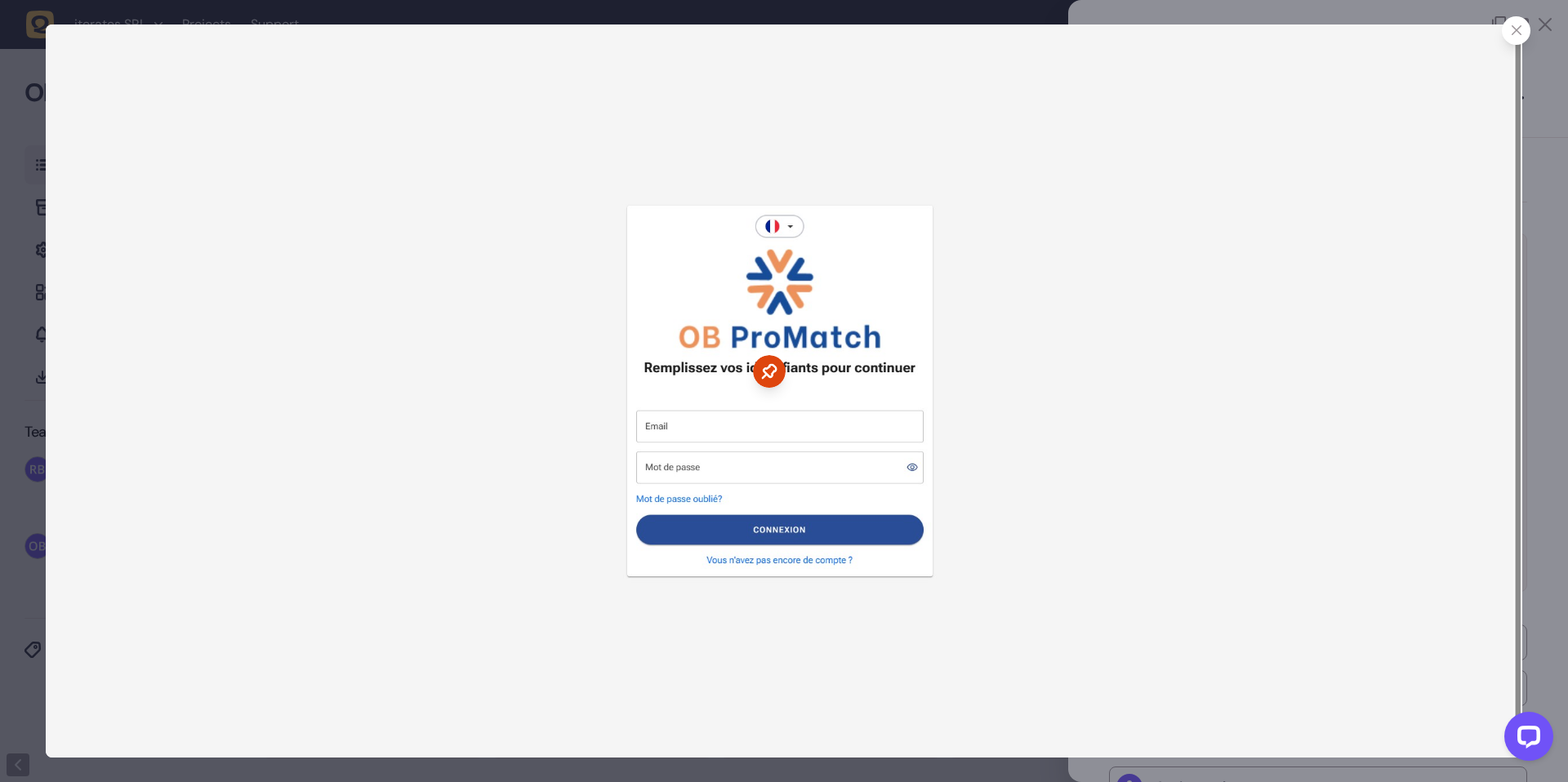
click at [1509, 39] on div at bounding box center [1516, 30] width 29 height 29
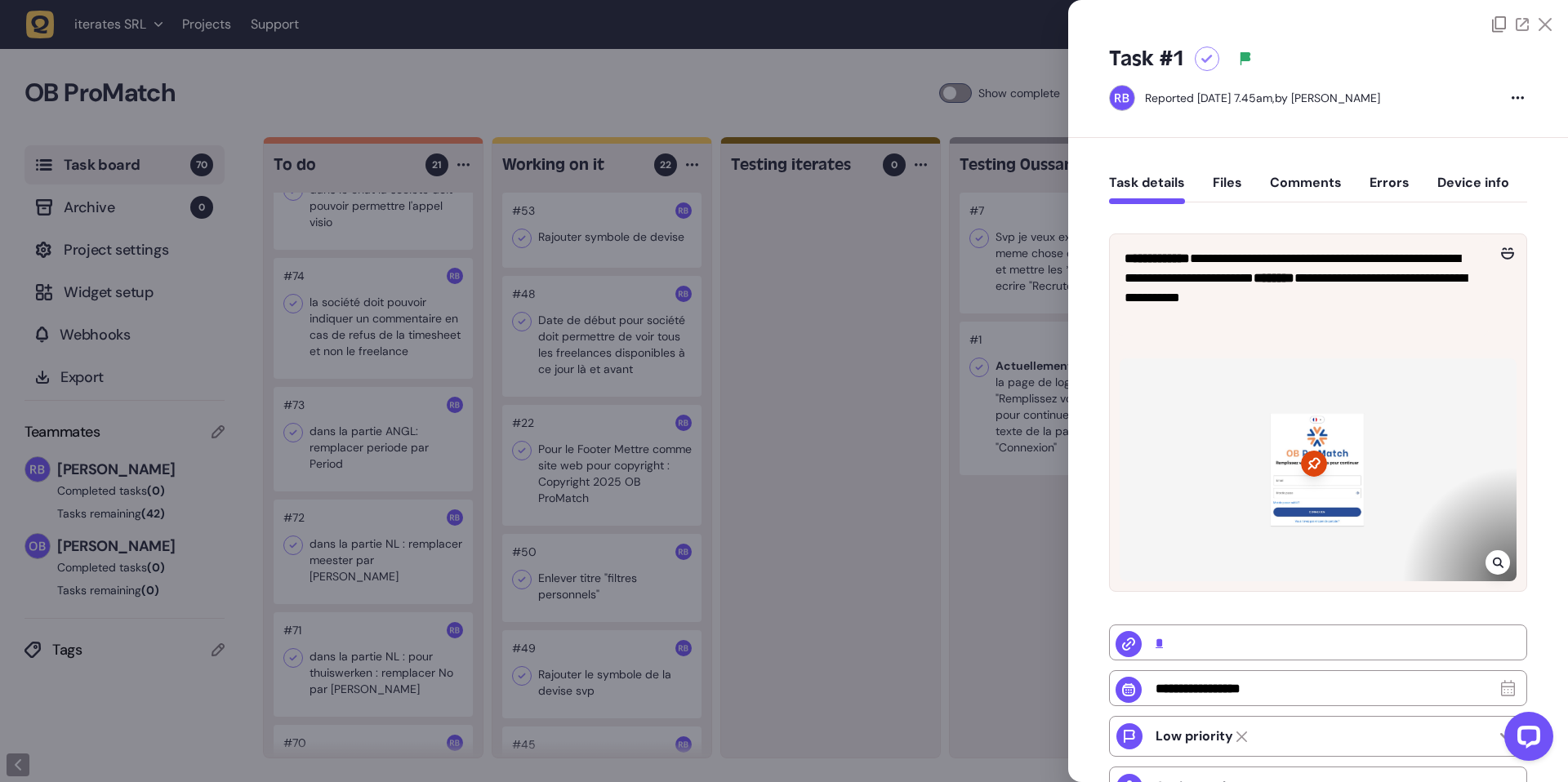
click at [1493, 559] on icon at bounding box center [1498, 563] width 11 height 13
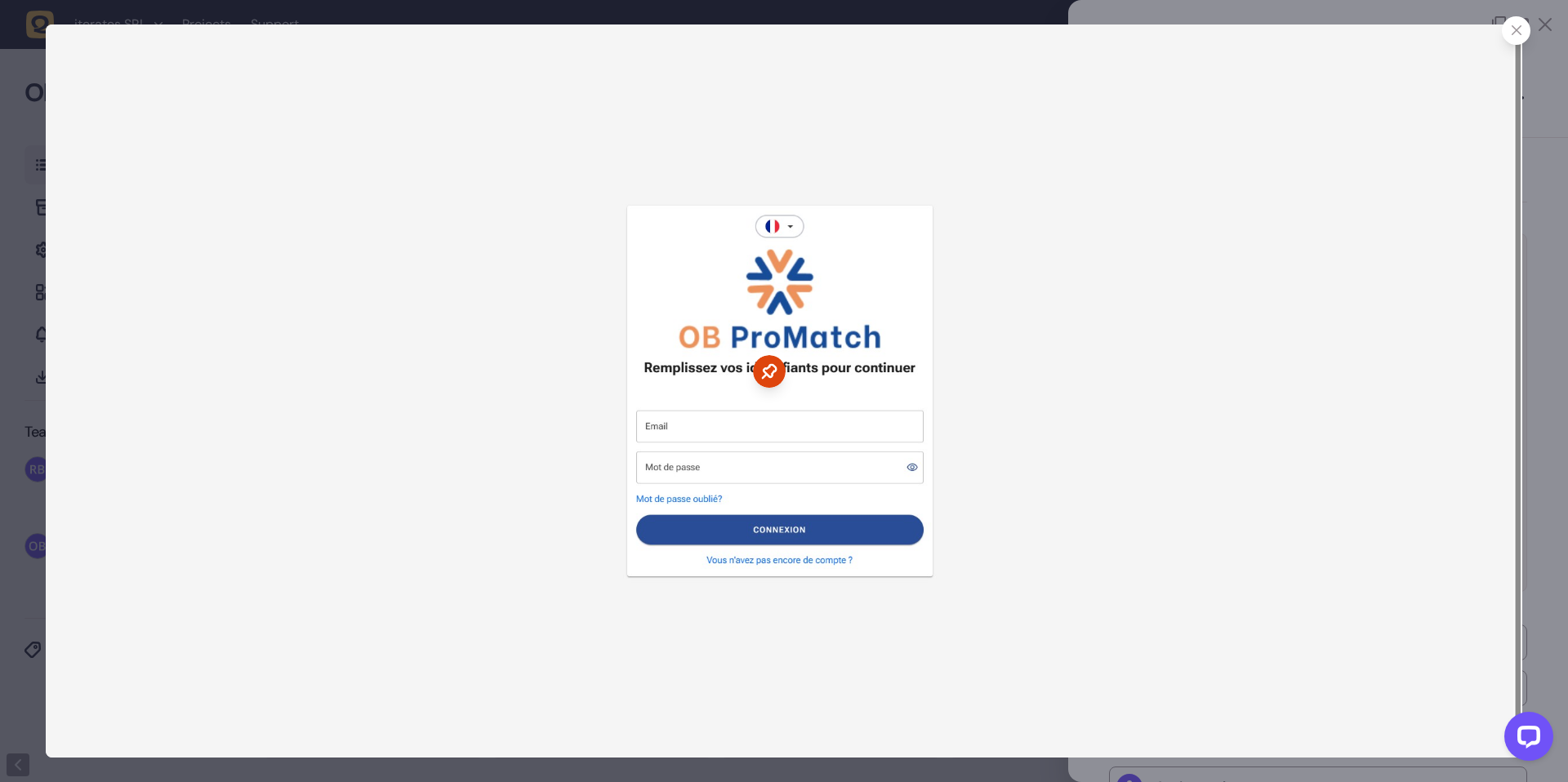
click at [443, 219] on img at bounding box center [784, 391] width 1477 height 733
click at [1512, 37] on div at bounding box center [1516, 30] width 29 height 29
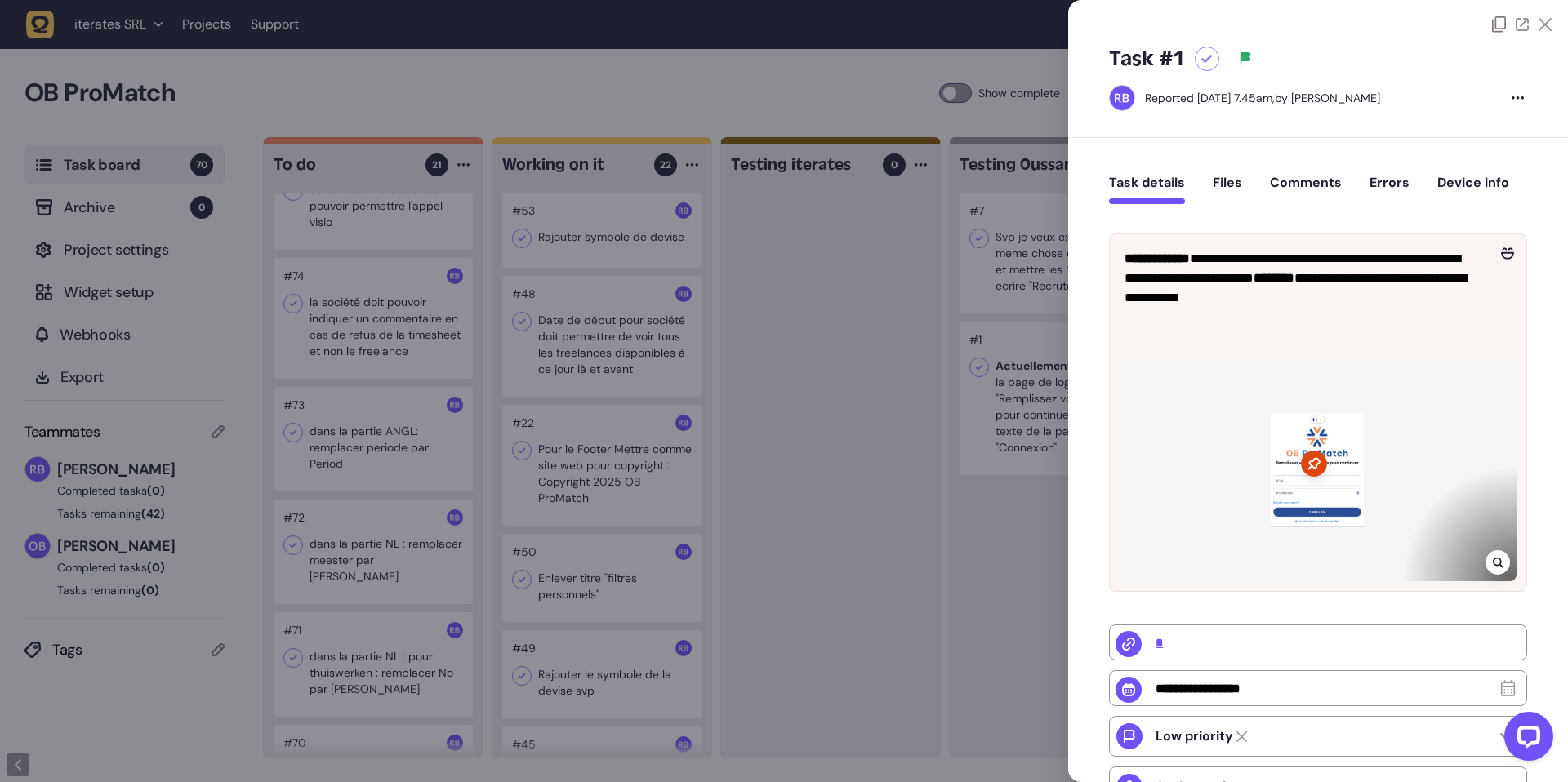
click at [1321, 130] on div "Task #1 Reported [DATE] 7.45am, by [PERSON_NAME]" at bounding box center [1318, 85] width 500 height 106
click at [721, 276] on div at bounding box center [784, 391] width 1568 height 782
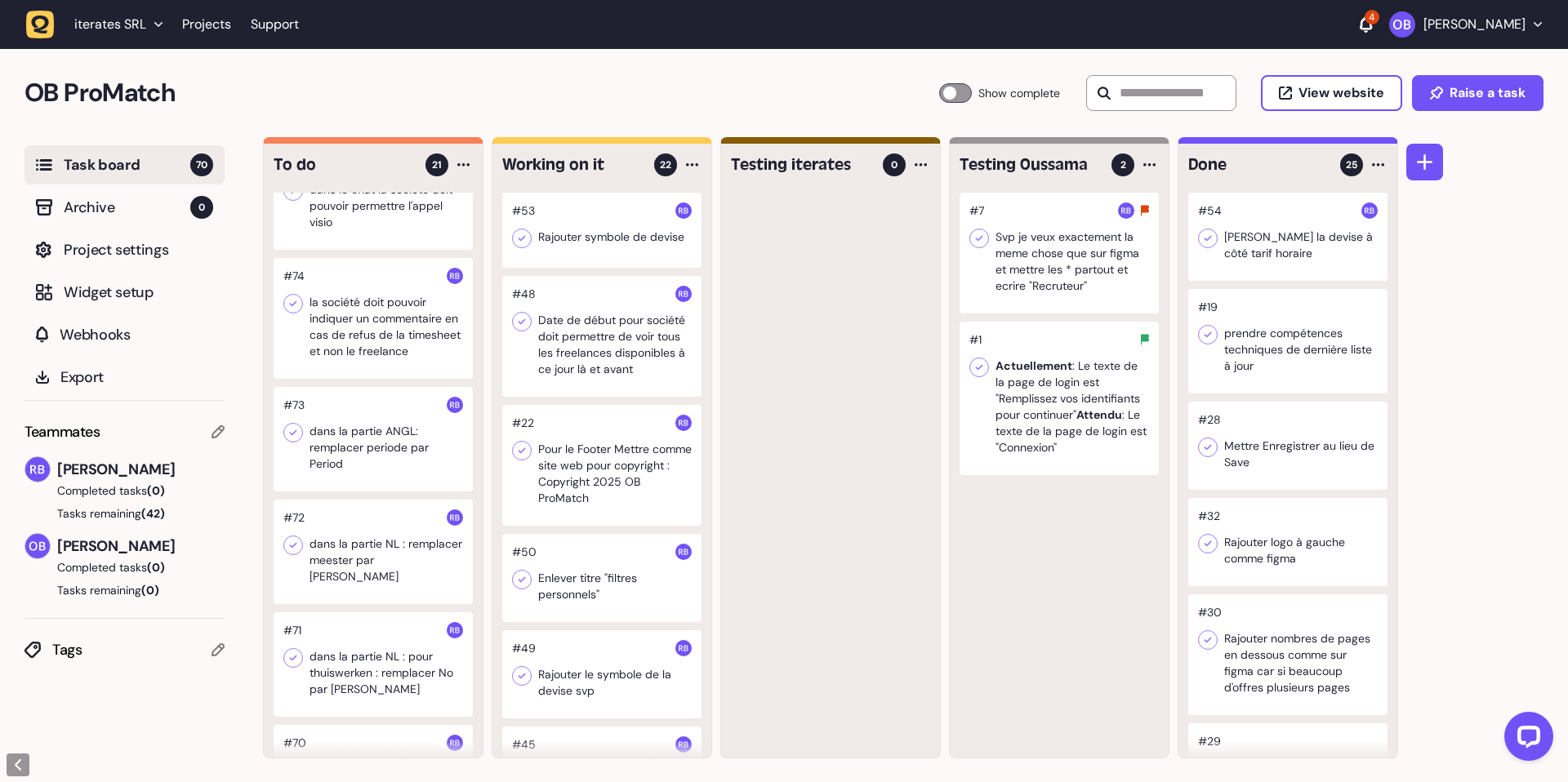
click at [1423, 16] on p "[PERSON_NAME]" at bounding box center [1474, 24] width 102 height 16
click at [1402, 99] on link "Projects" at bounding box center [1465, 94] width 126 height 16
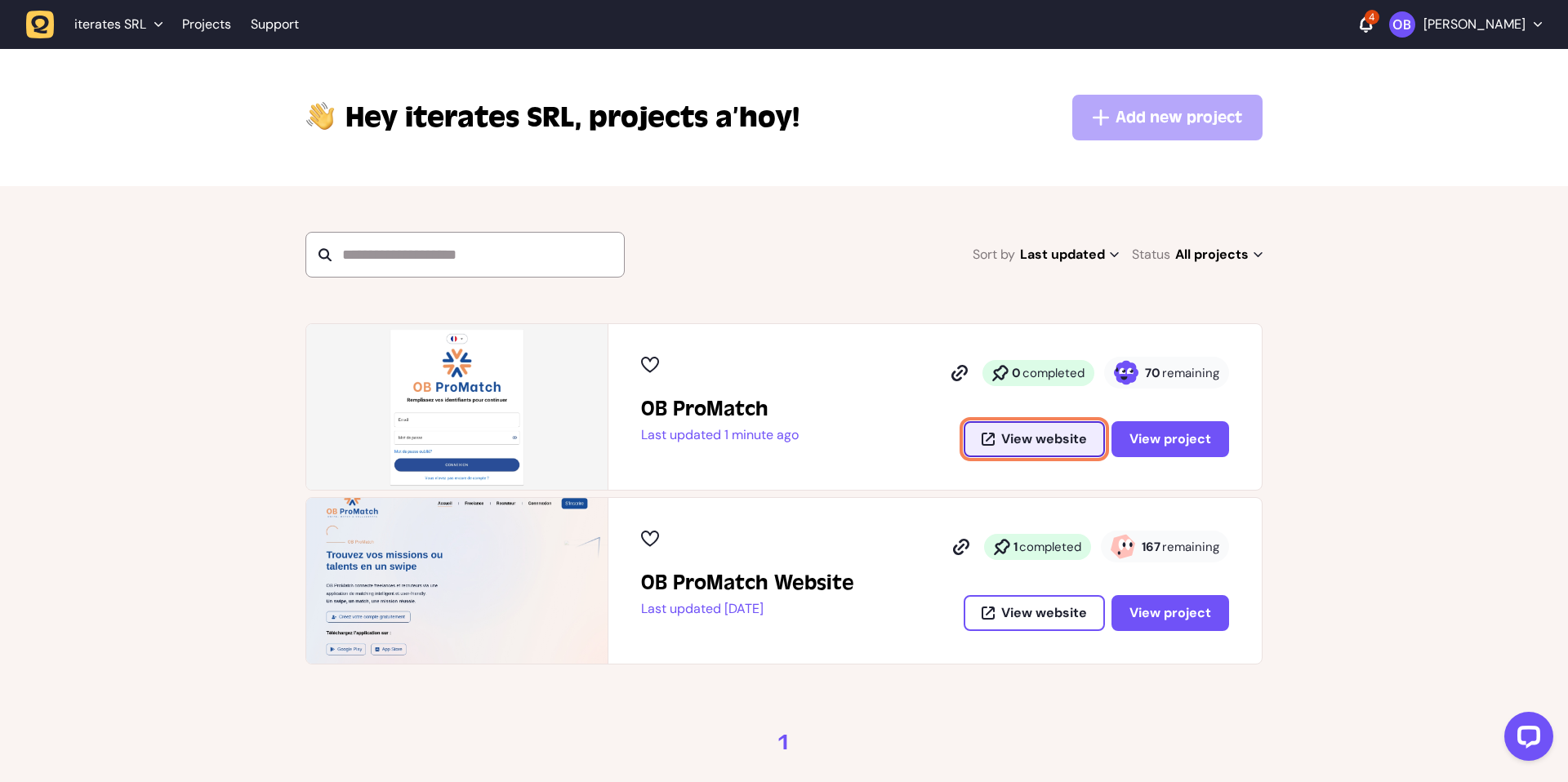
click at [1074, 446] on span "View website" at bounding box center [1044, 439] width 86 height 13
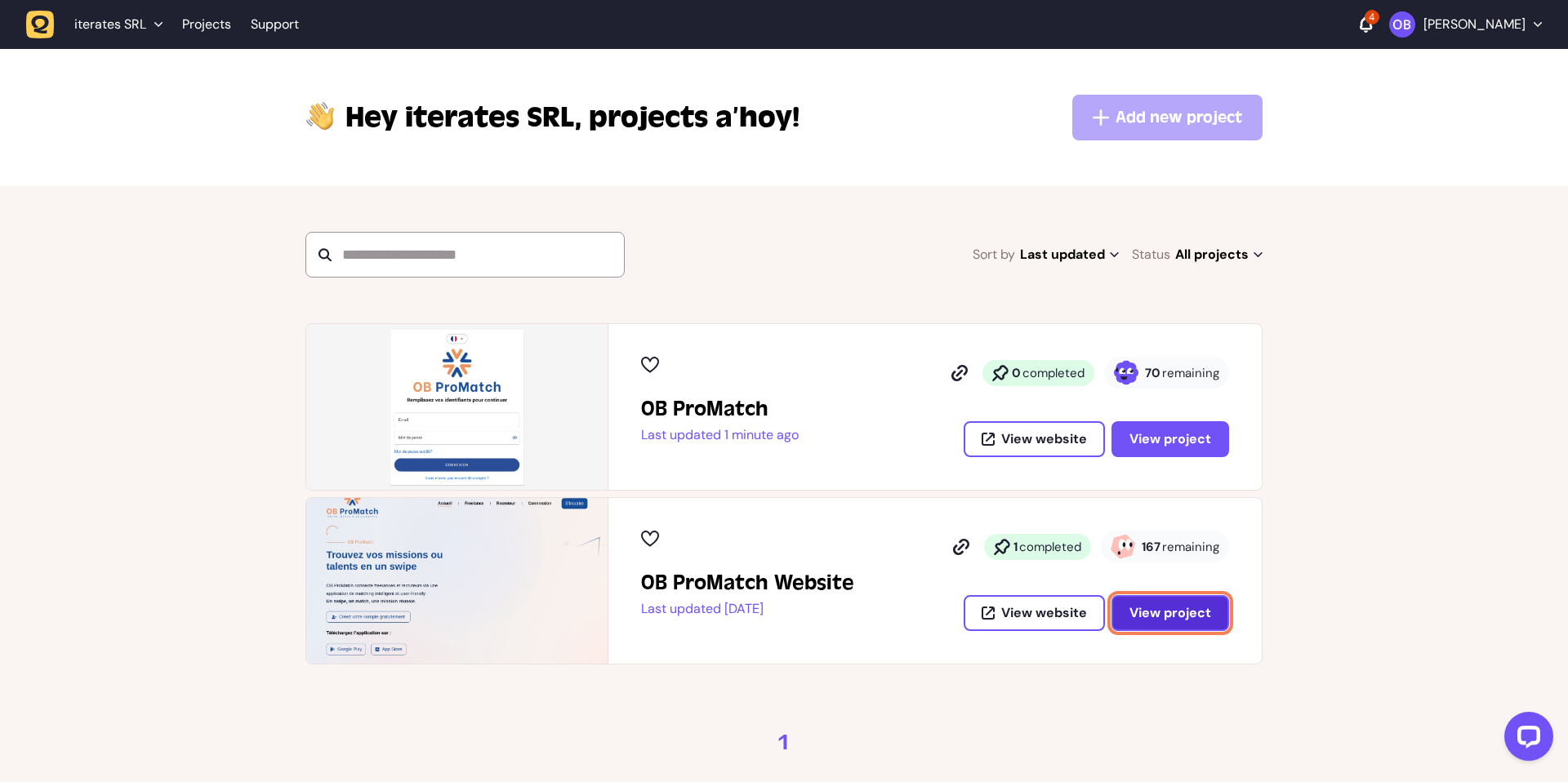
click at [1155, 617] on span "View project" at bounding box center [1169, 612] width 82 height 17
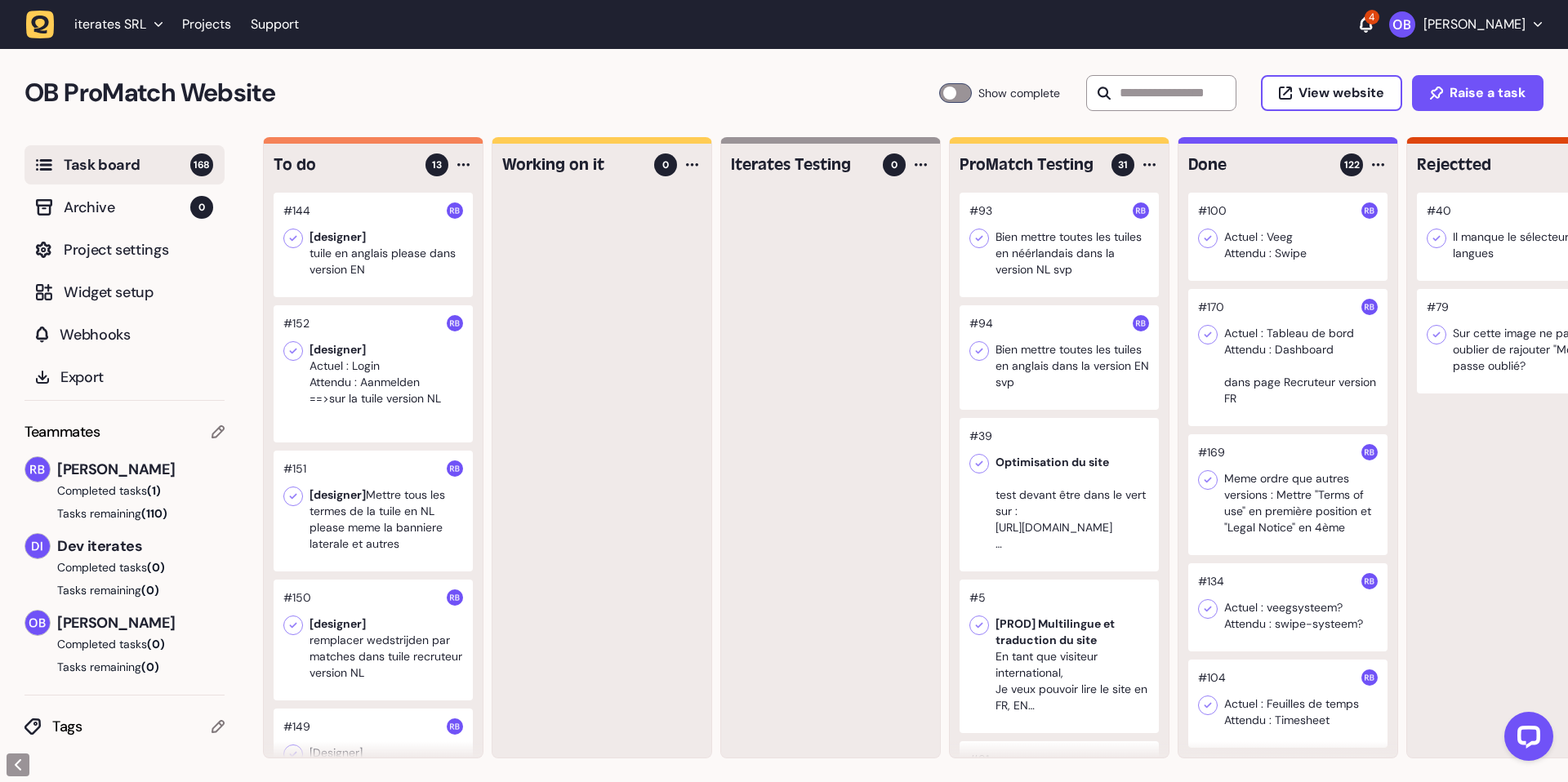
click at [1064, 255] on div at bounding box center [1059, 245] width 199 height 105
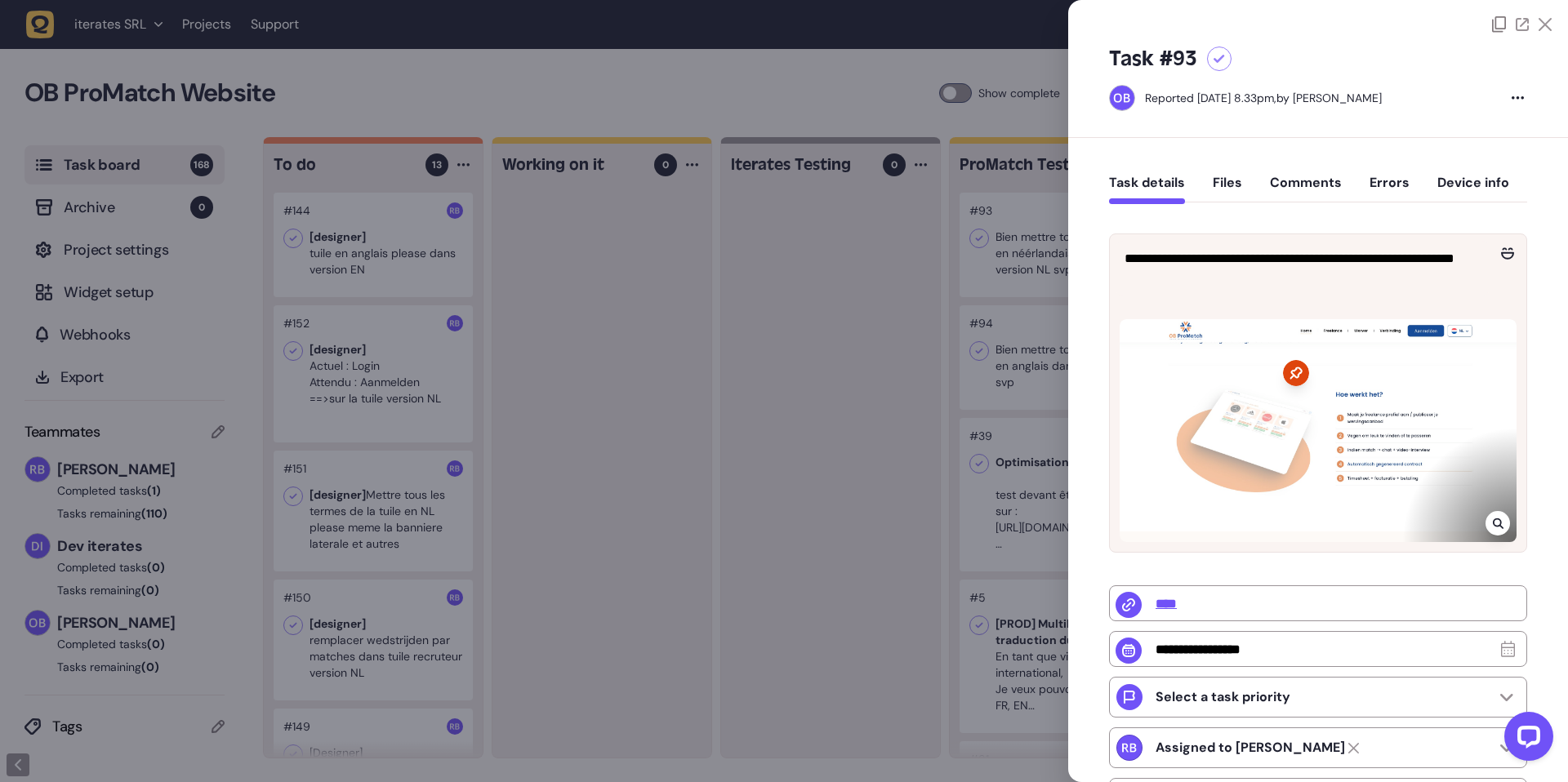
click at [1016, 305] on div at bounding box center [784, 391] width 1568 height 782
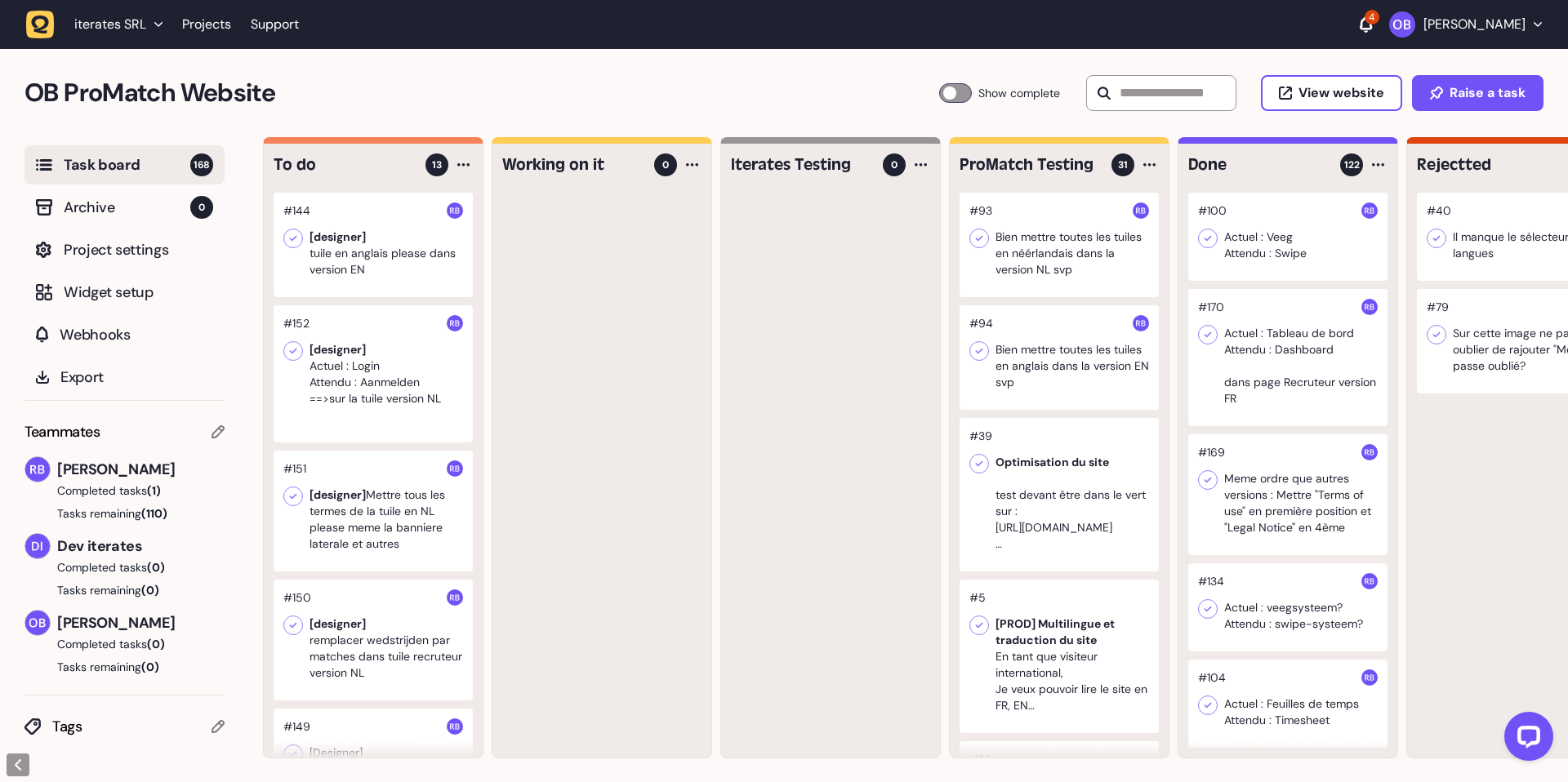
click at [1035, 266] on div at bounding box center [1059, 245] width 199 height 105
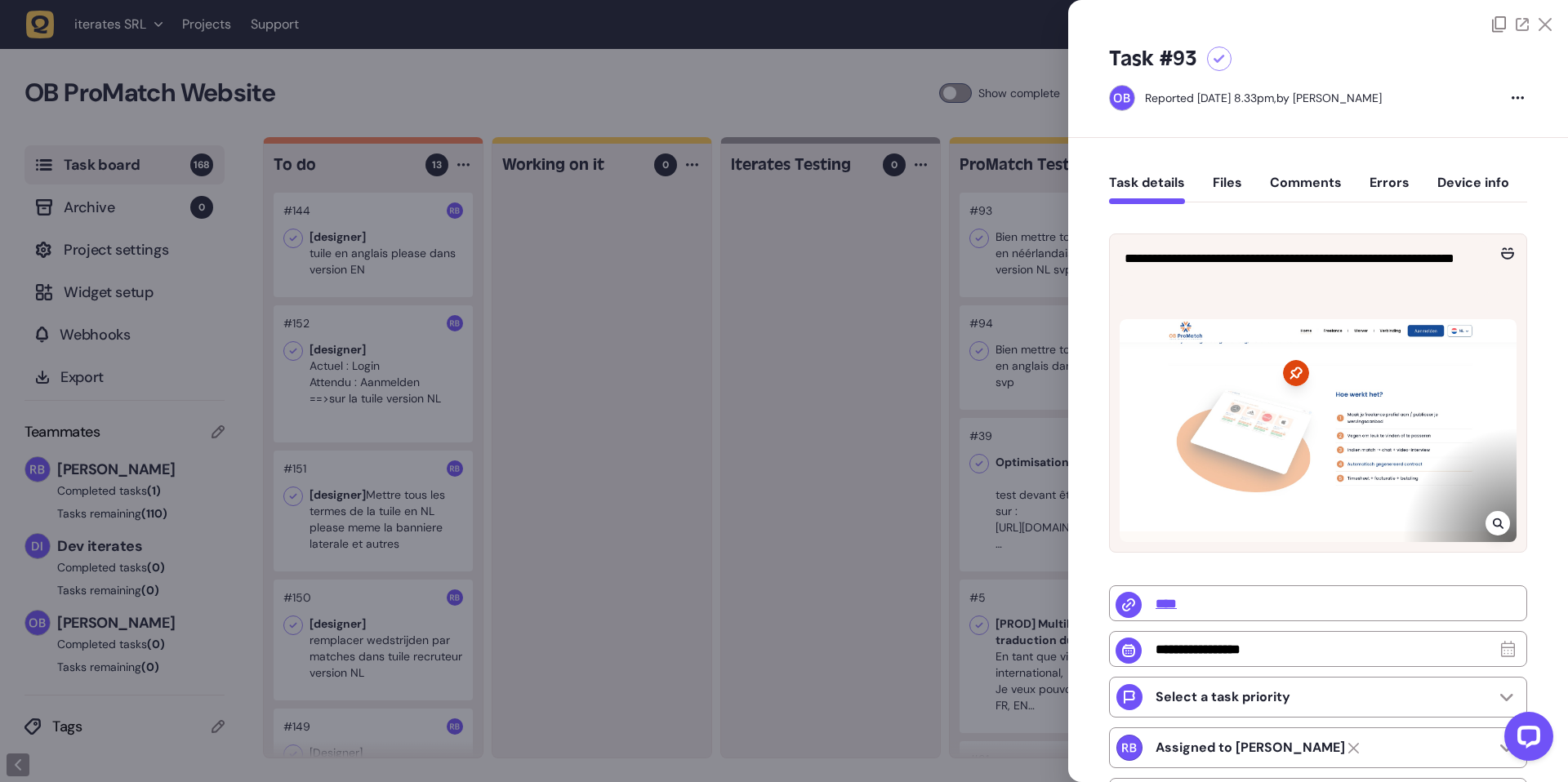
click at [1496, 517] on icon at bounding box center [1498, 523] width 11 height 13
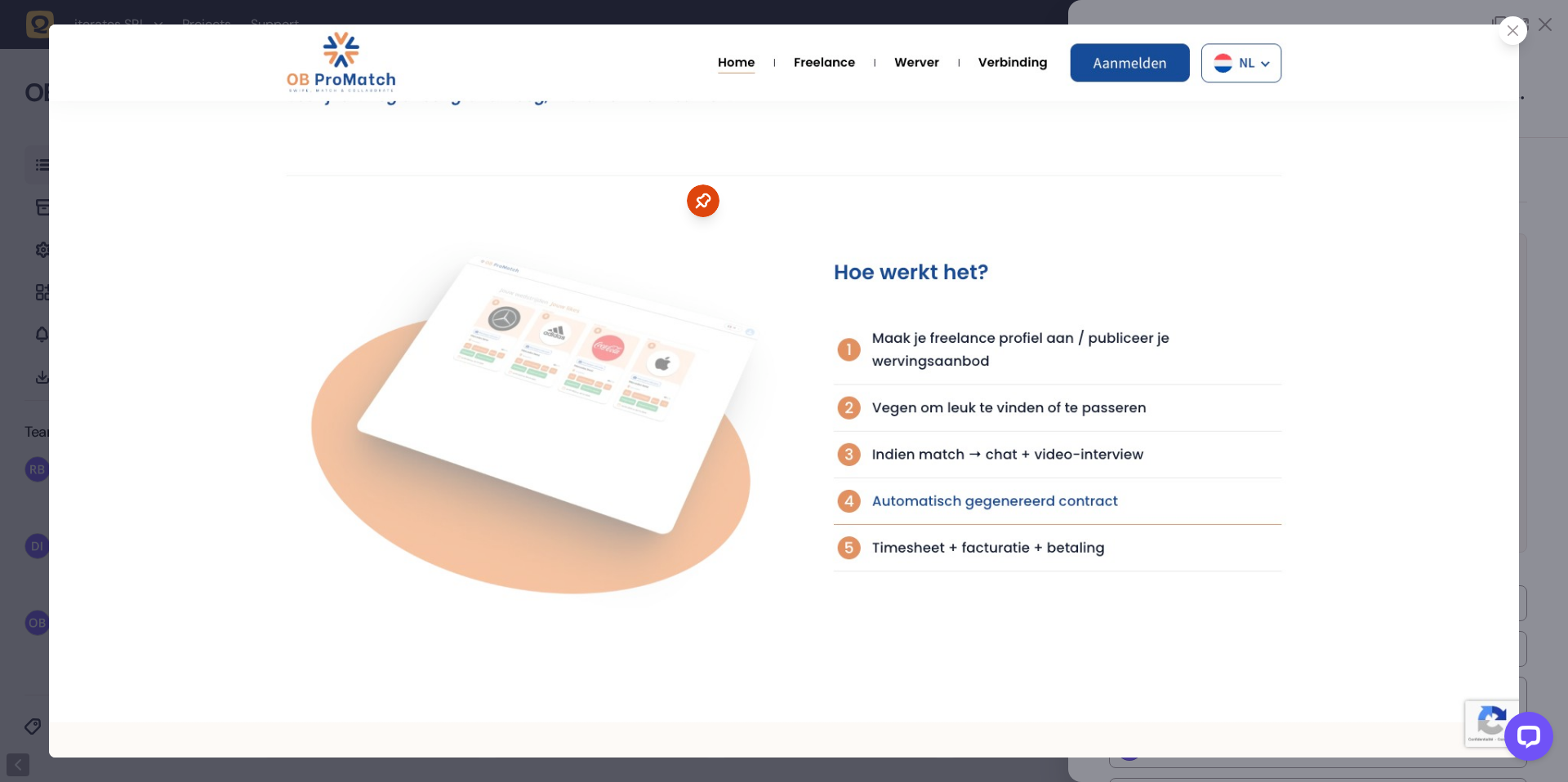
click at [903, 561] on img at bounding box center [784, 391] width 1469 height 733
click at [912, 543] on img at bounding box center [784, 391] width 1469 height 733
click at [1510, 42] on div at bounding box center [1512, 30] width 29 height 29
